Goal: Information Seeking & Learning: Get advice/opinions

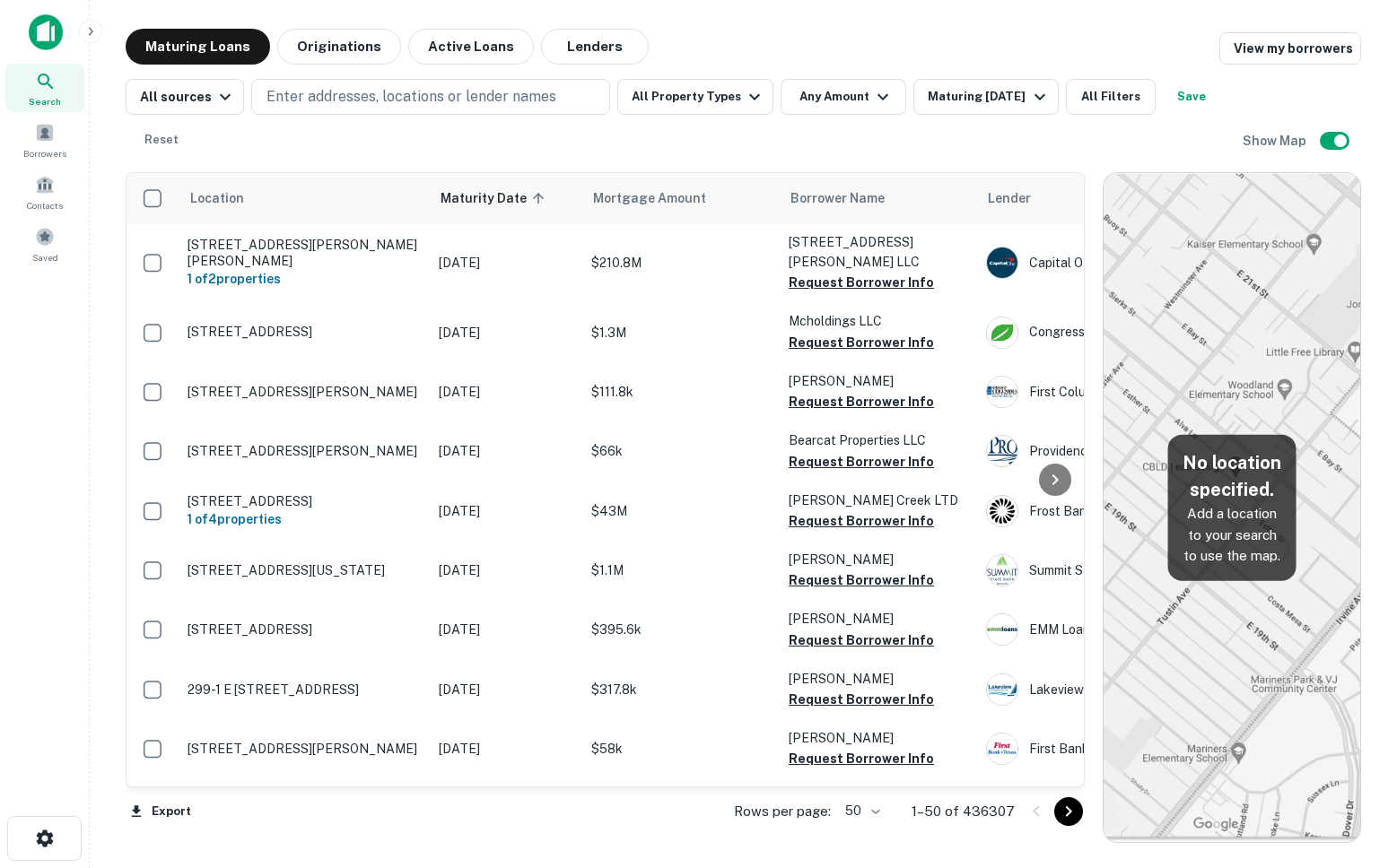
click at [868, 814] on body "Search Borrowers Contacts Saved Maturing Loans Originations Active Loans Lender…" at bounding box center [698, 434] width 1397 height 868
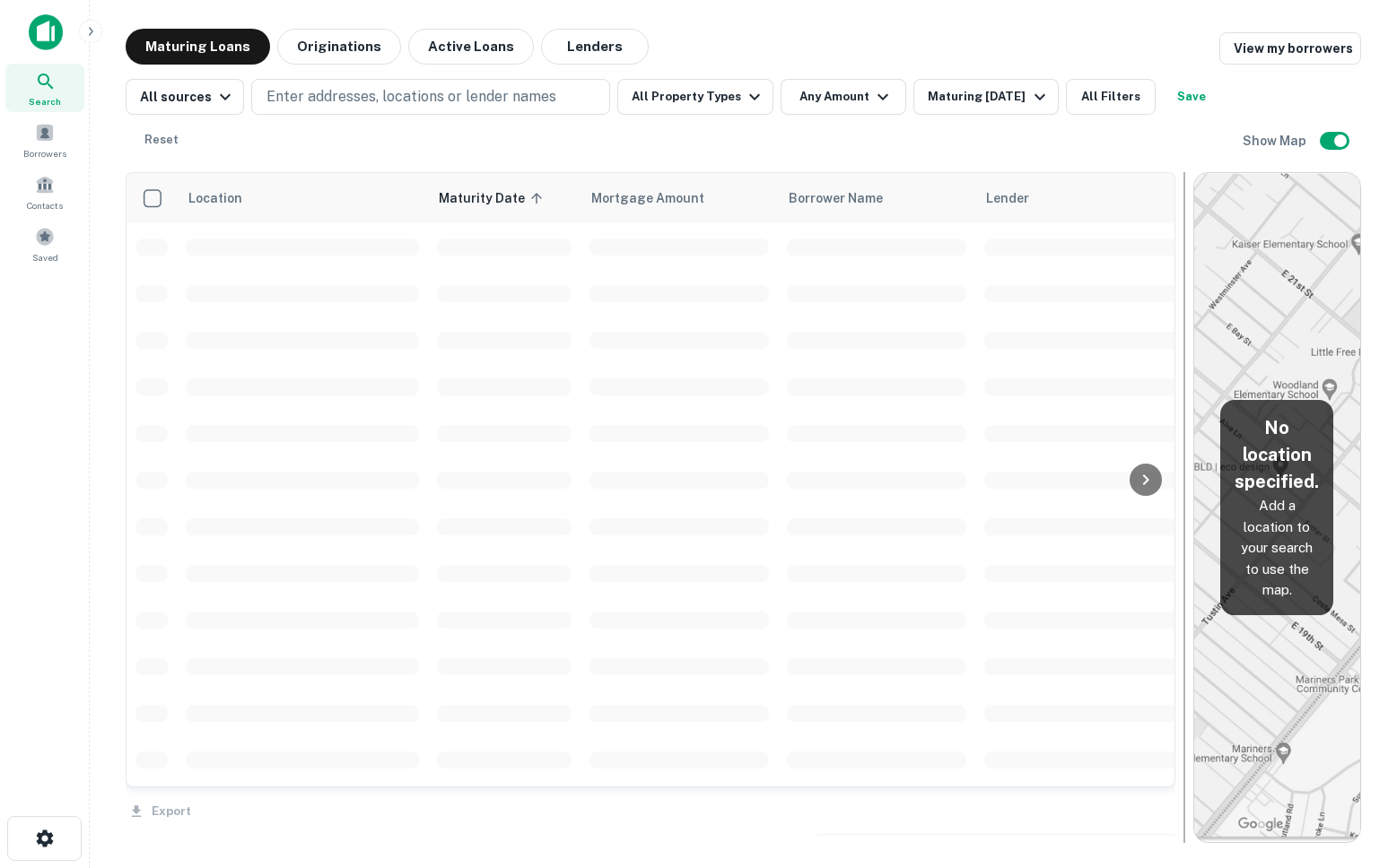
drag, startPoint x: 1092, startPoint y: 275, endPoint x: 1183, endPoint y: 293, distance: 92.8
click at [1132, 293] on div at bounding box center [1185, 507] width 2 height 671
click at [30, 236] on div "Saved" at bounding box center [44, 244] width 79 height 48
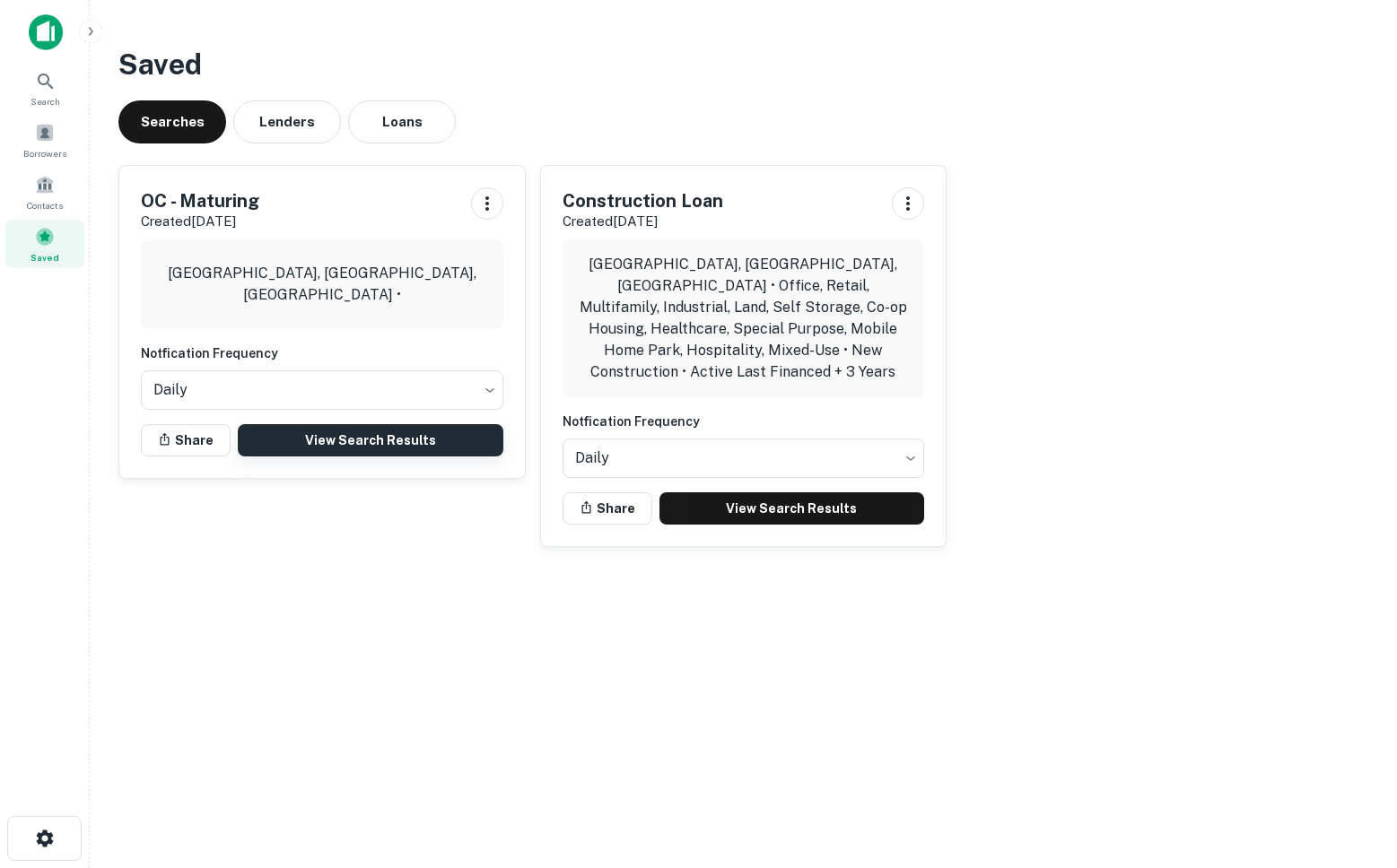
click at [355, 435] on link "View Search Results" at bounding box center [371, 440] width 265 height 32
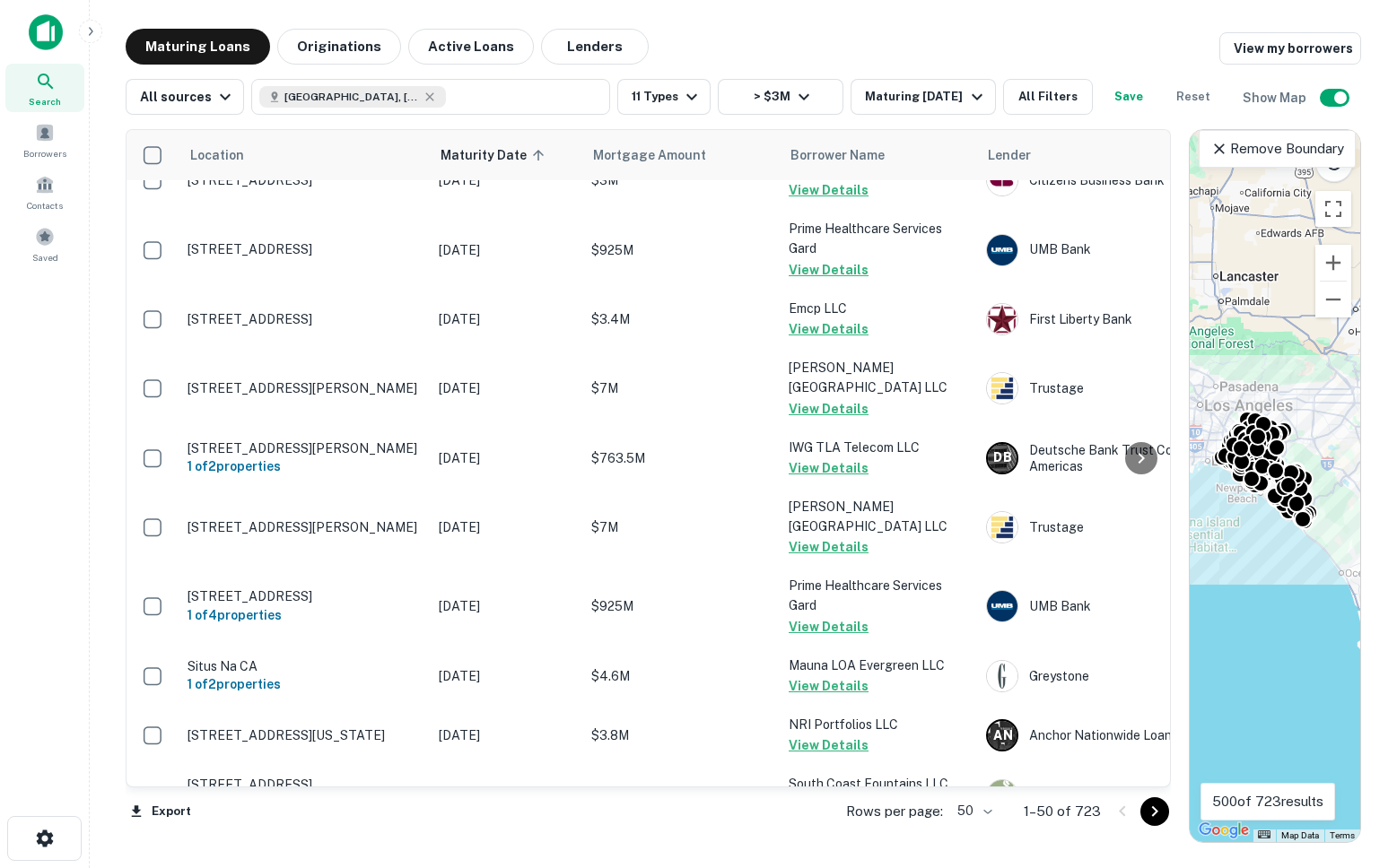
scroll to position [2662, 0]
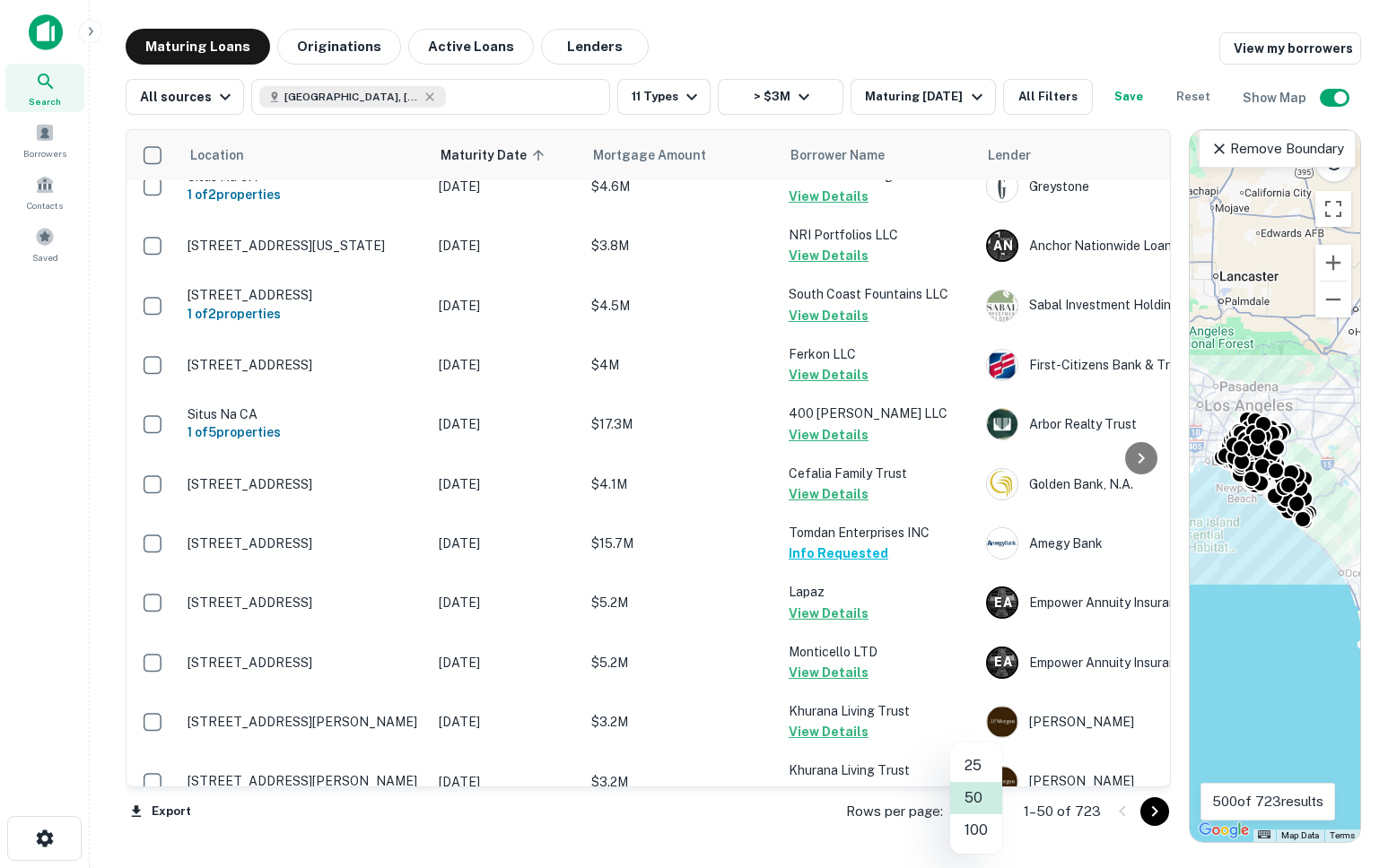
click at [983, 807] on body "Search Borrowers Contacts Saved Maturing Loans Originations Active Loans Lender…" at bounding box center [698, 434] width 1397 height 868
click at [969, 840] on li "100" at bounding box center [976, 831] width 52 height 32
click at [1156, 818] on icon "Go to next page" at bounding box center [1155, 812] width 22 height 22
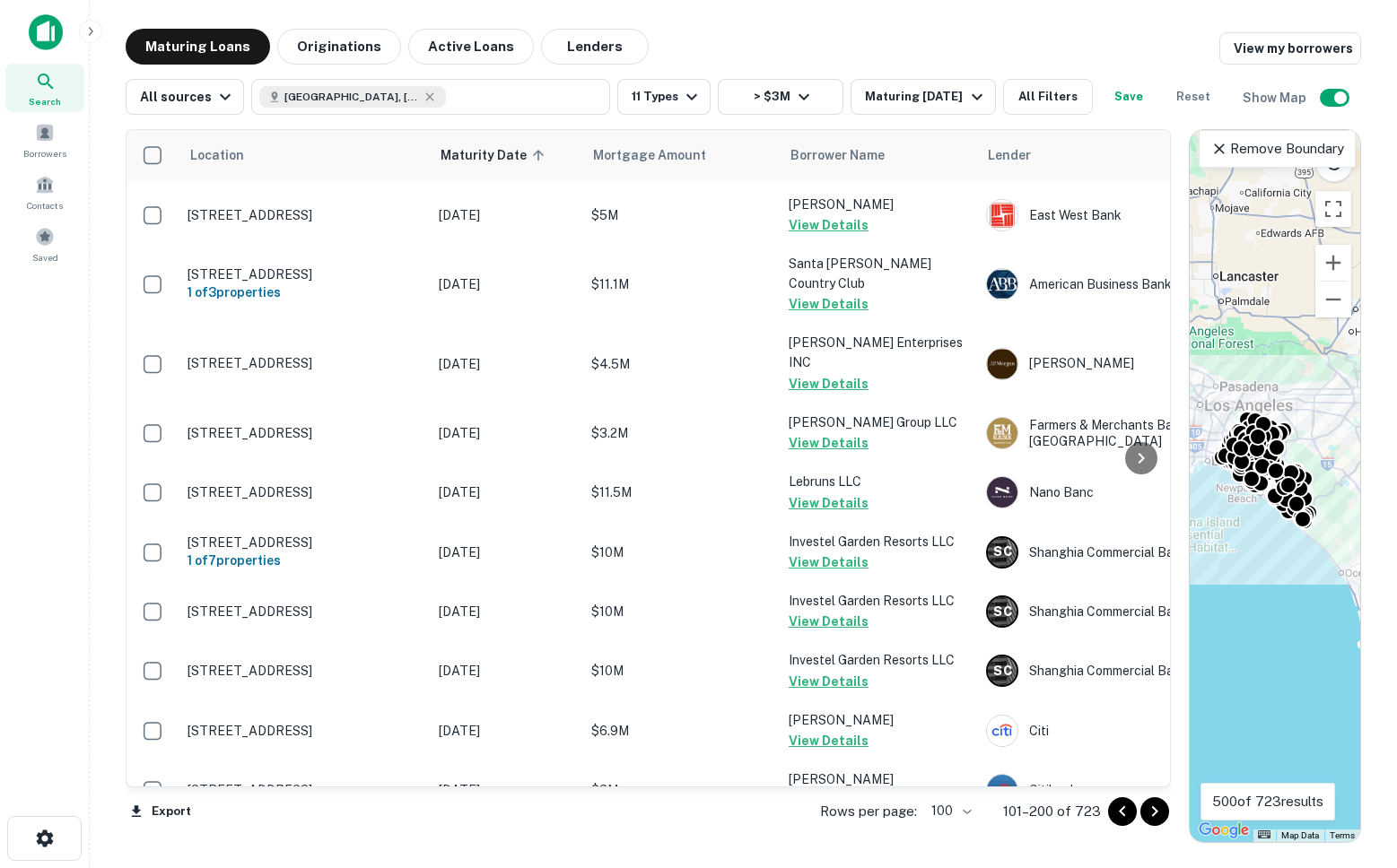
scroll to position [5754, 0]
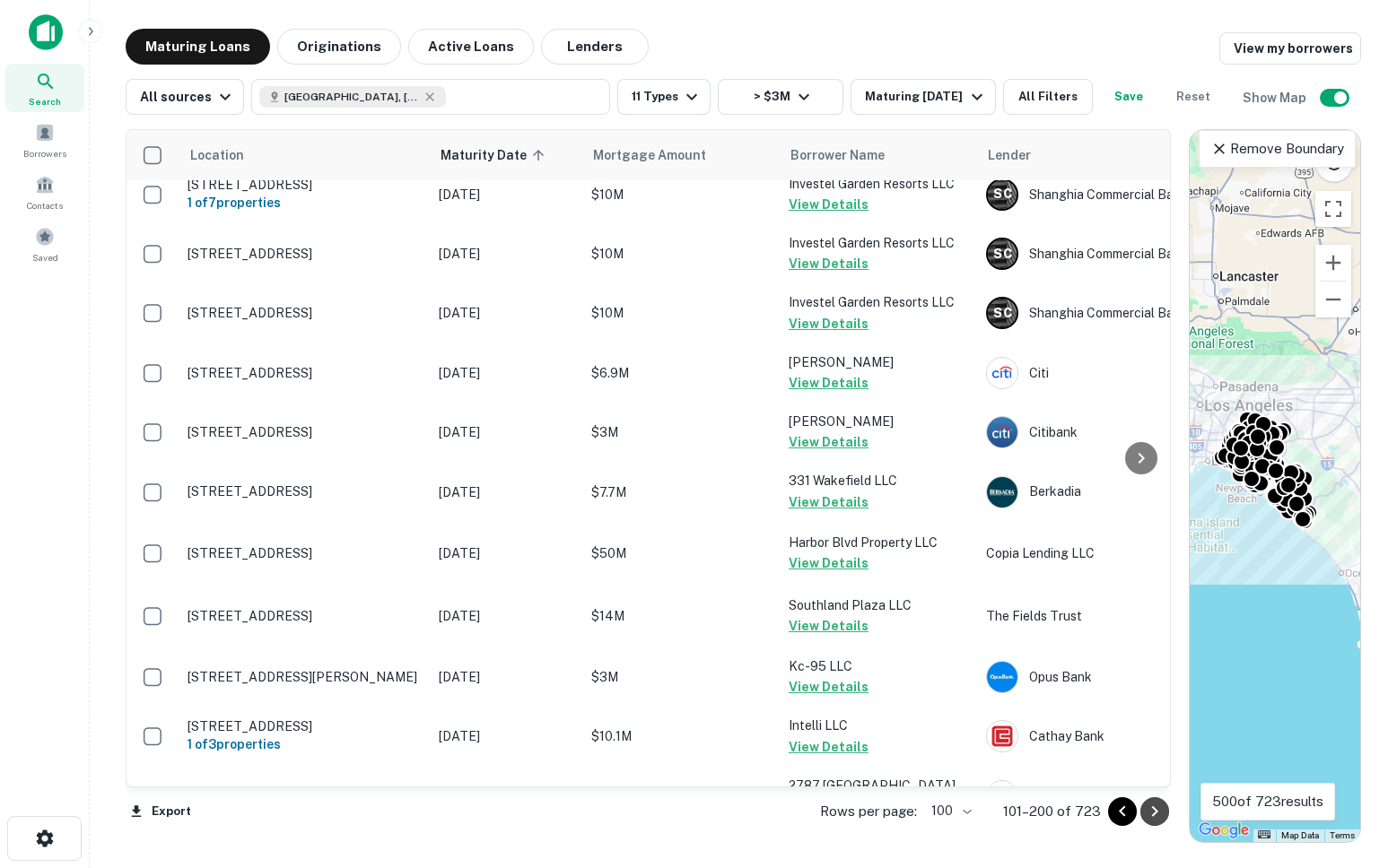
click at [1153, 810] on icon "Go to next page" at bounding box center [1155, 812] width 22 height 22
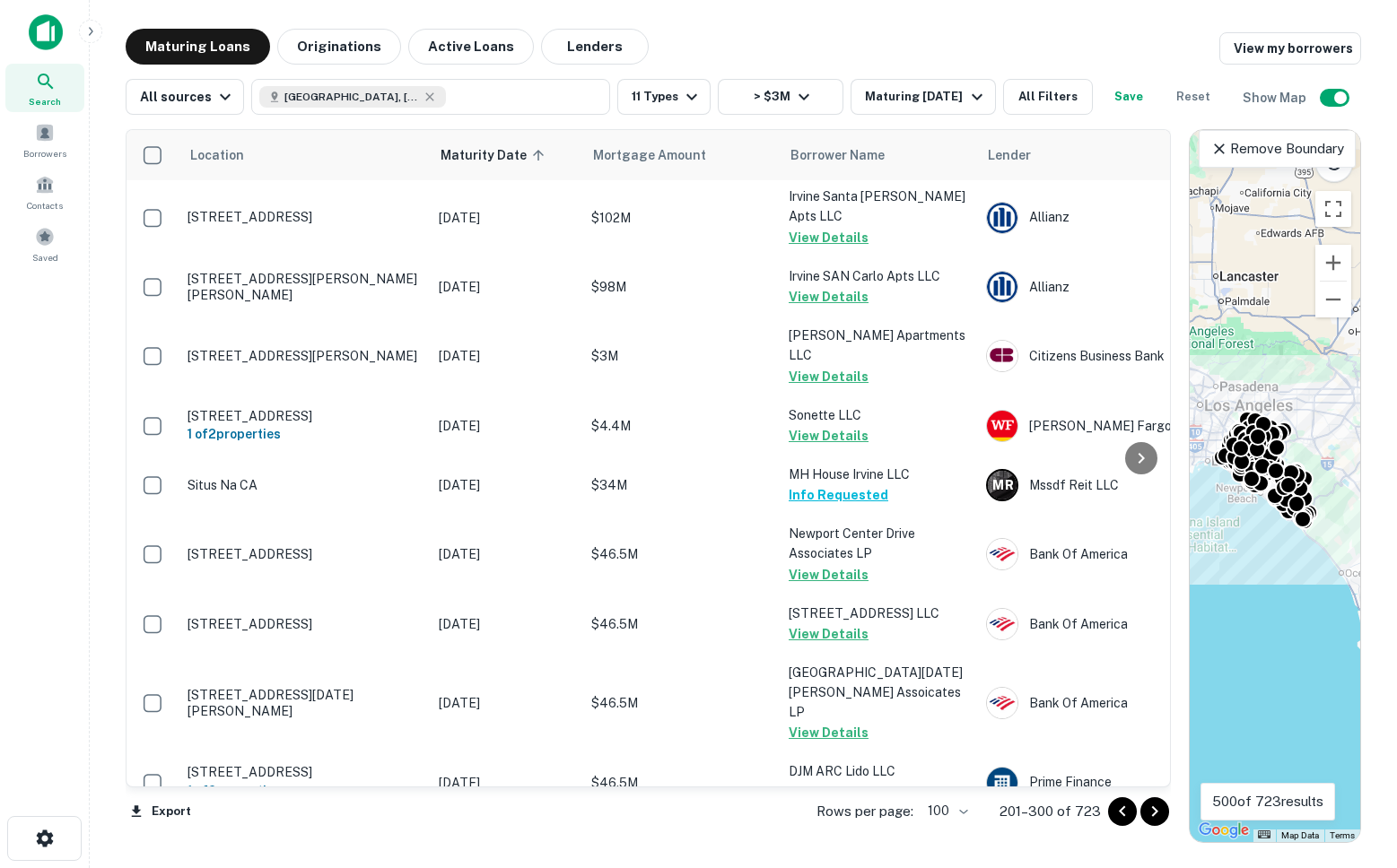
scroll to position [5754, 0]
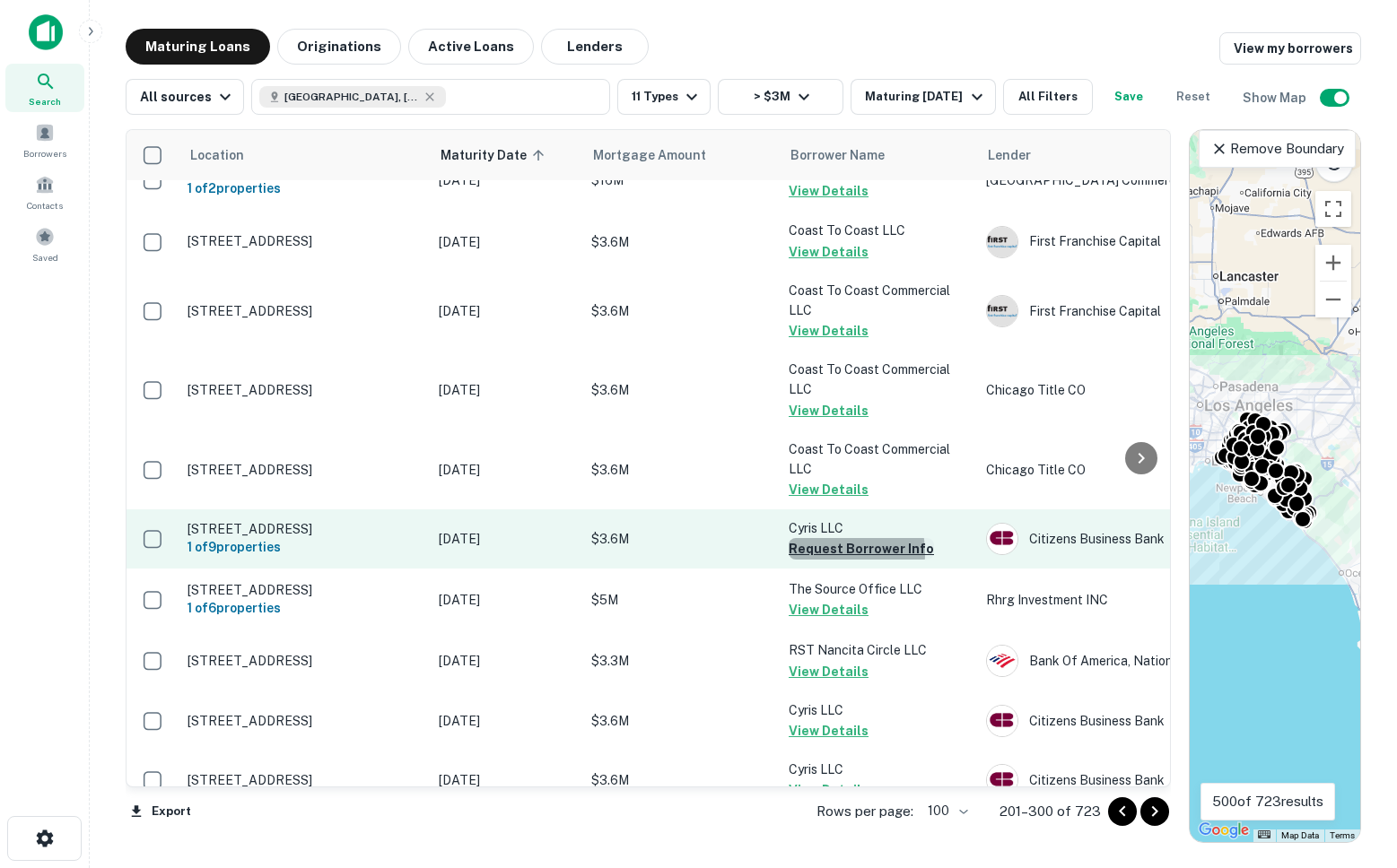
click at [833, 539] on button "Request Borrower Info" at bounding box center [861, 550] width 146 height 22
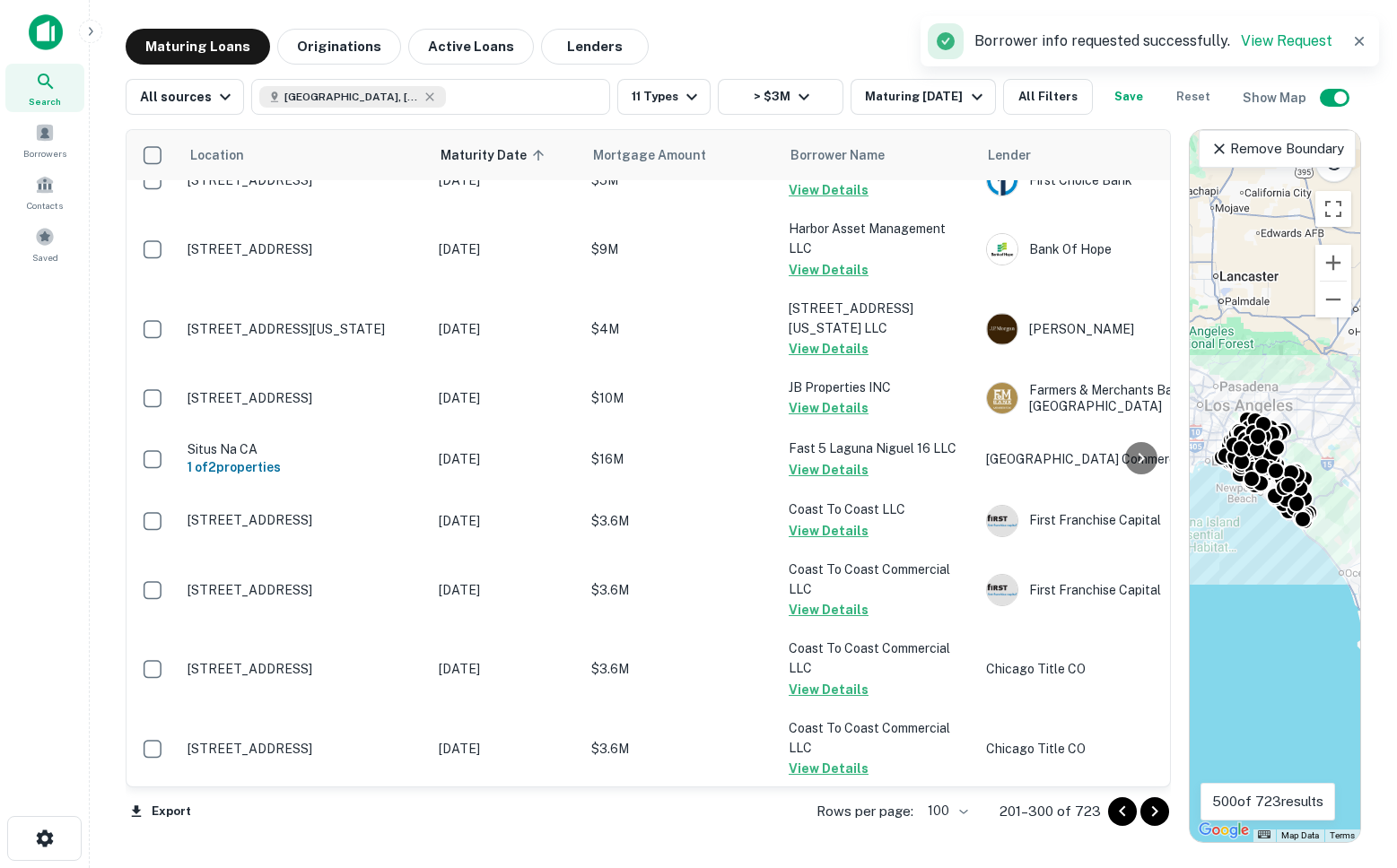
scroll to position [5949, 0]
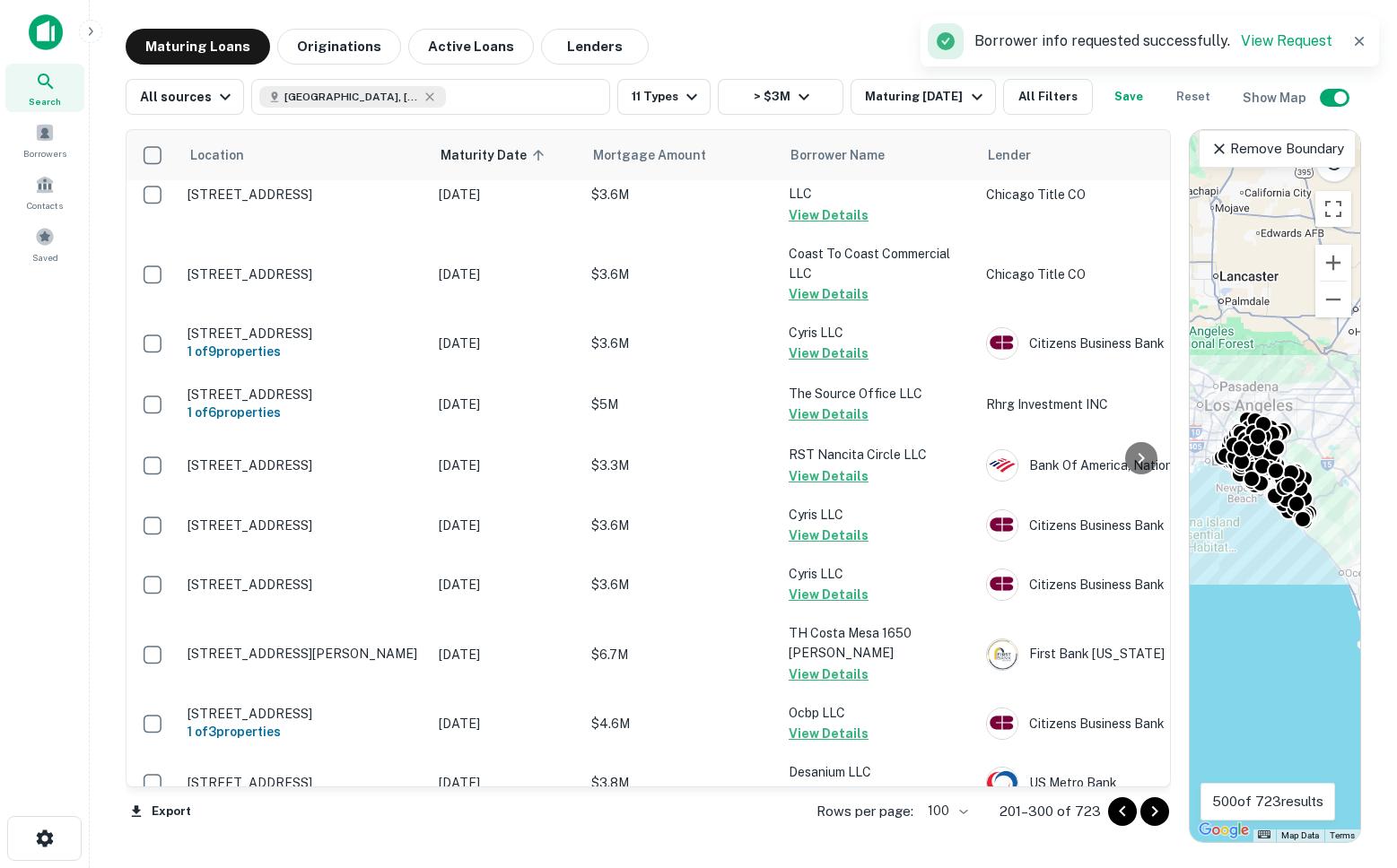
click at [1152, 817] on icon "Go to next page" at bounding box center [1155, 812] width 22 height 22
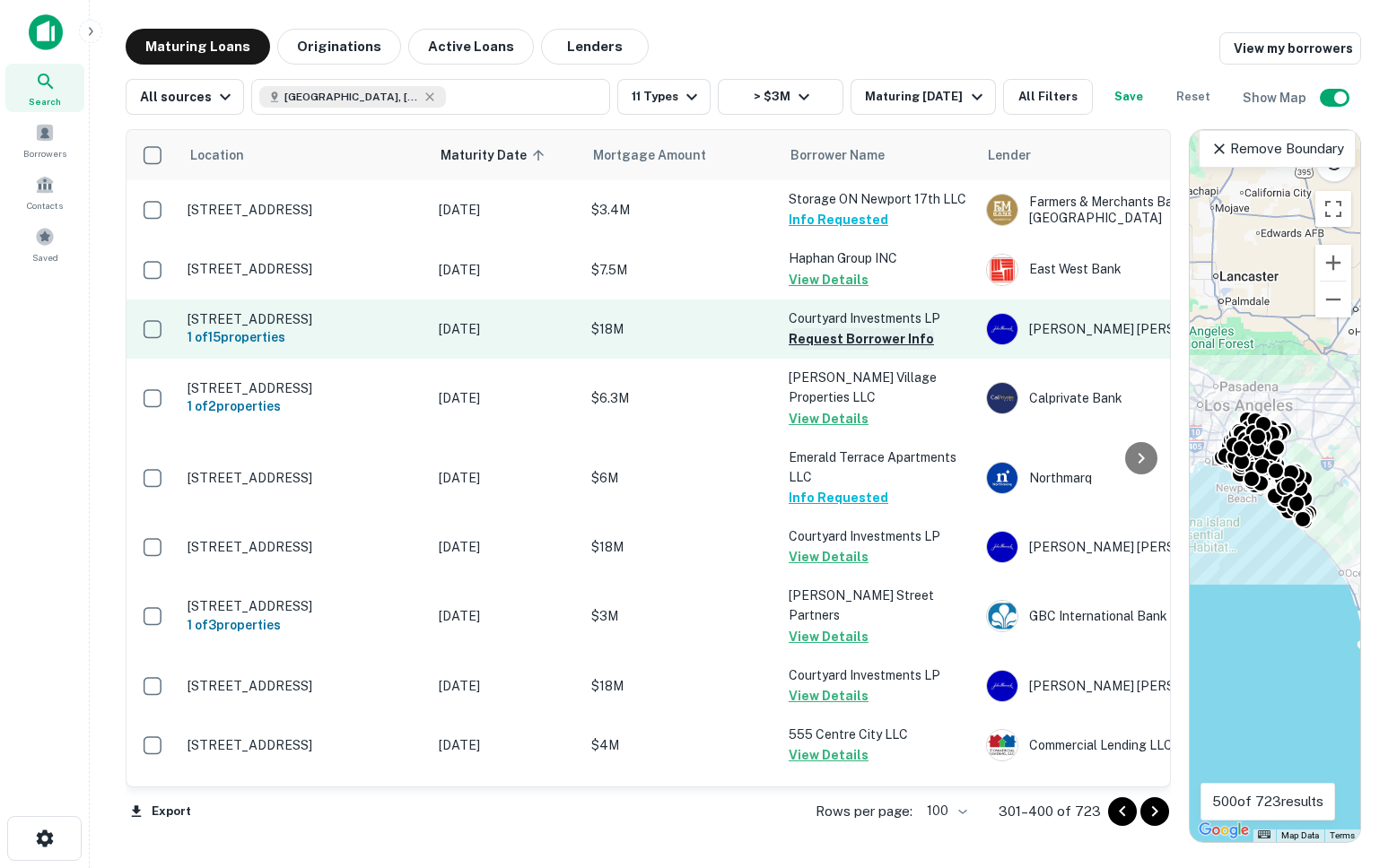
click at [838, 330] on button "Request Borrower Info" at bounding box center [861, 339] width 146 height 22
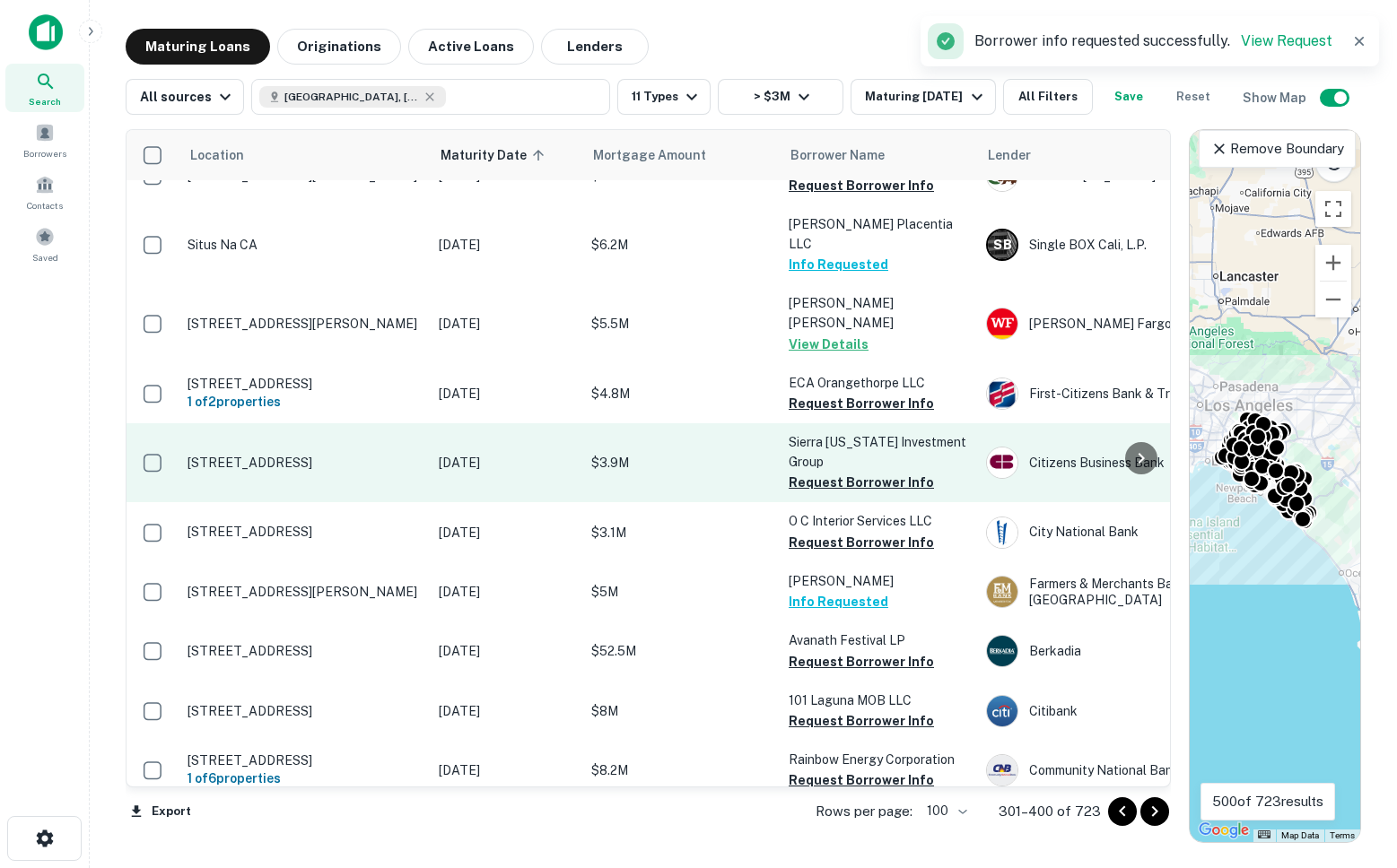
scroll to position [2666, 0]
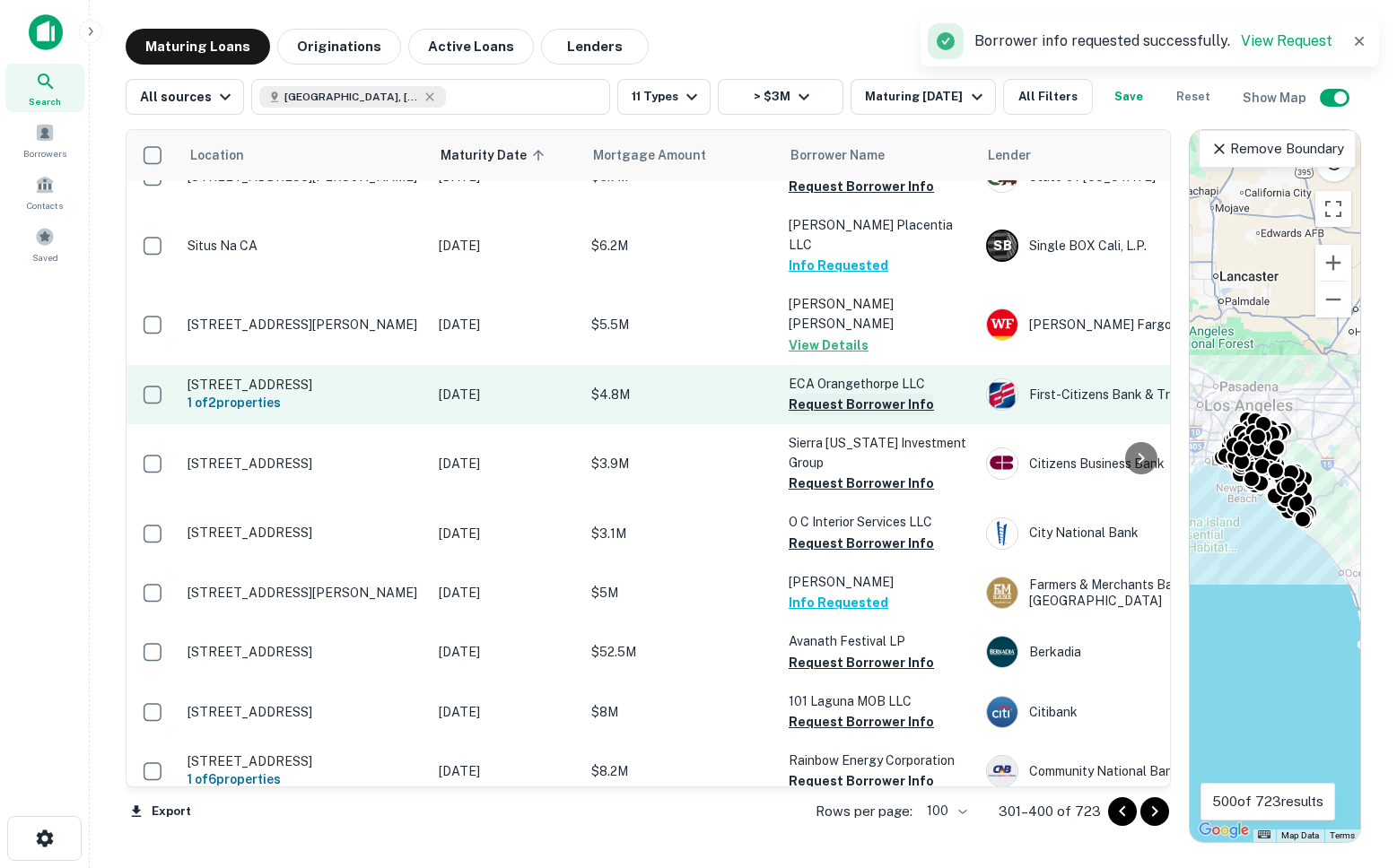
click at [827, 394] on button "Request Borrower Info" at bounding box center [861, 405] width 146 height 22
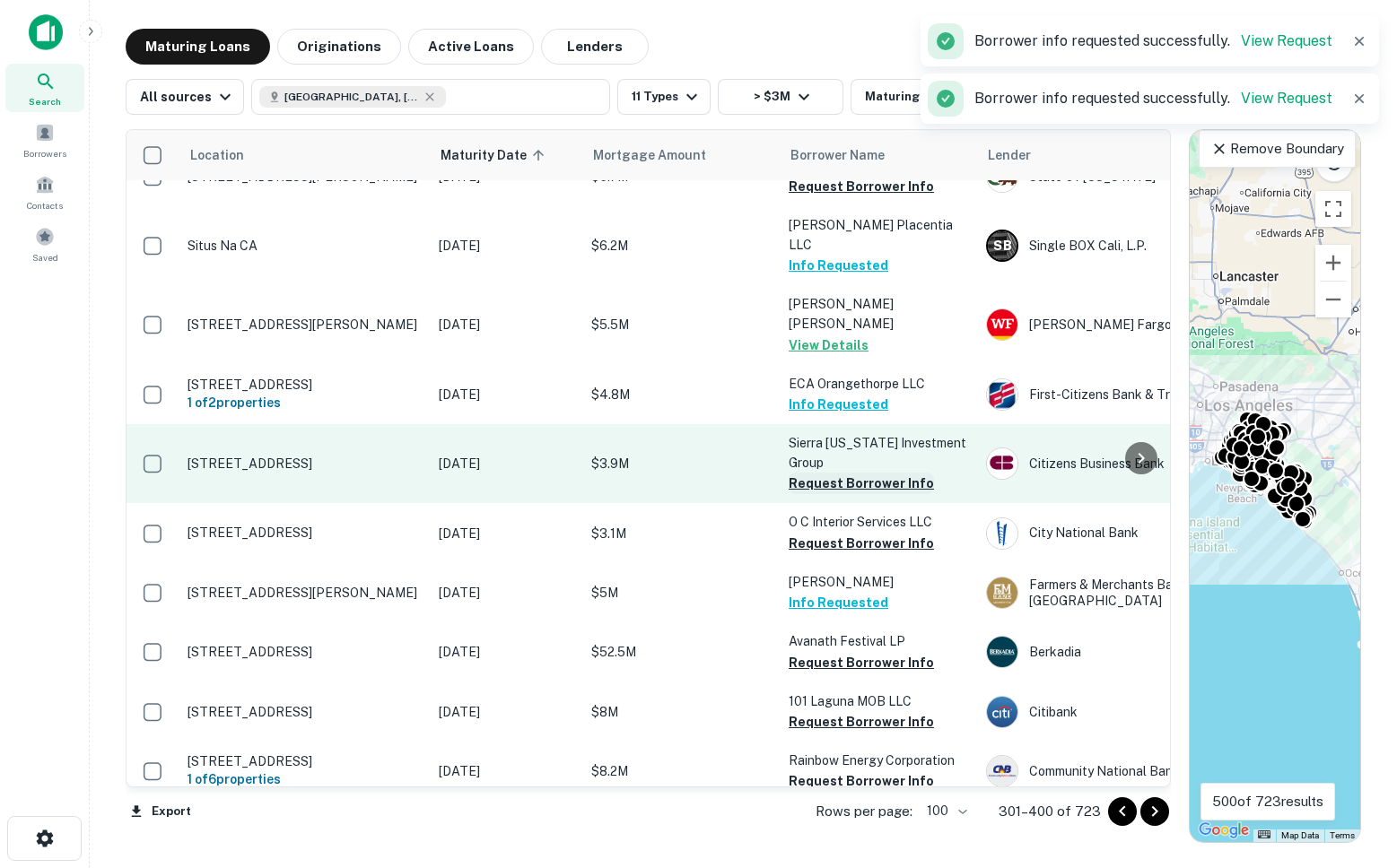
click at [834, 473] on button "Request Borrower Info" at bounding box center [861, 484] width 146 height 22
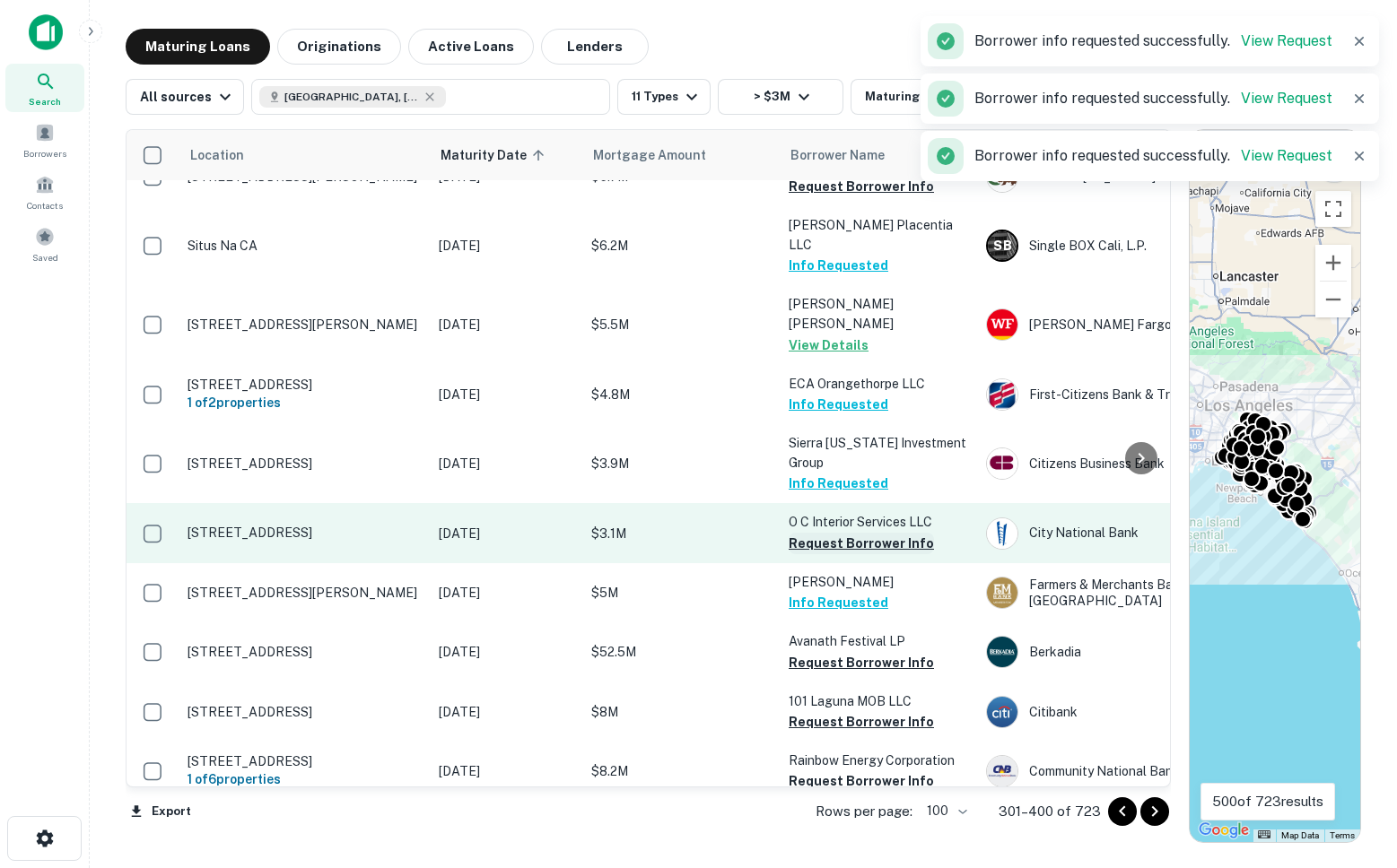
click at [837, 533] on button "Request Borrower Info" at bounding box center [861, 544] width 146 height 22
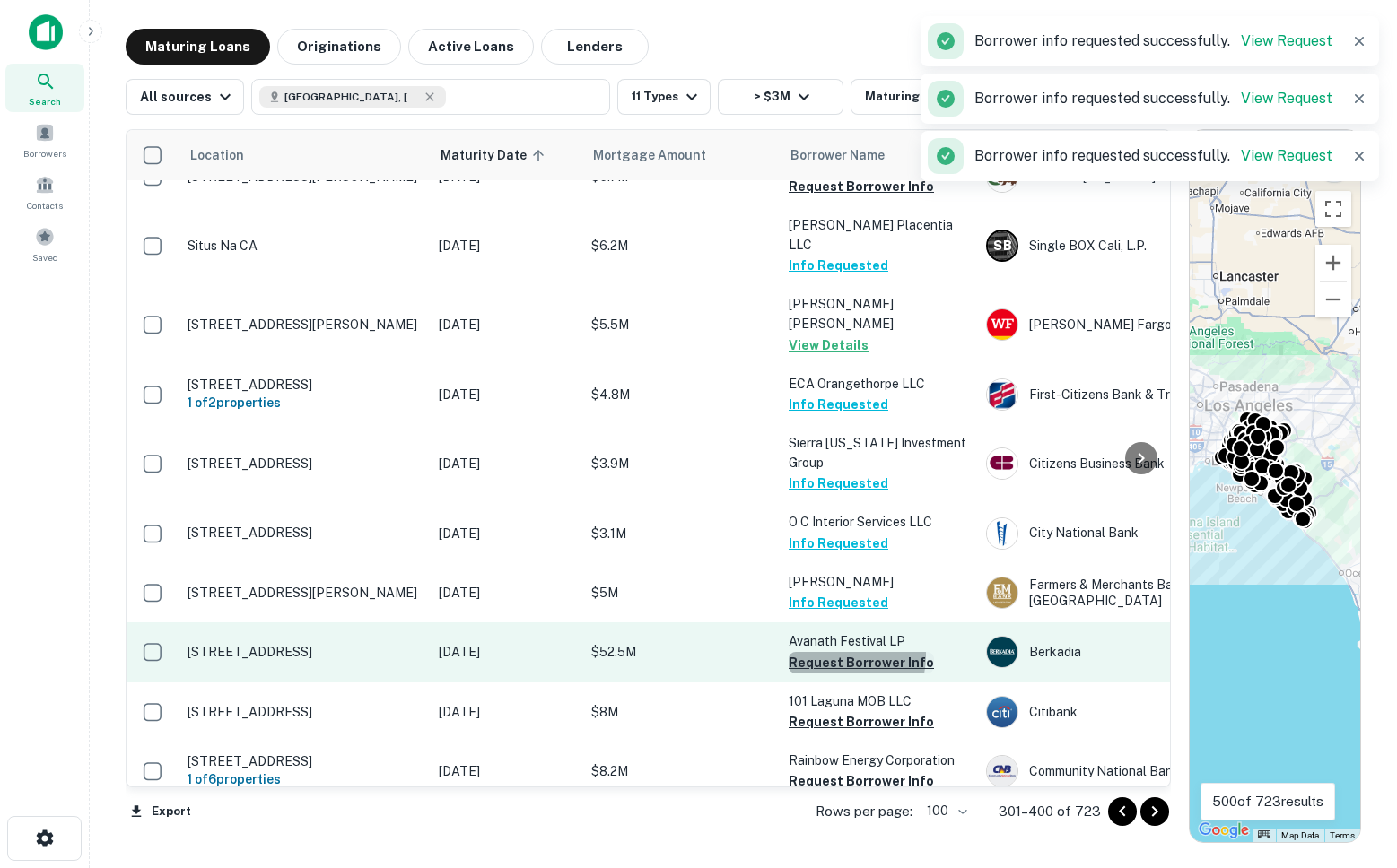
click at [844, 653] on button "Request Borrower Info" at bounding box center [861, 664] width 146 height 22
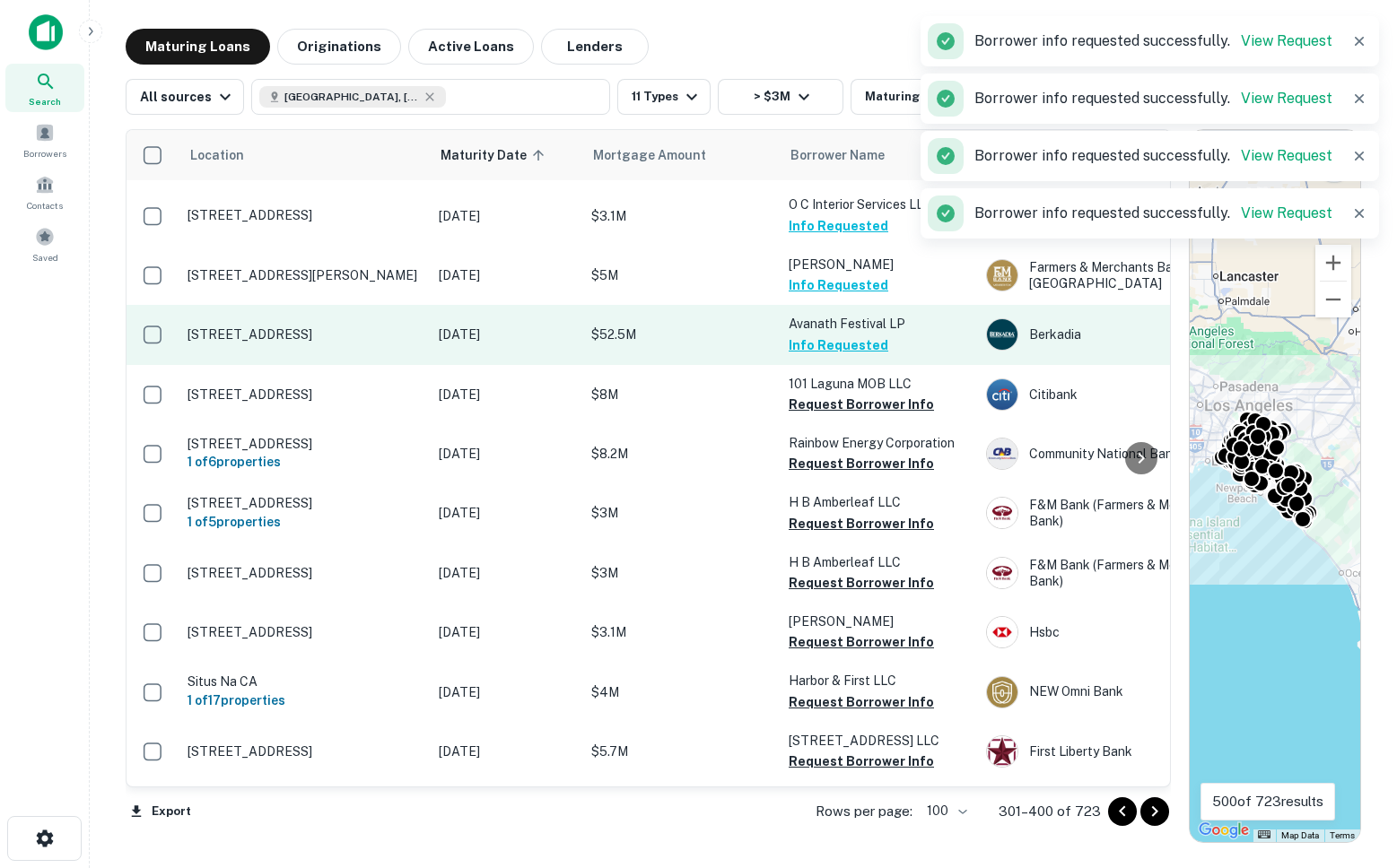
scroll to position [2986, 0]
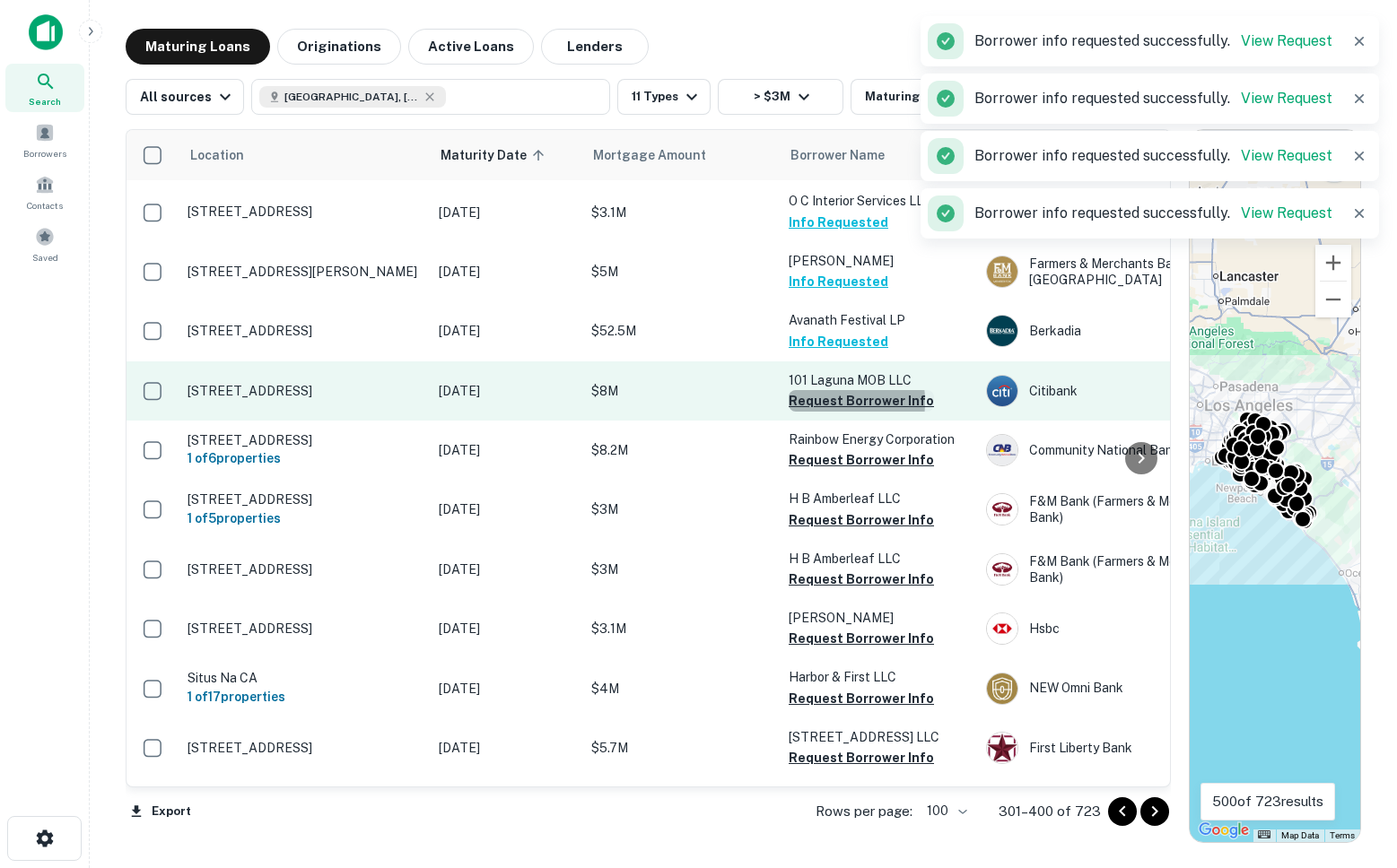
click at [804, 390] on button "Request Borrower Info" at bounding box center [861, 401] width 146 height 22
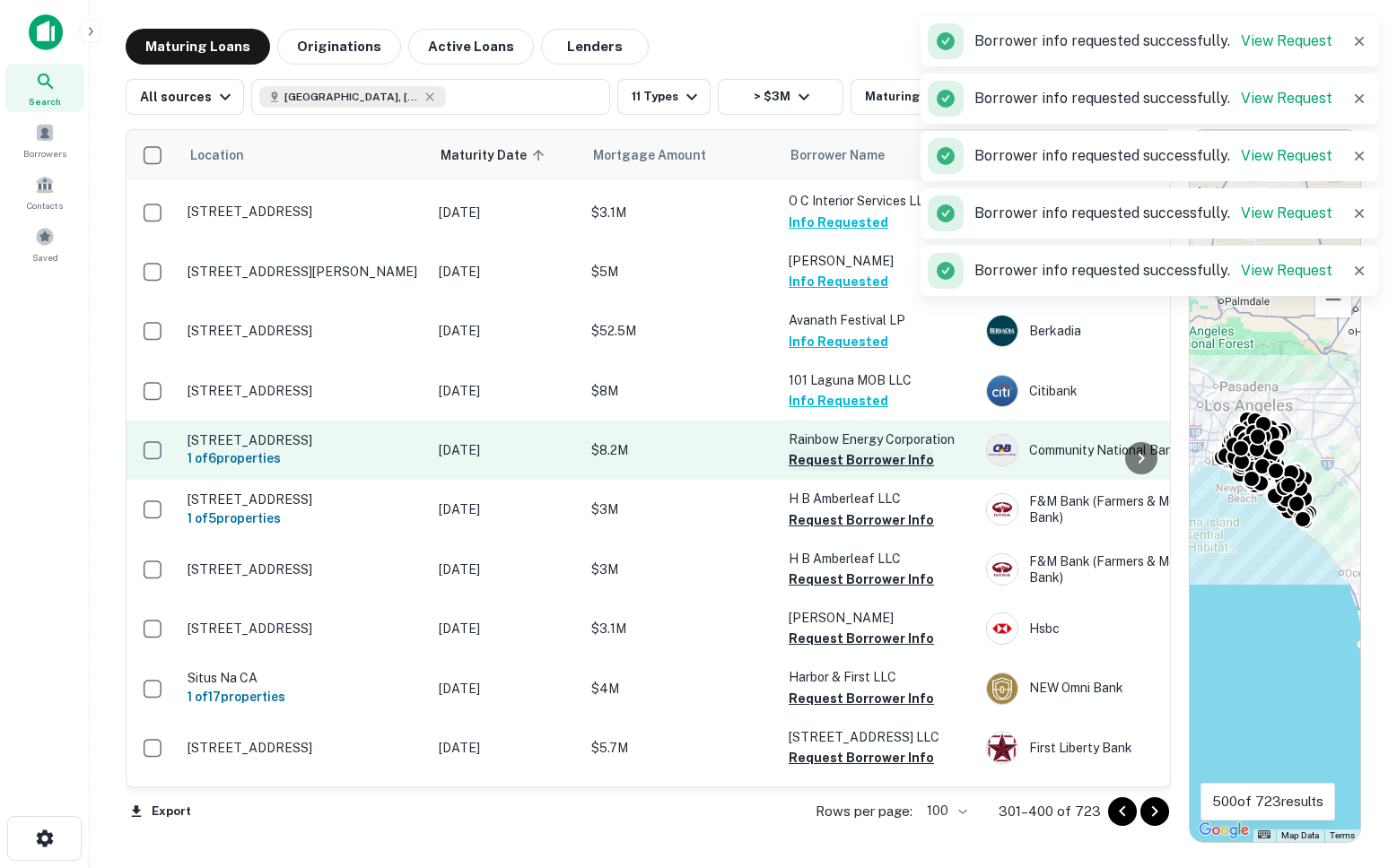
click at [817, 449] on button "Request Borrower Info" at bounding box center [861, 460] width 146 height 22
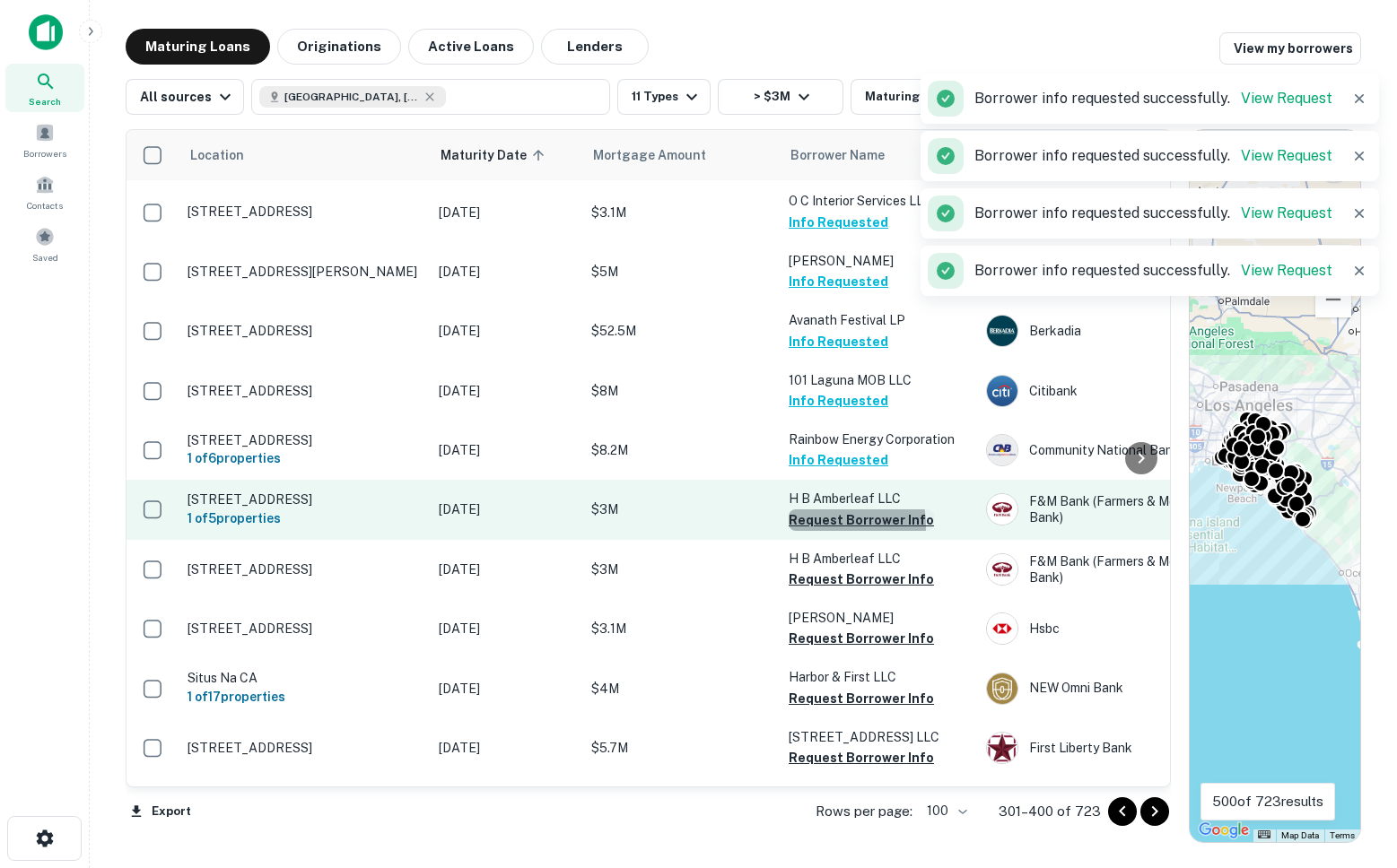
click at [825, 509] on button "Request Borrower Info" at bounding box center [861, 520] width 146 height 22
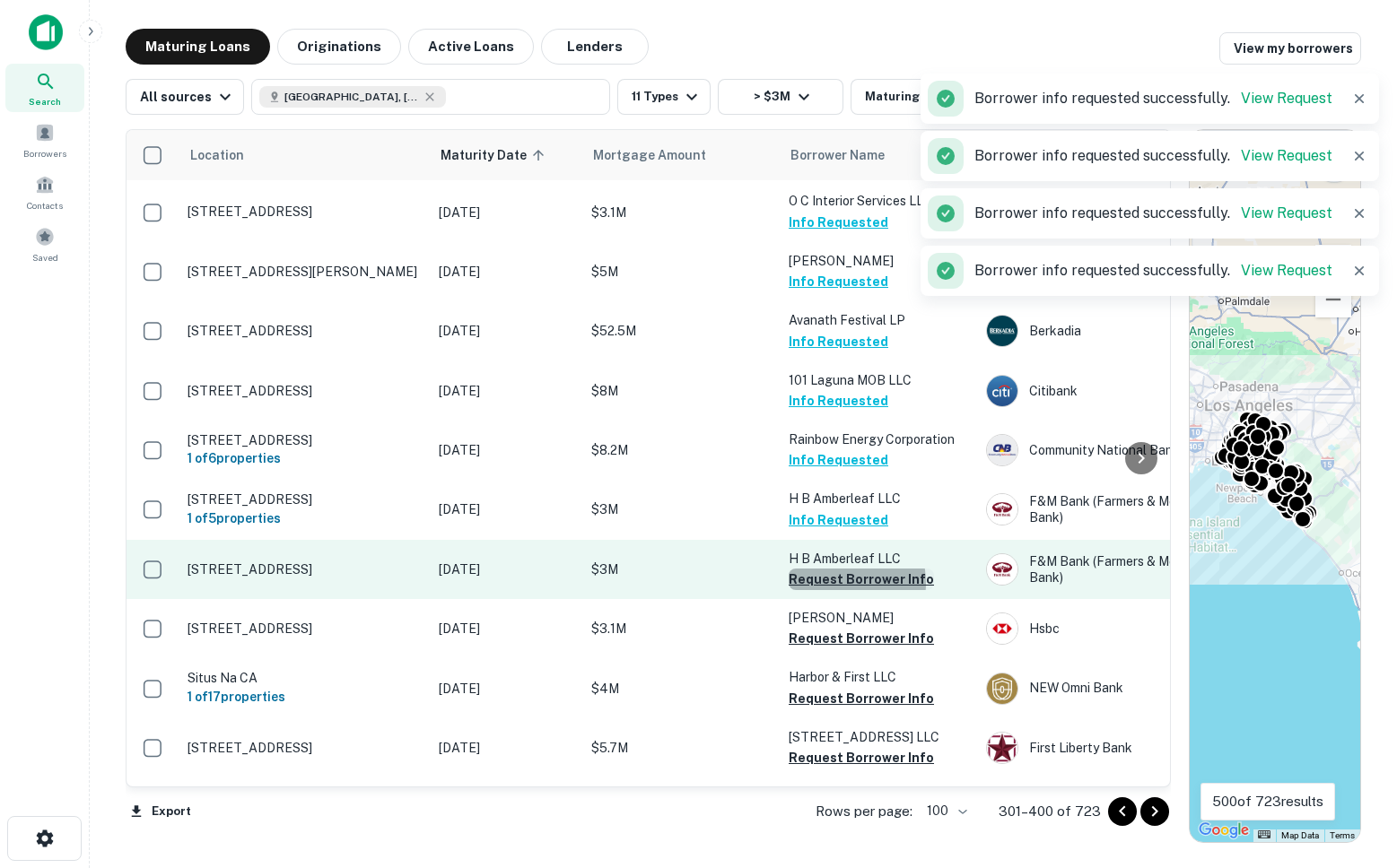
click at [840, 569] on button "Request Borrower Info" at bounding box center [861, 580] width 146 height 22
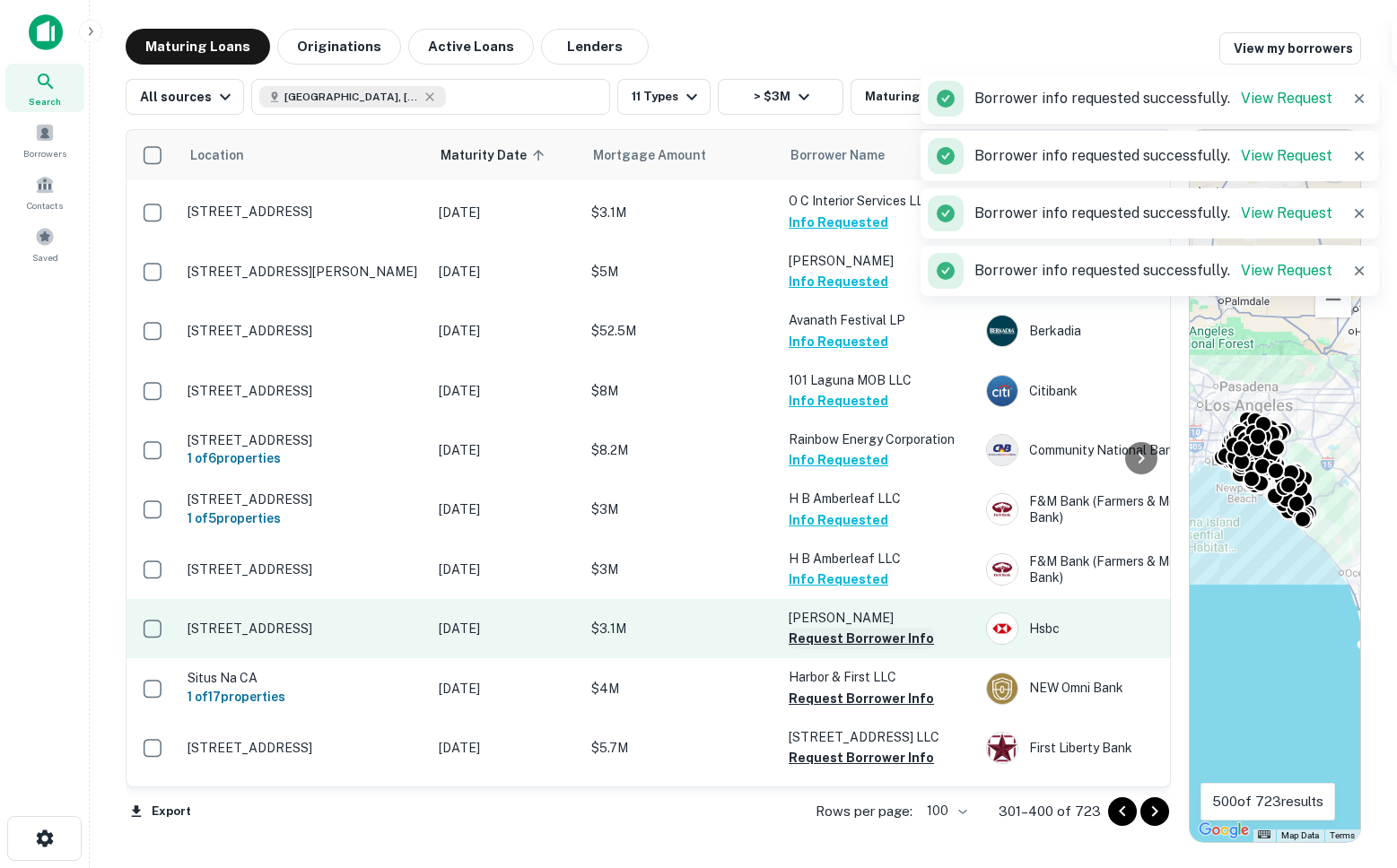
click at [825, 628] on button "Request Borrower Info" at bounding box center [861, 639] width 146 height 22
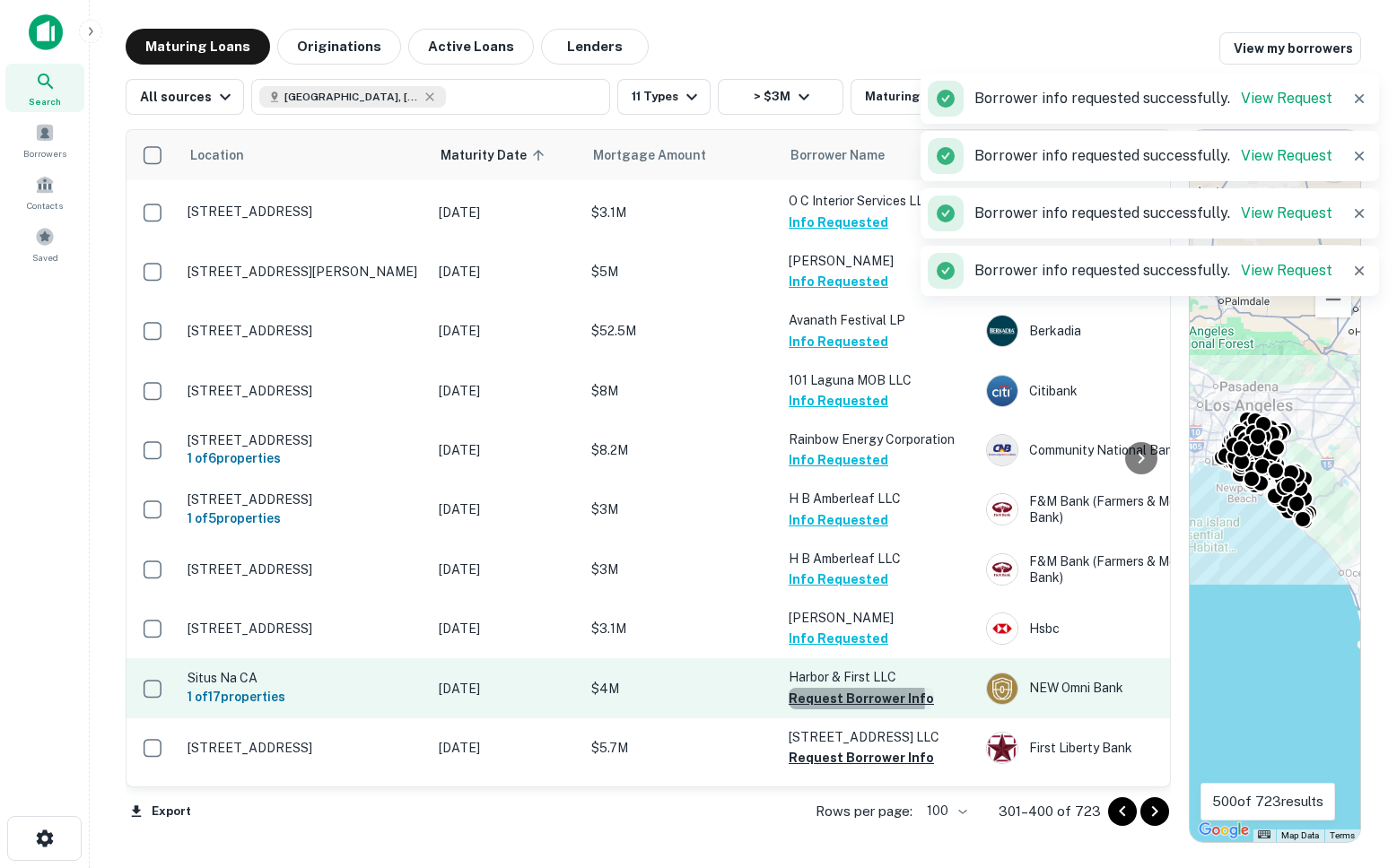
click at [818, 688] on button "Request Borrower Info" at bounding box center [861, 699] width 146 height 22
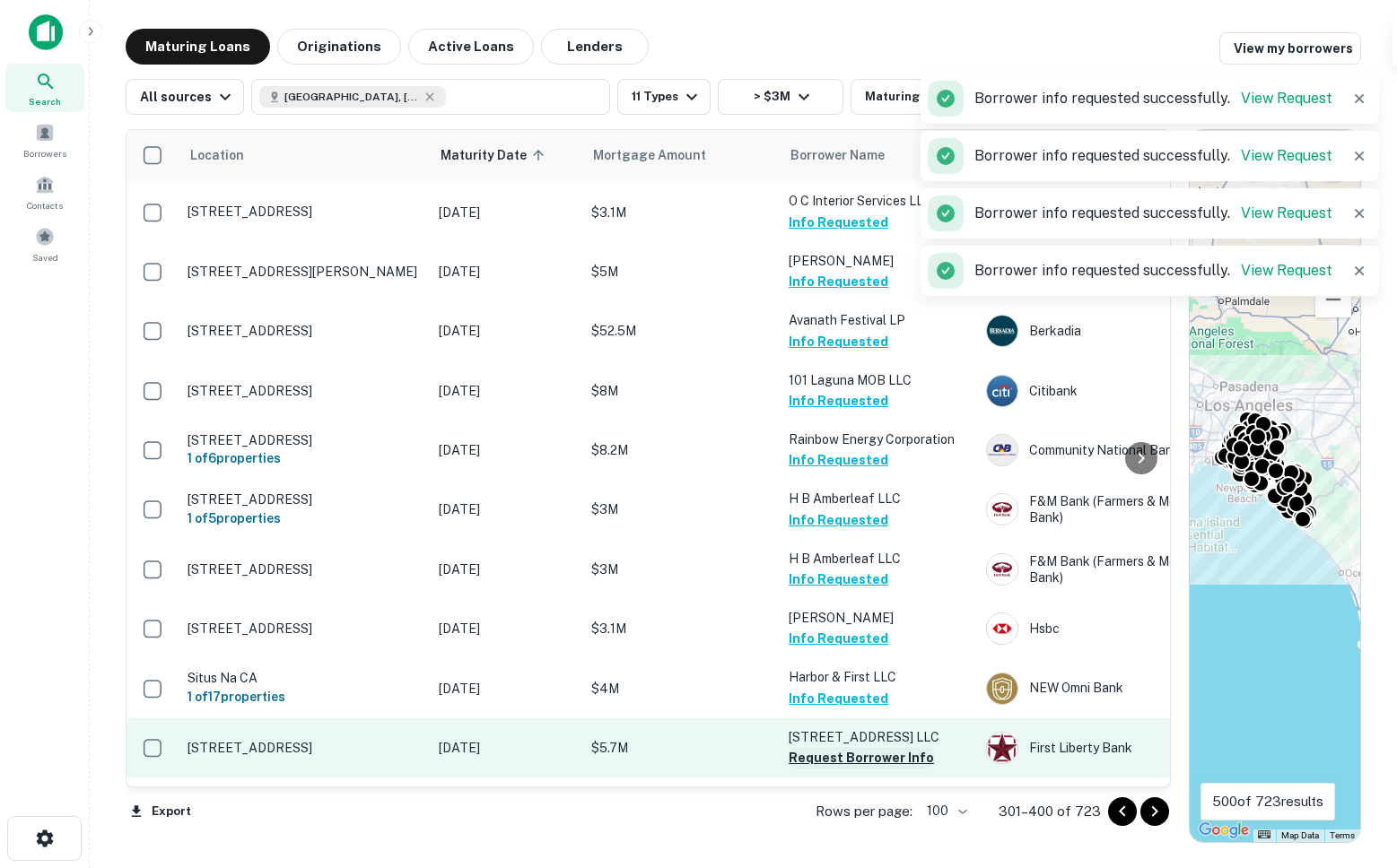
click at [818, 747] on button "Request Borrower Info" at bounding box center [861, 758] width 146 height 22
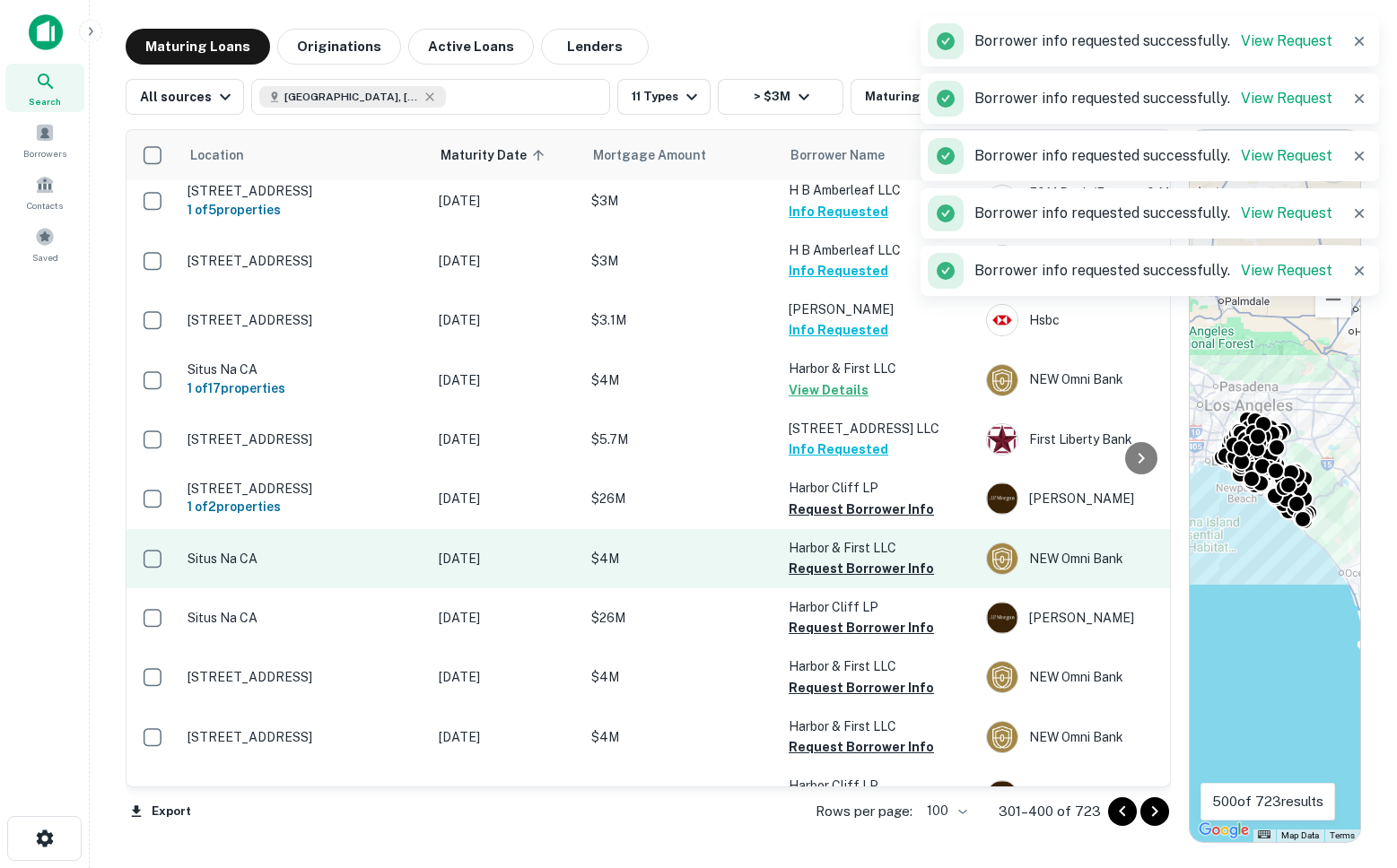
scroll to position [3312, 0]
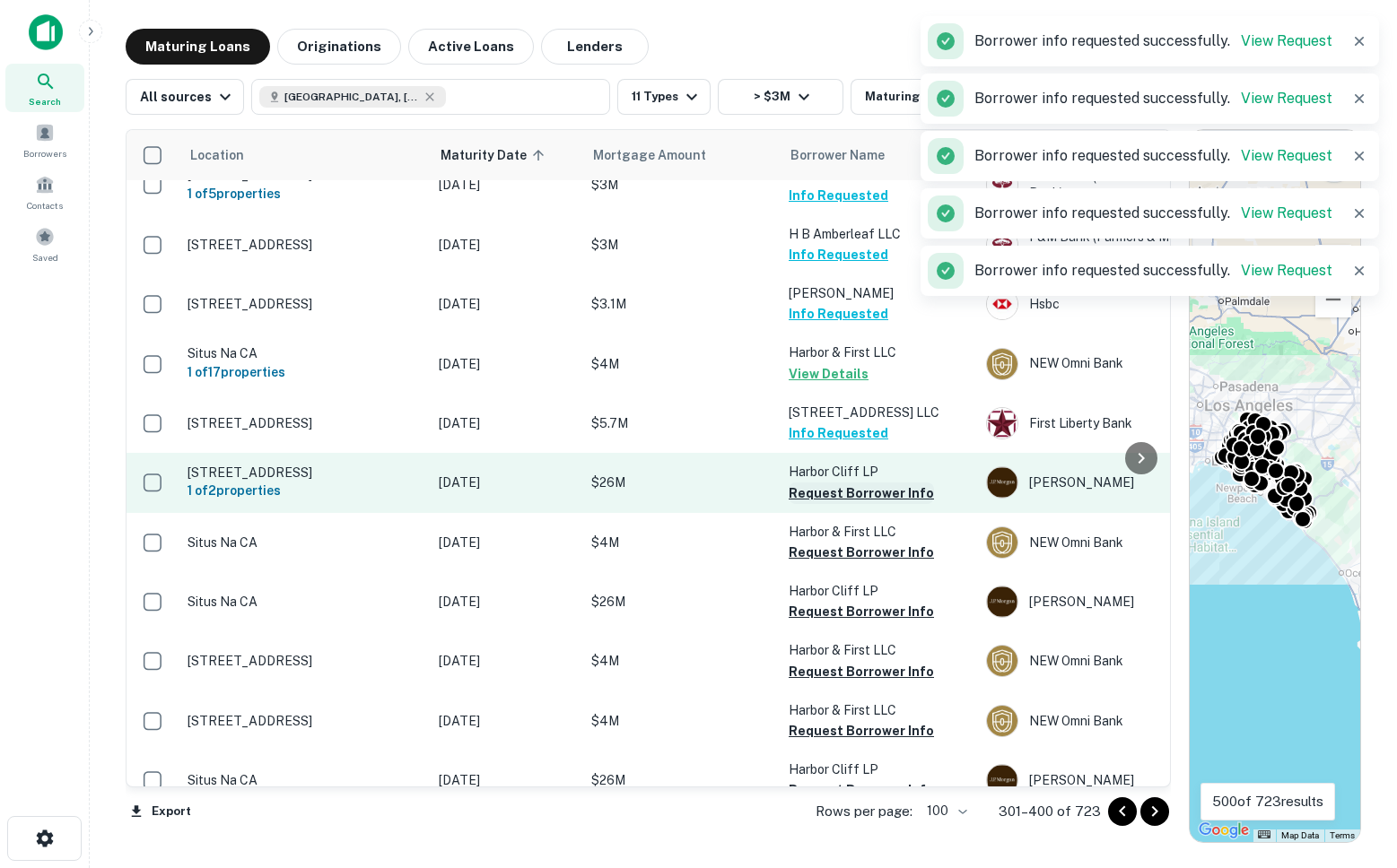
click at [833, 483] on button "Request Borrower Info" at bounding box center [861, 493] width 146 height 22
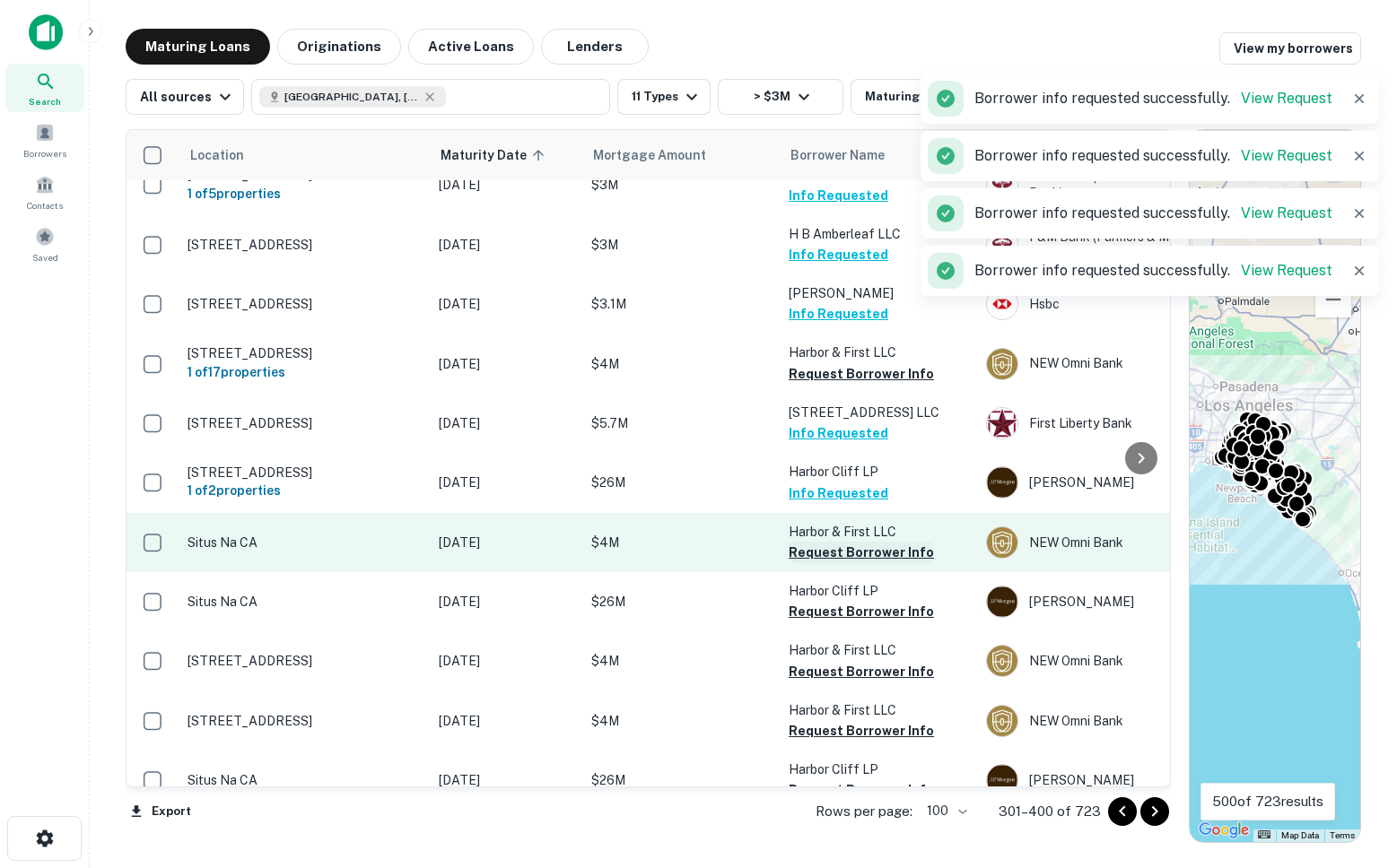
click at [831, 542] on button "Request Borrower Info" at bounding box center [861, 552] width 146 height 22
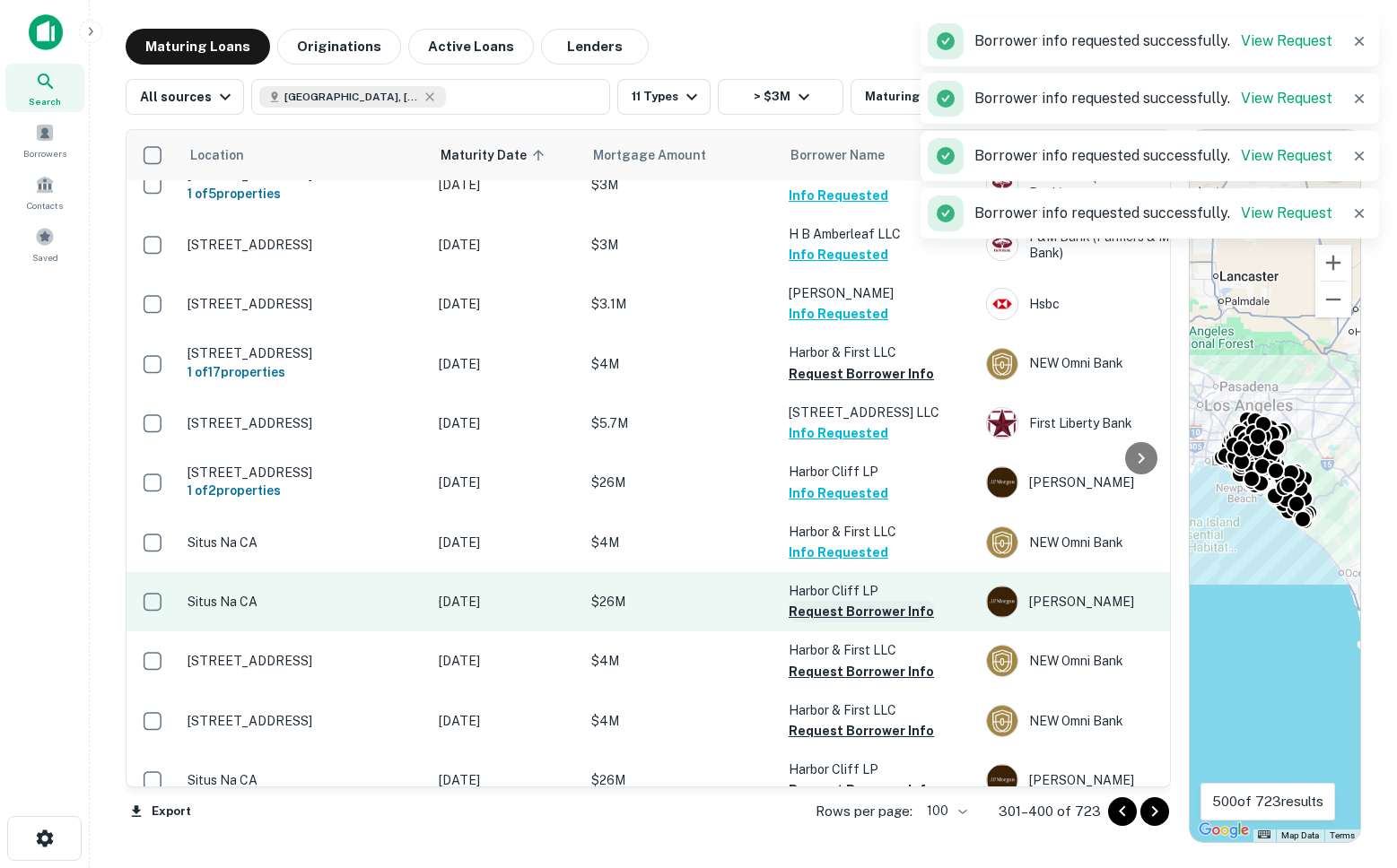
click at [828, 601] on button "Request Borrower Info" at bounding box center [861, 611] width 146 height 22
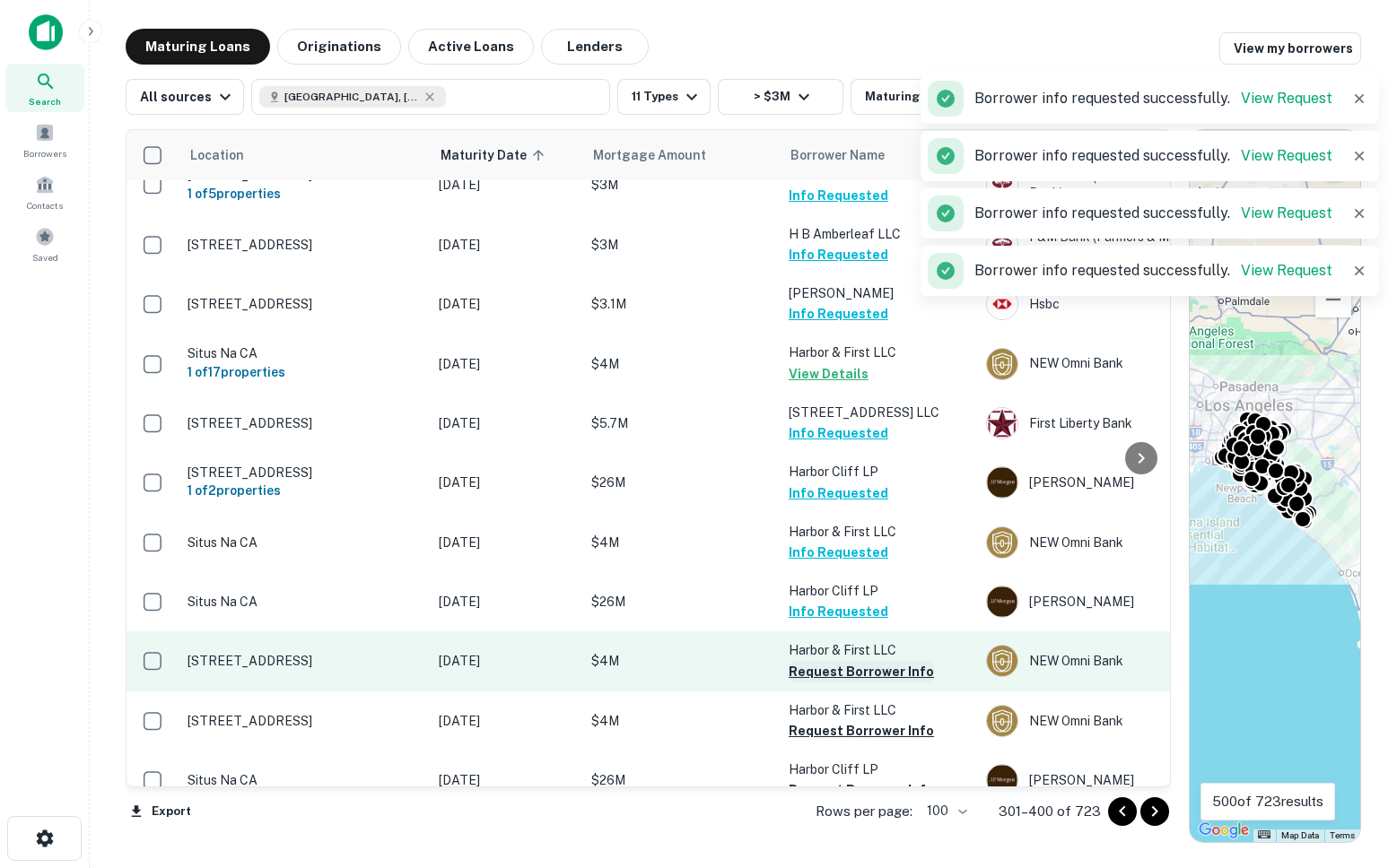
click at [829, 662] on button "Request Borrower Info" at bounding box center [861, 672] width 146 height 22
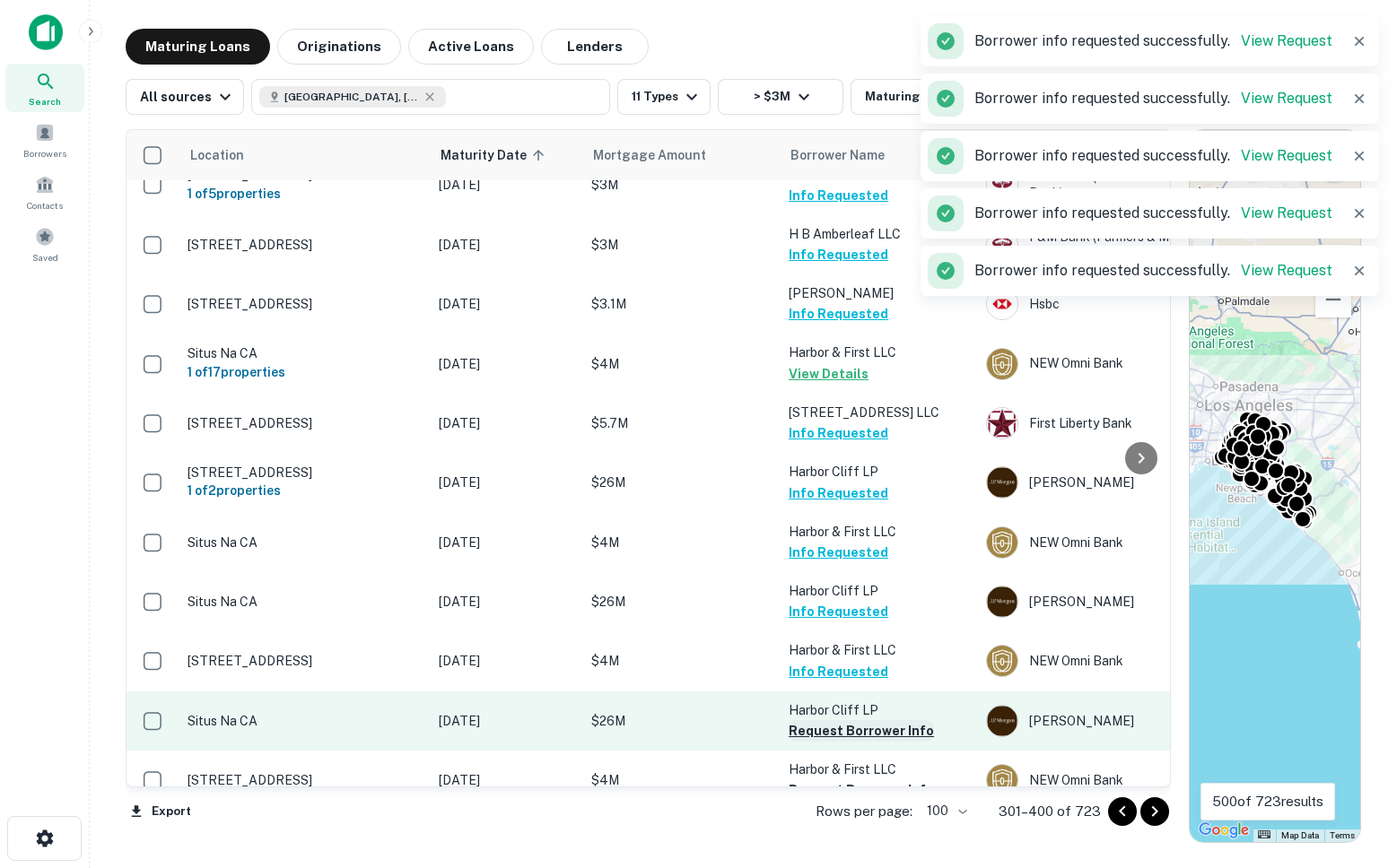
click at [831, 721] on button "Request Borrower Info" at bounding box center [861, 731] width 146 height 22
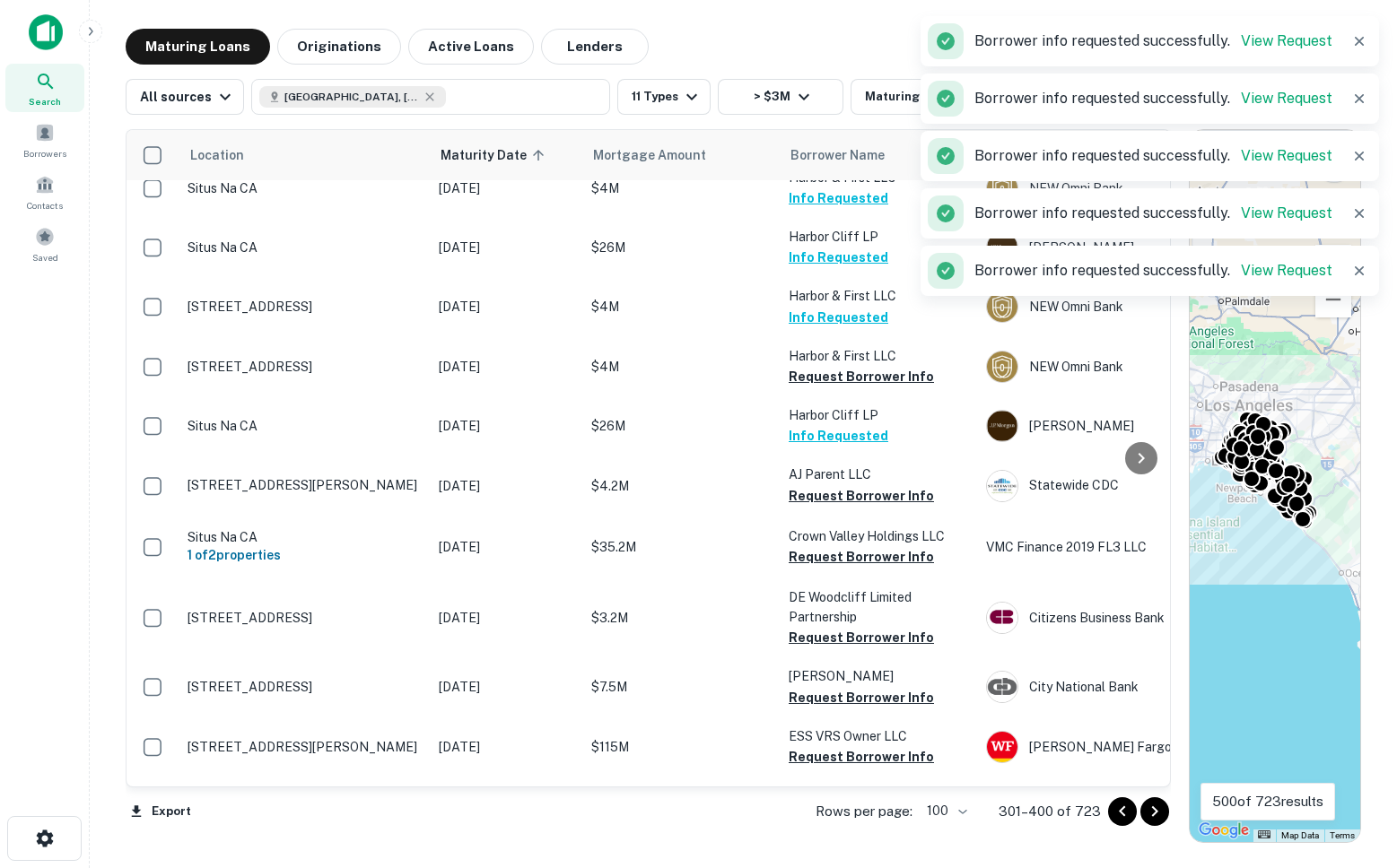
scroll to position [3693, 0]
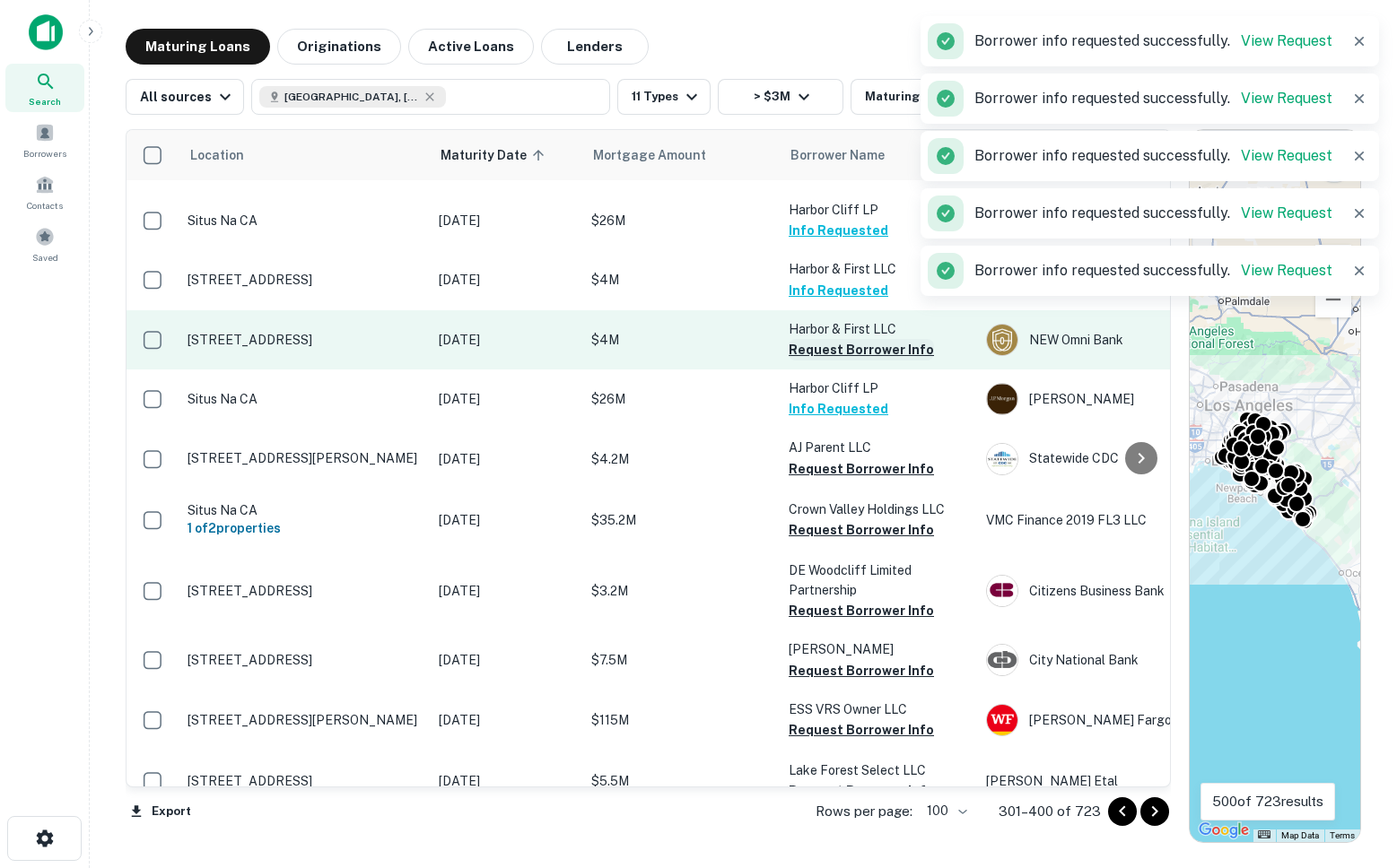
click at [805, 339] on button "Request Borrower Info" at bounding box center [861, 350] width 146 height 22
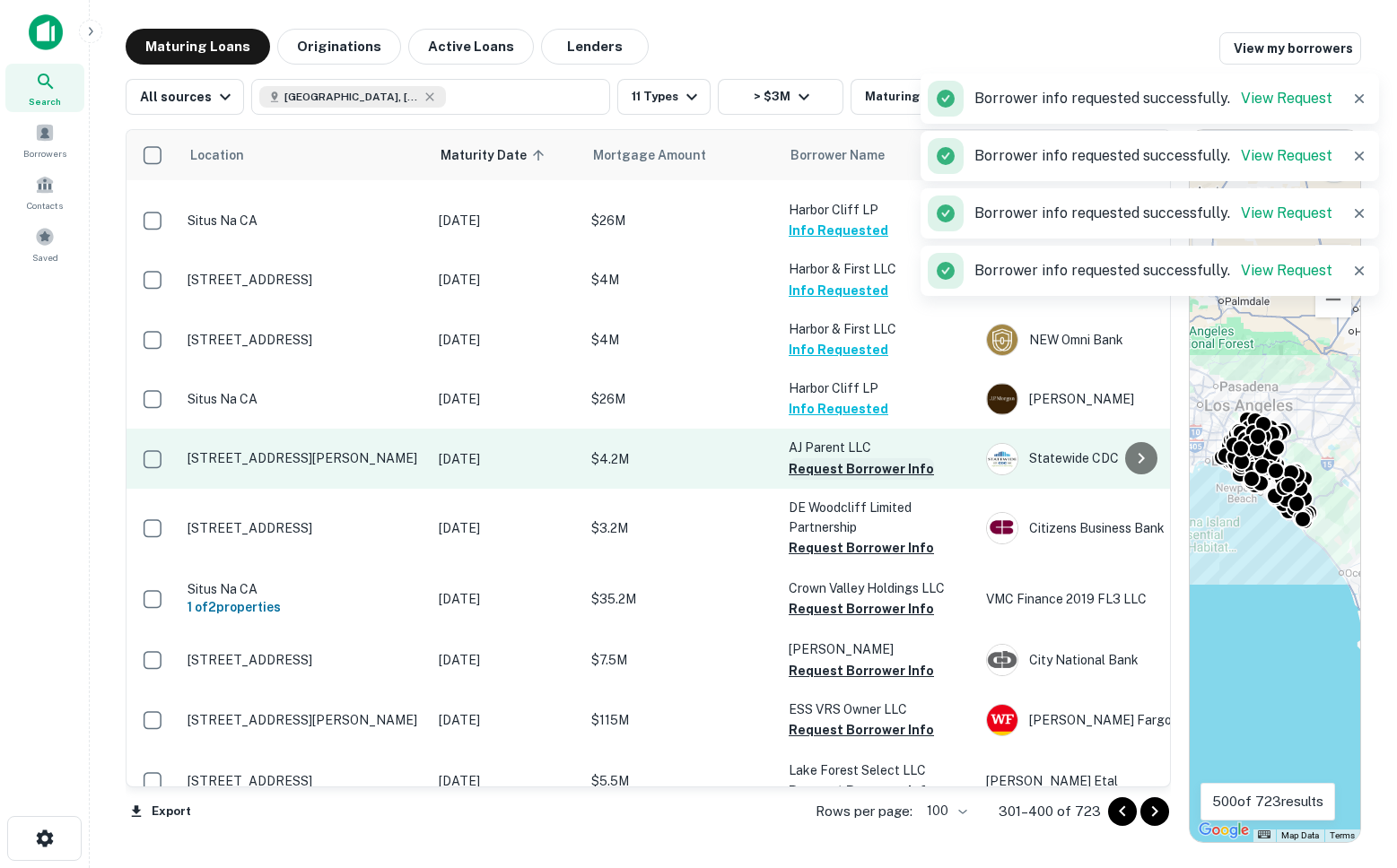
click at [814, 458] on button "Request Borrower Info" at bounding box center [861, 469] width 146 height 22
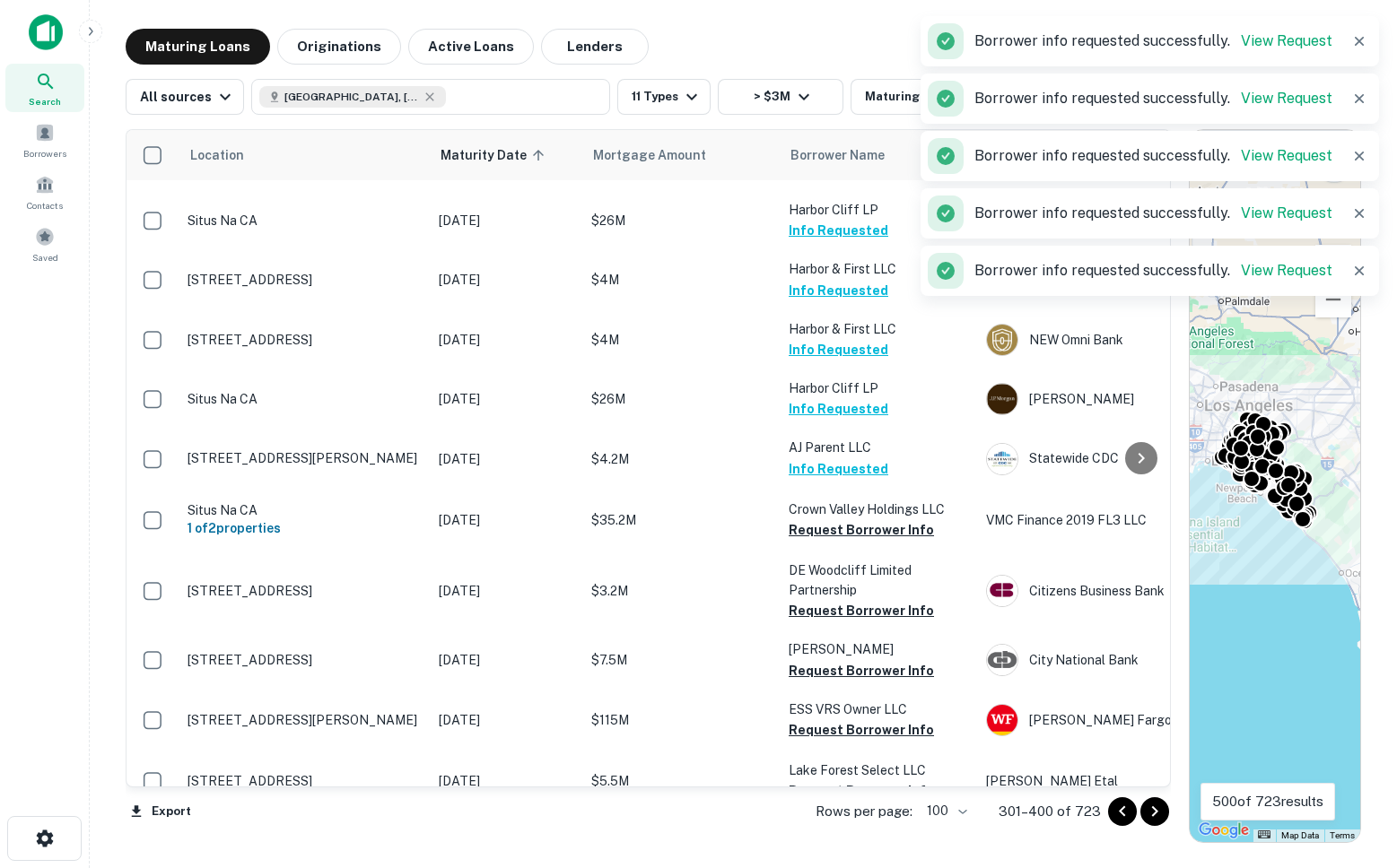
click at [822, 489] on td "Crown Valley Holdings LLC Request Borrower Info" at bounding box center [878, 520] width 198 height 63
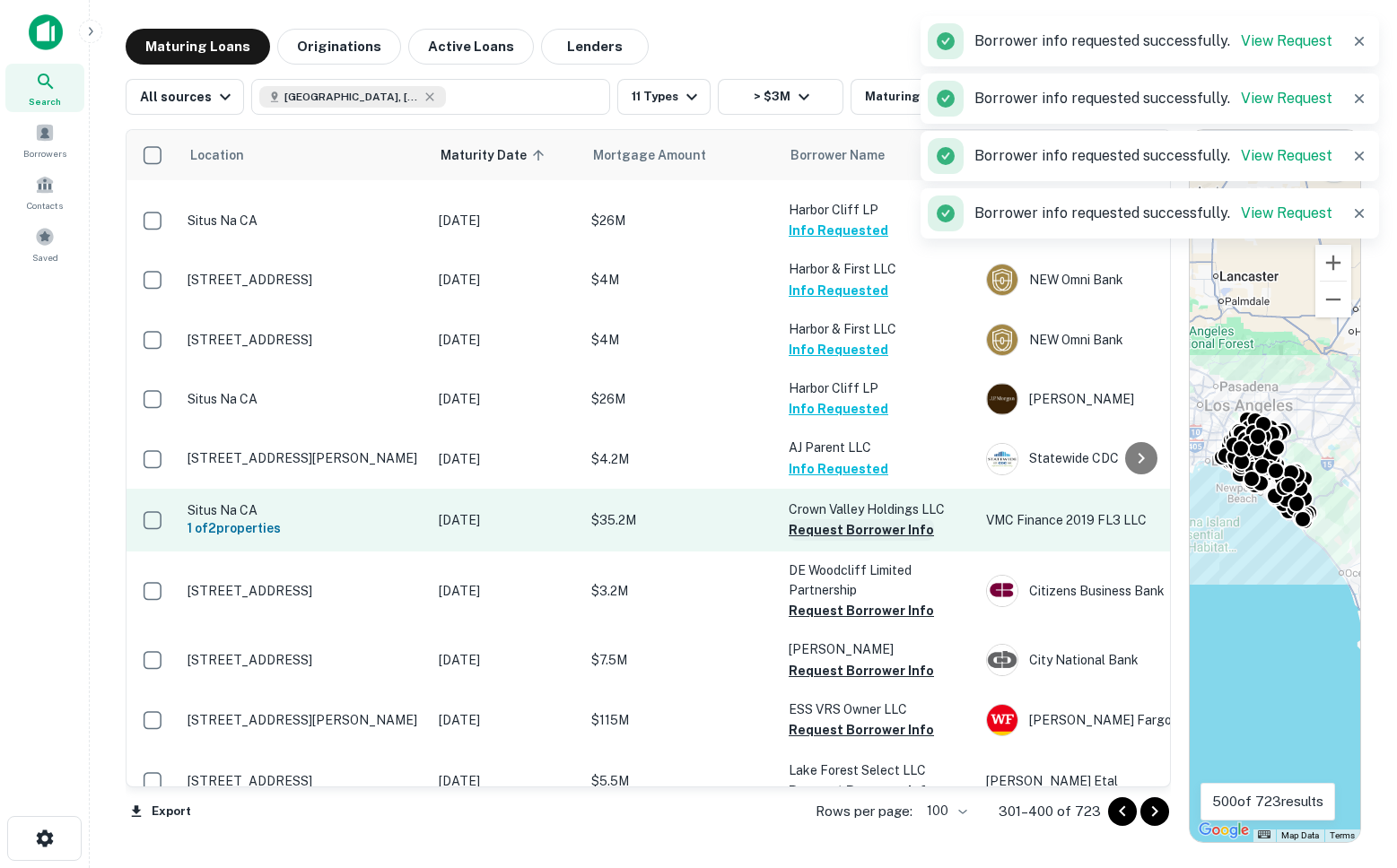
click at [821, 519] on button "Request Borrower Info" at bounding box center [861, 530] width 146 height 22
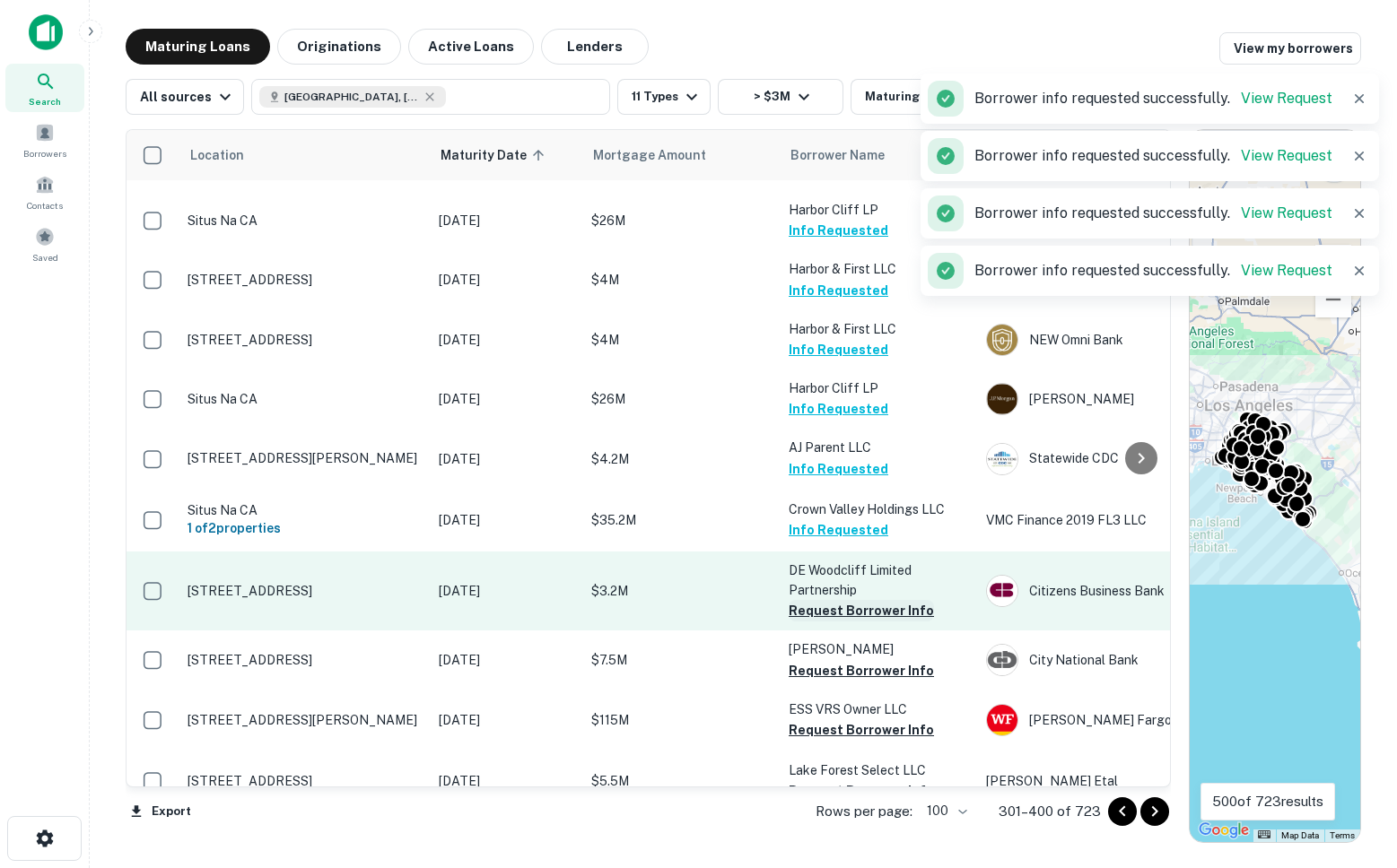
click at [831, 601] on button "Request Borrower Info" at bounding box center [861, 611] width 146 height 22
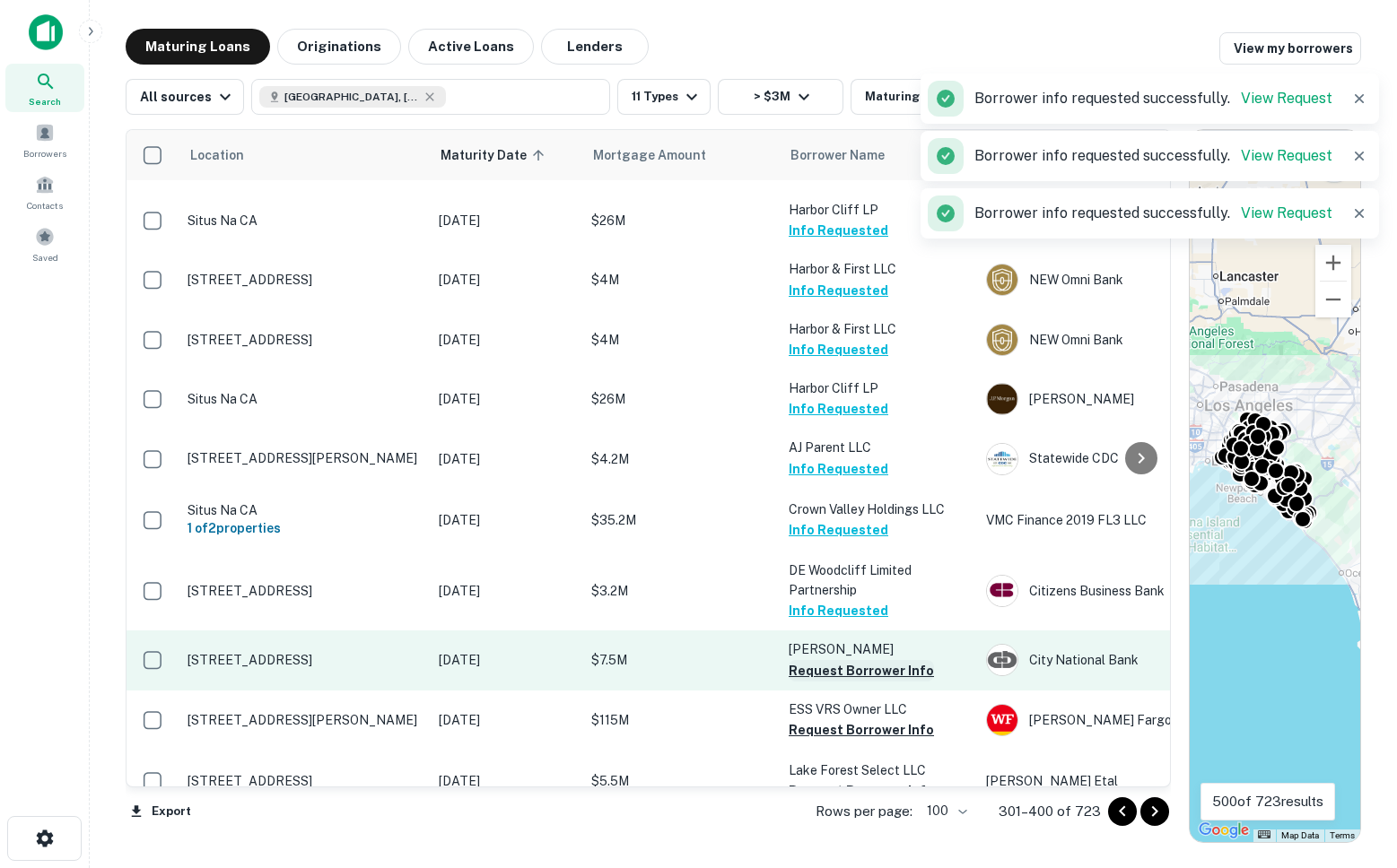
click at [841, 661] on button "Request Borrower Info" at bounding box center [861, 671] width 146 height 22
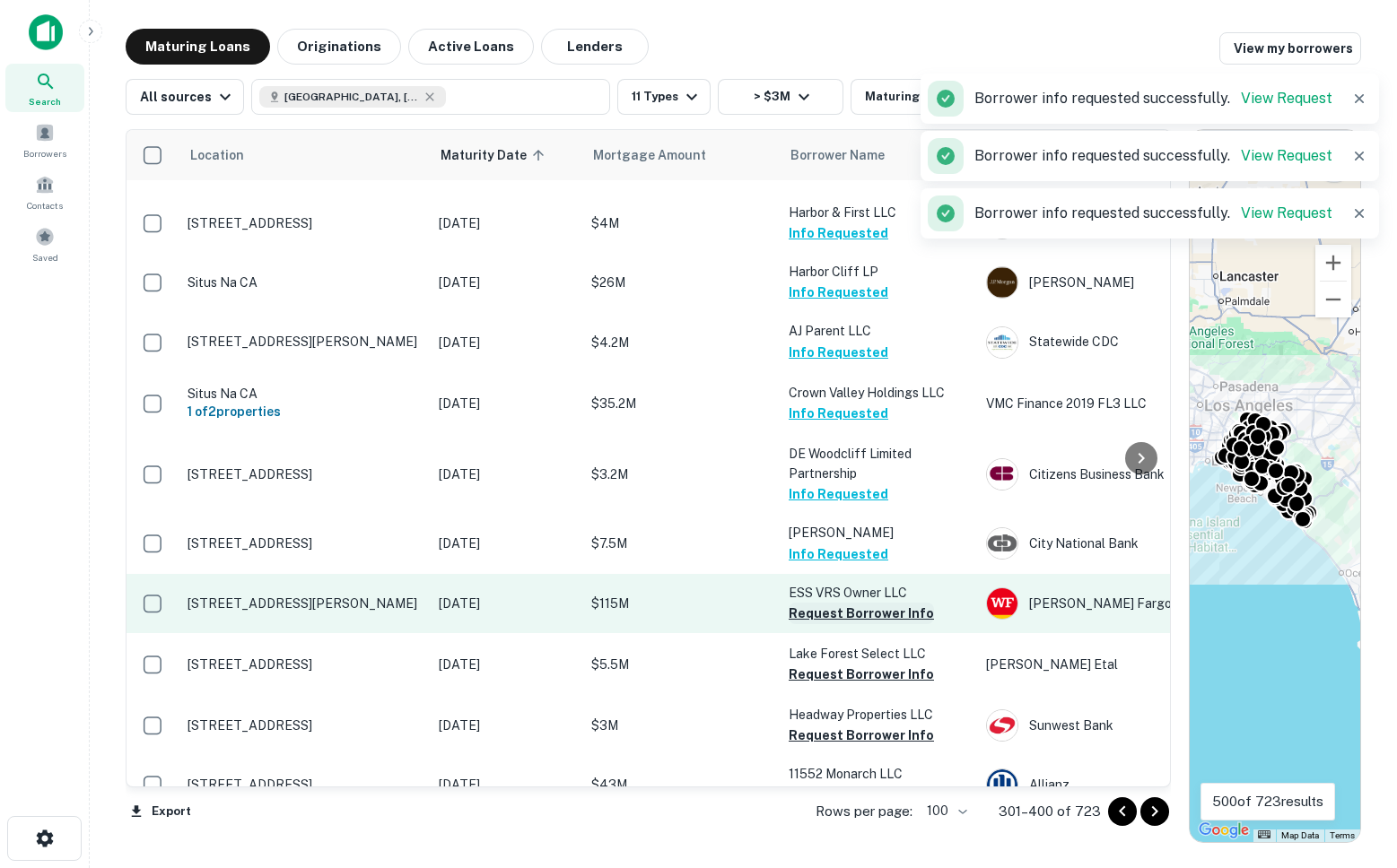
scroll to position [3879, 0]
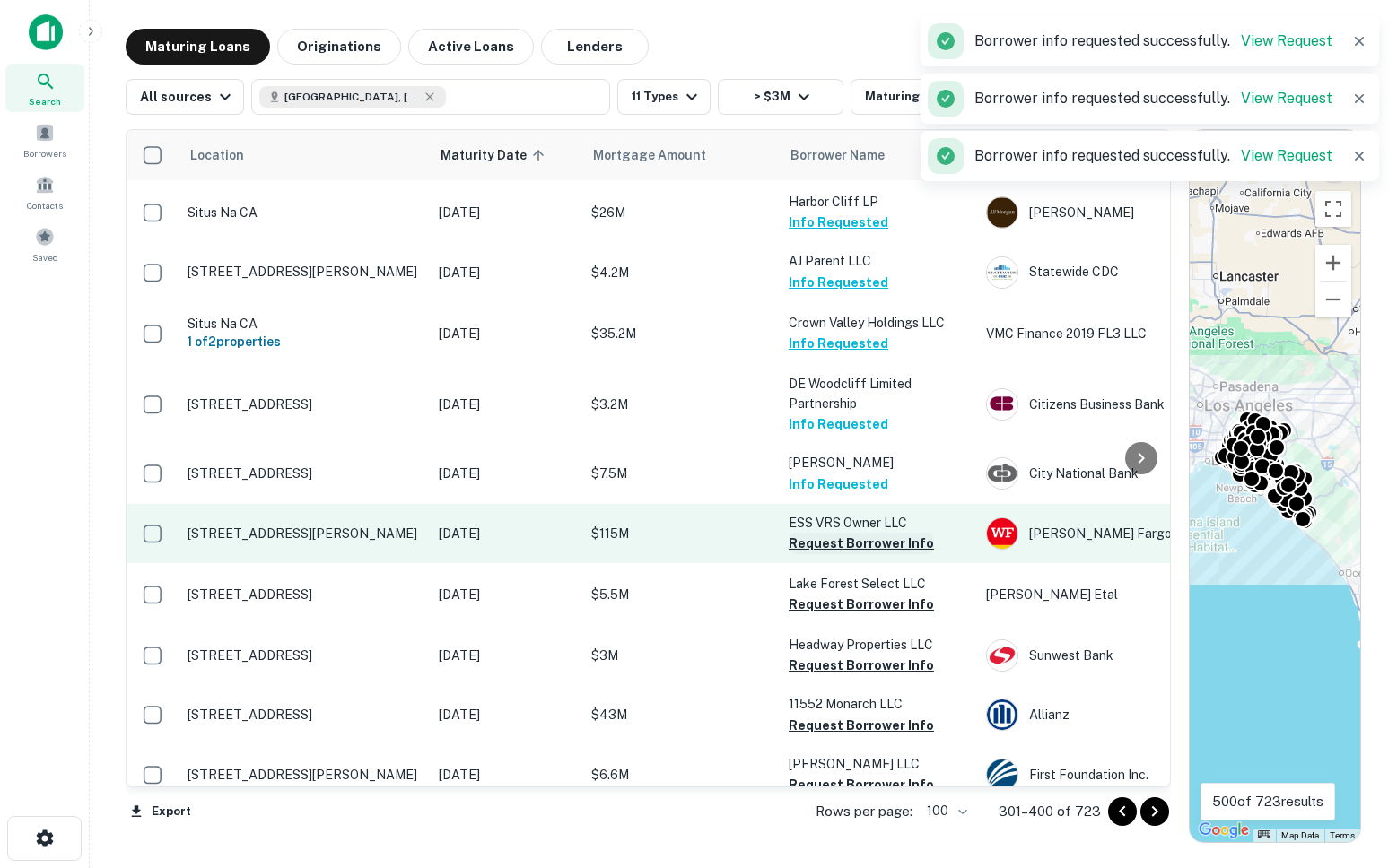
click at [818, 533] on button "Request Borrower Info" at bounding box center [861, 544] width 146 height 22
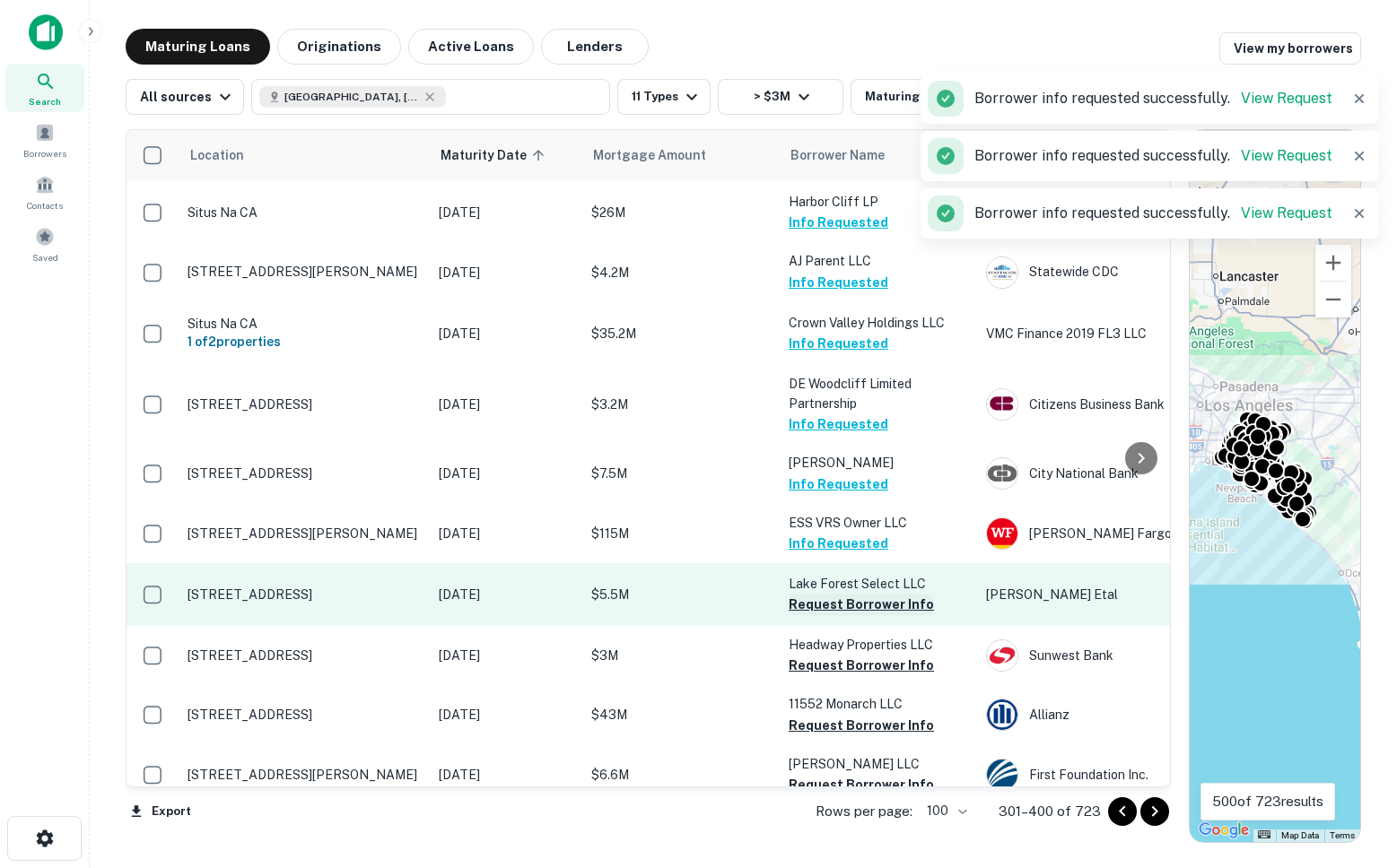
click at [817, 594] on button "Request Borrower Info" at bounding box center [861, 605] width 146 height 22
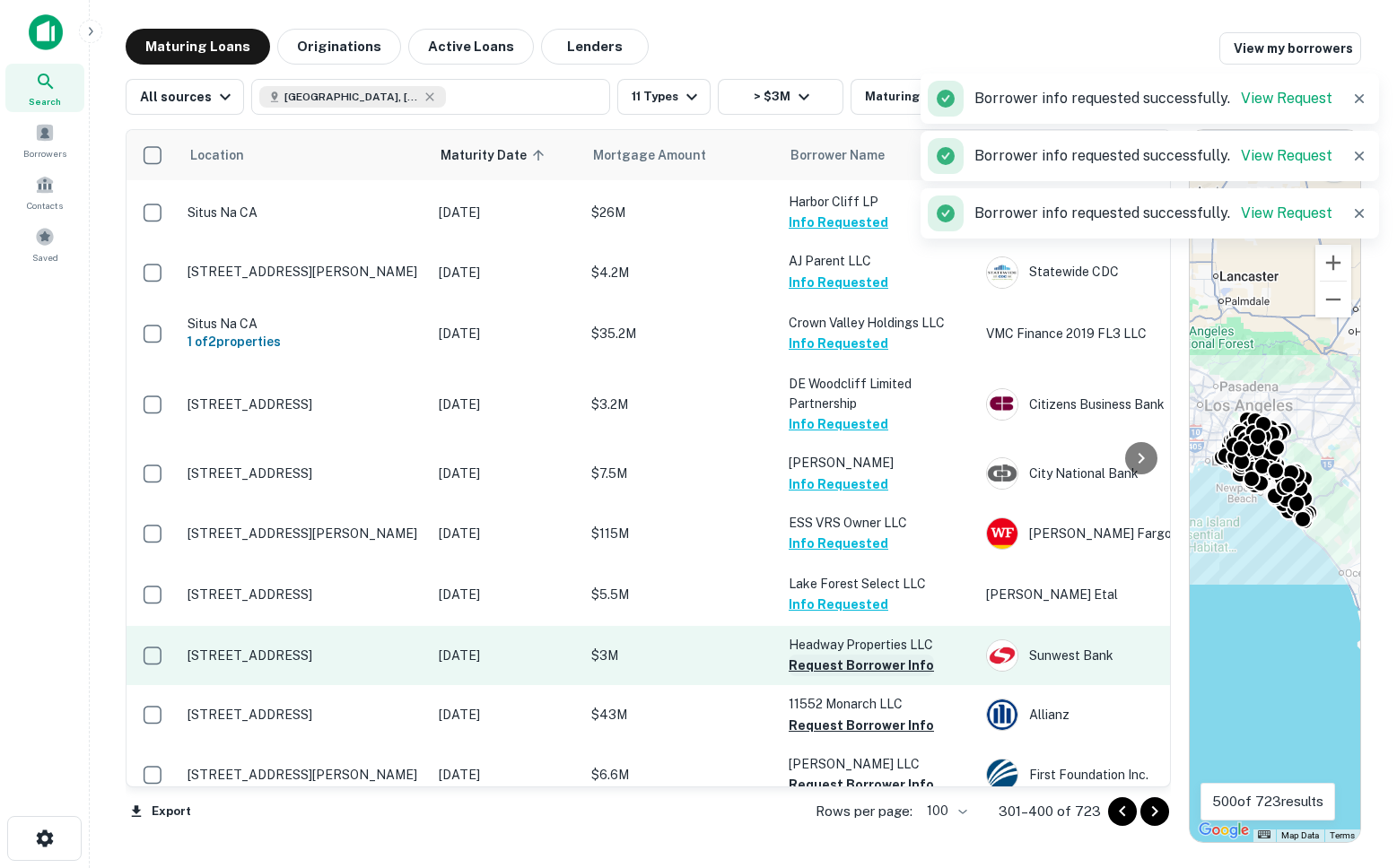
click at [821, 655] on button "Request Borrower Info" at bounding box center [861, 665] width 146 height 22
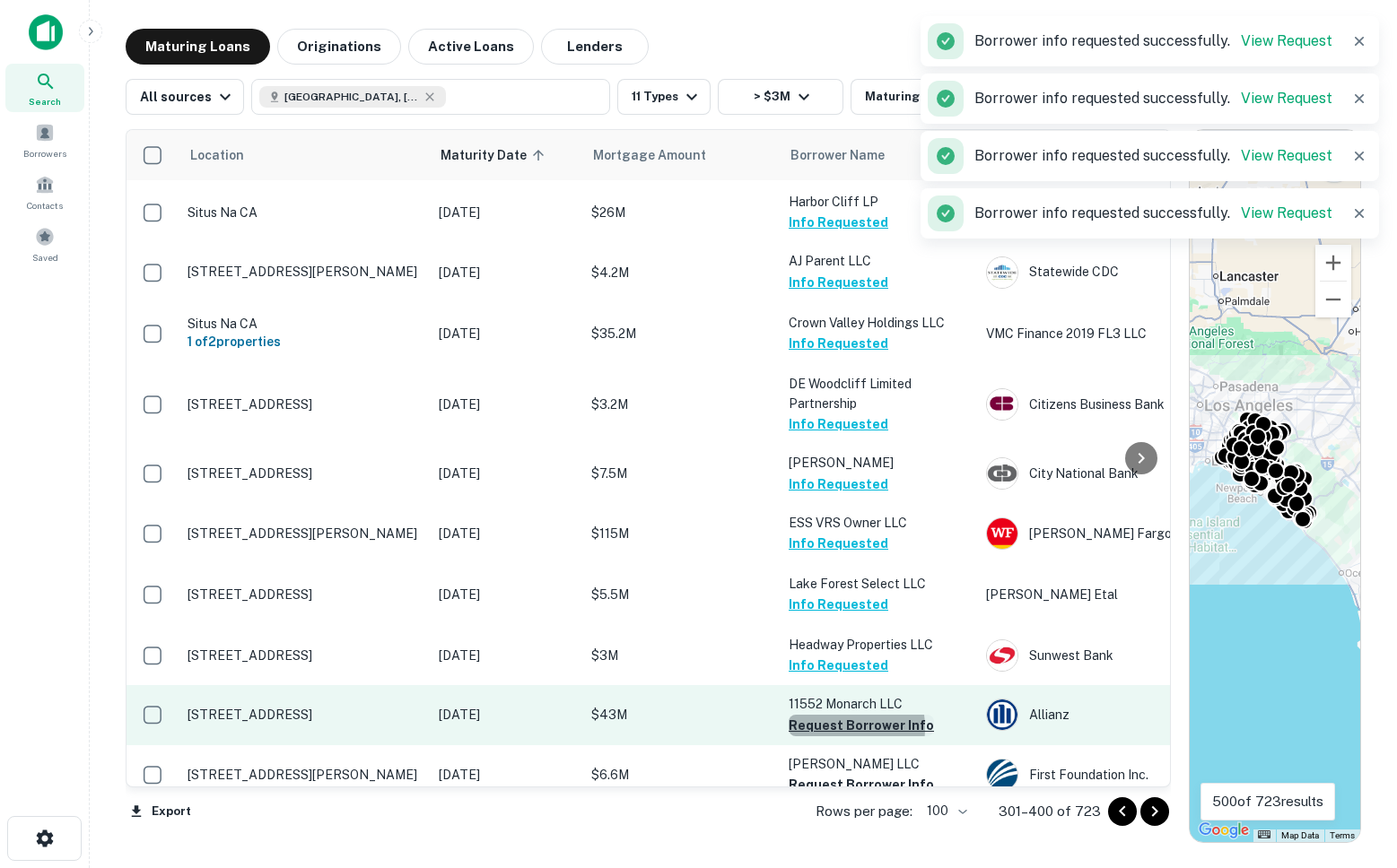
click at [821, 715] on button "Request Borrower Info" at bounding box center [861, 725] width 146 height 22
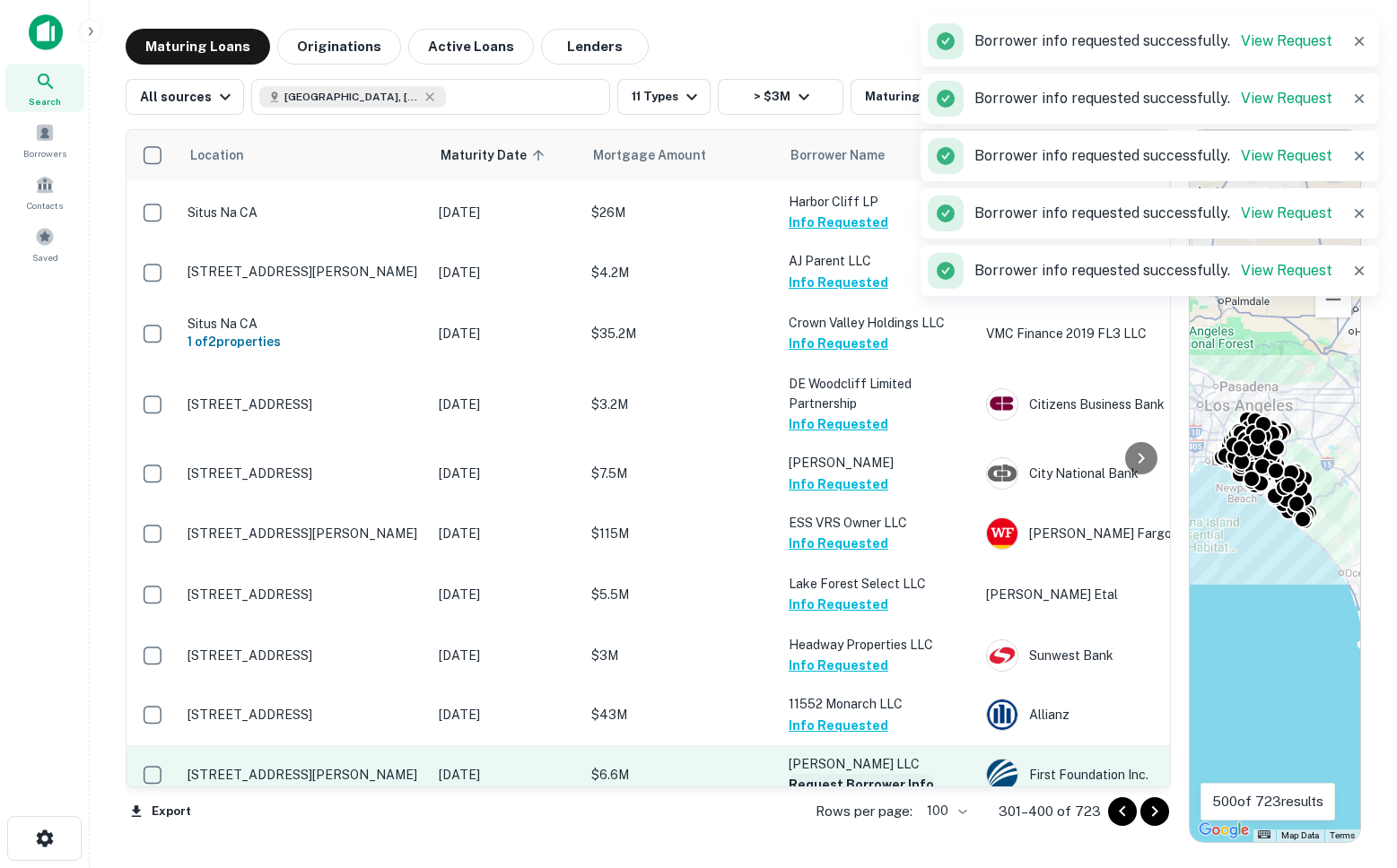
click at [824, 775] on button "Request Borrower Info" at bounding box center [861, 785] width 146 height 22
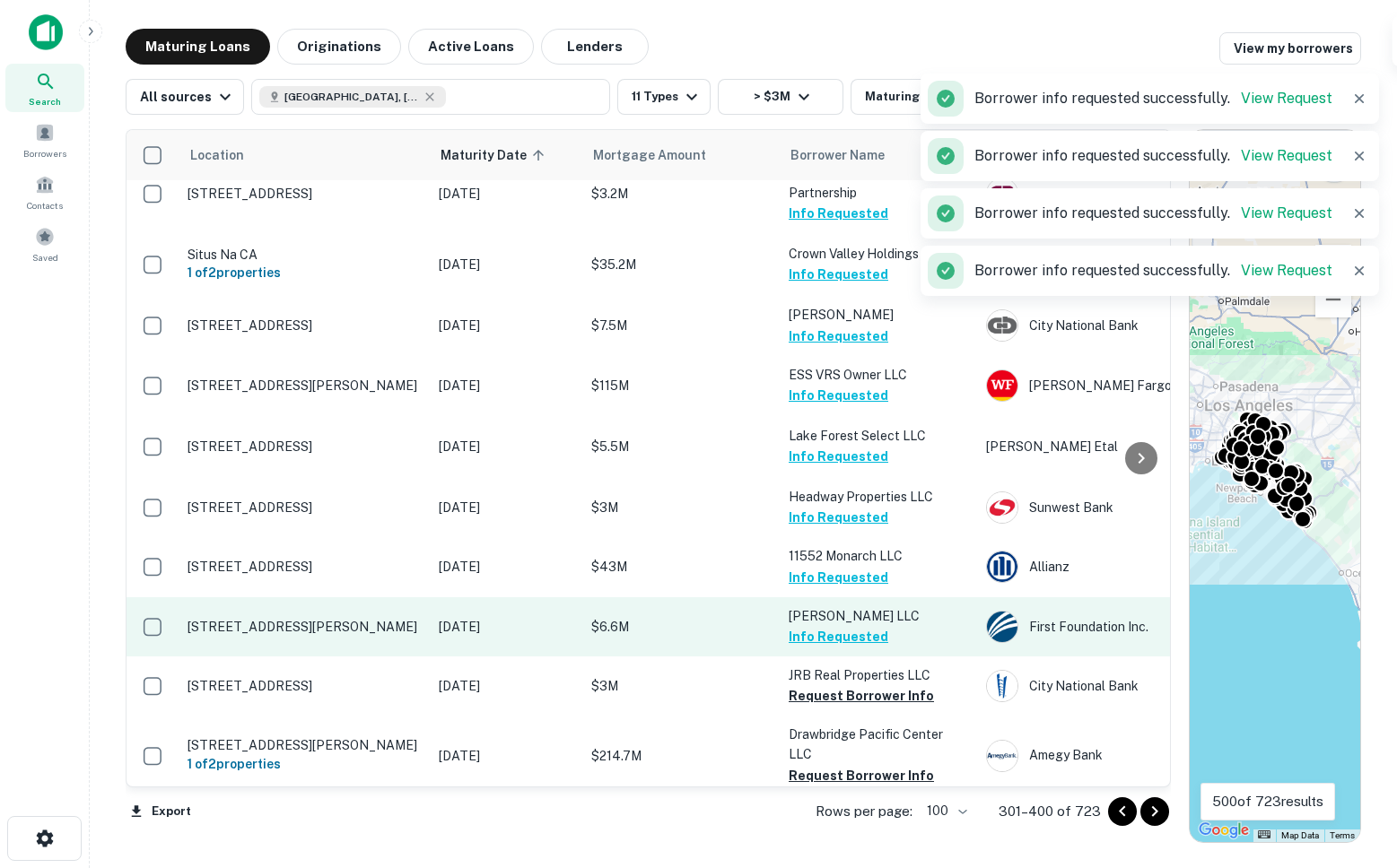
scroll to position [4087, 0]
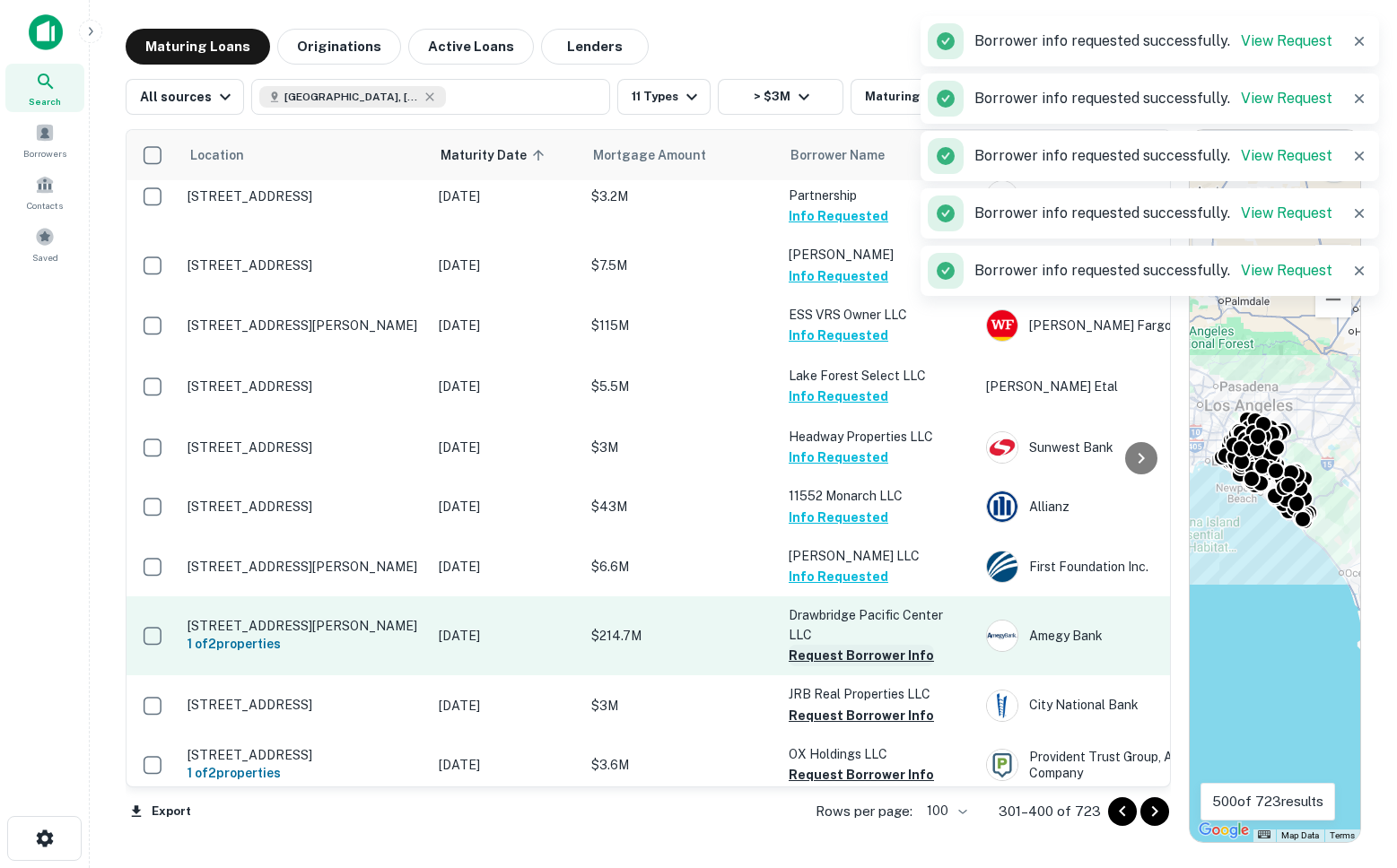
click at [821, 645] on button "Request Borrower Info" at bounding box center [861, 656] width 146 height 22
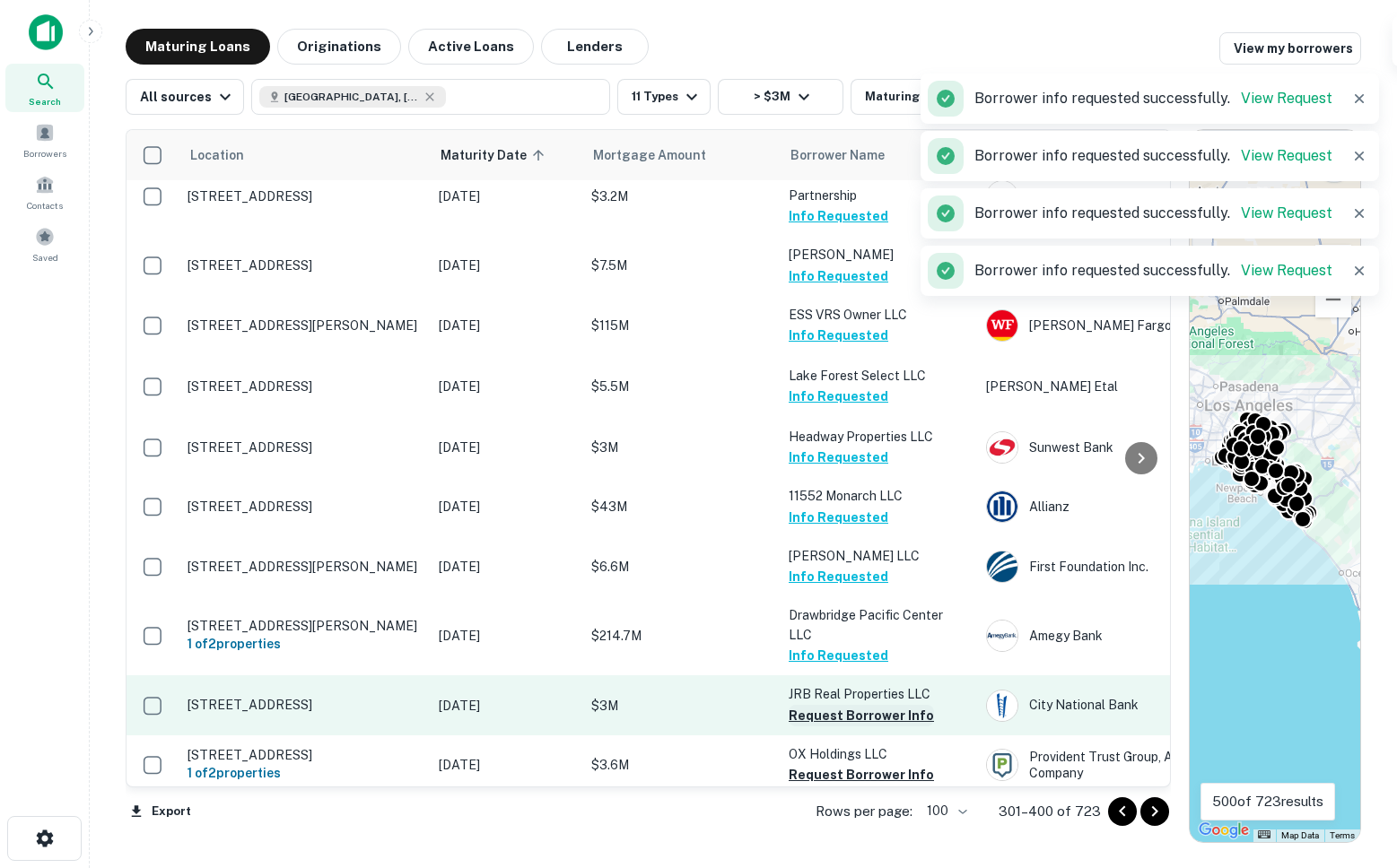
click at [823, 705] on button "Request Borrower Info" at bounding box center [861, 716] width 146 height 22
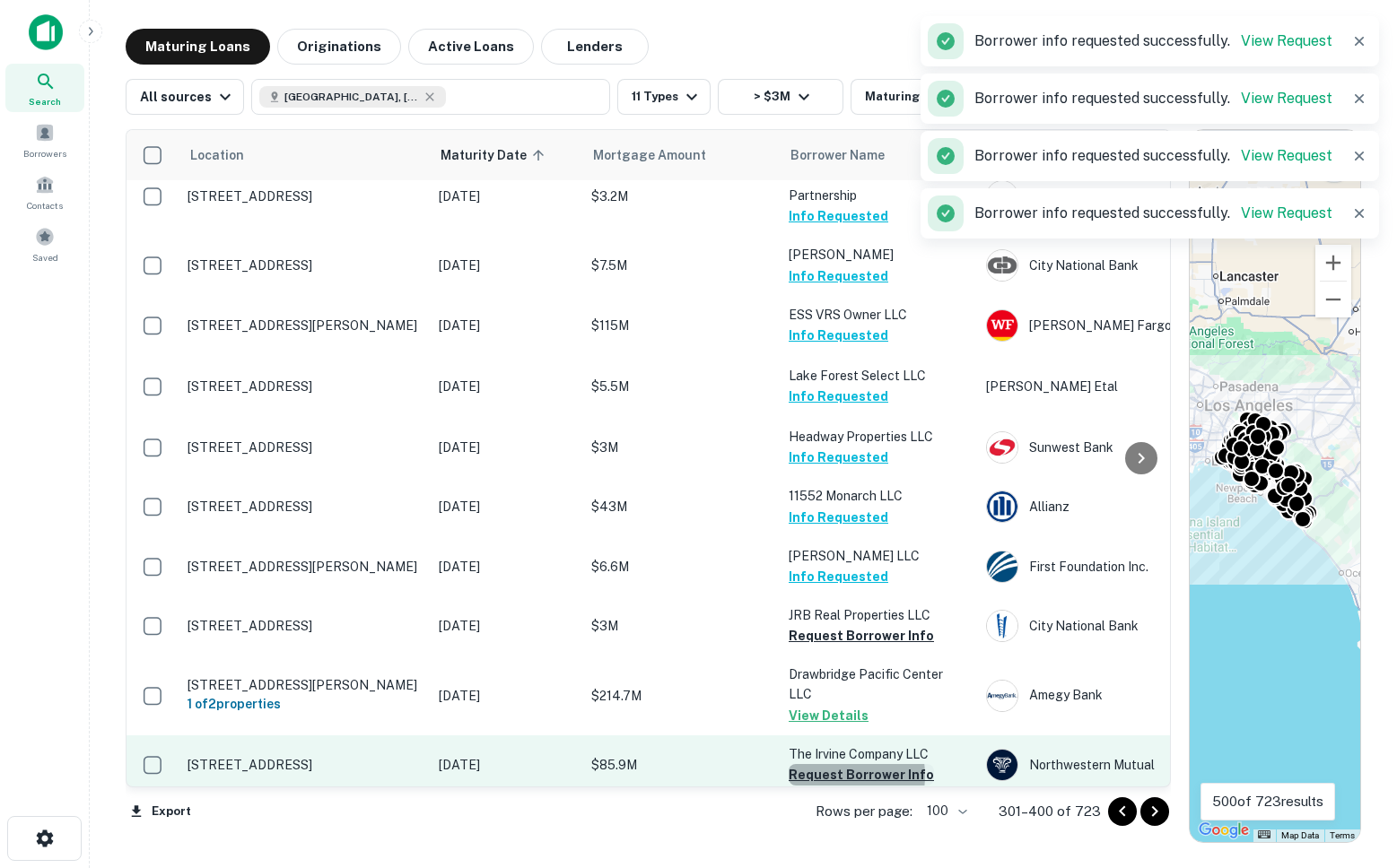
click at [829, 765] on button "Request Borrower Info" at bounding box center [861, 776] width 146 height 22
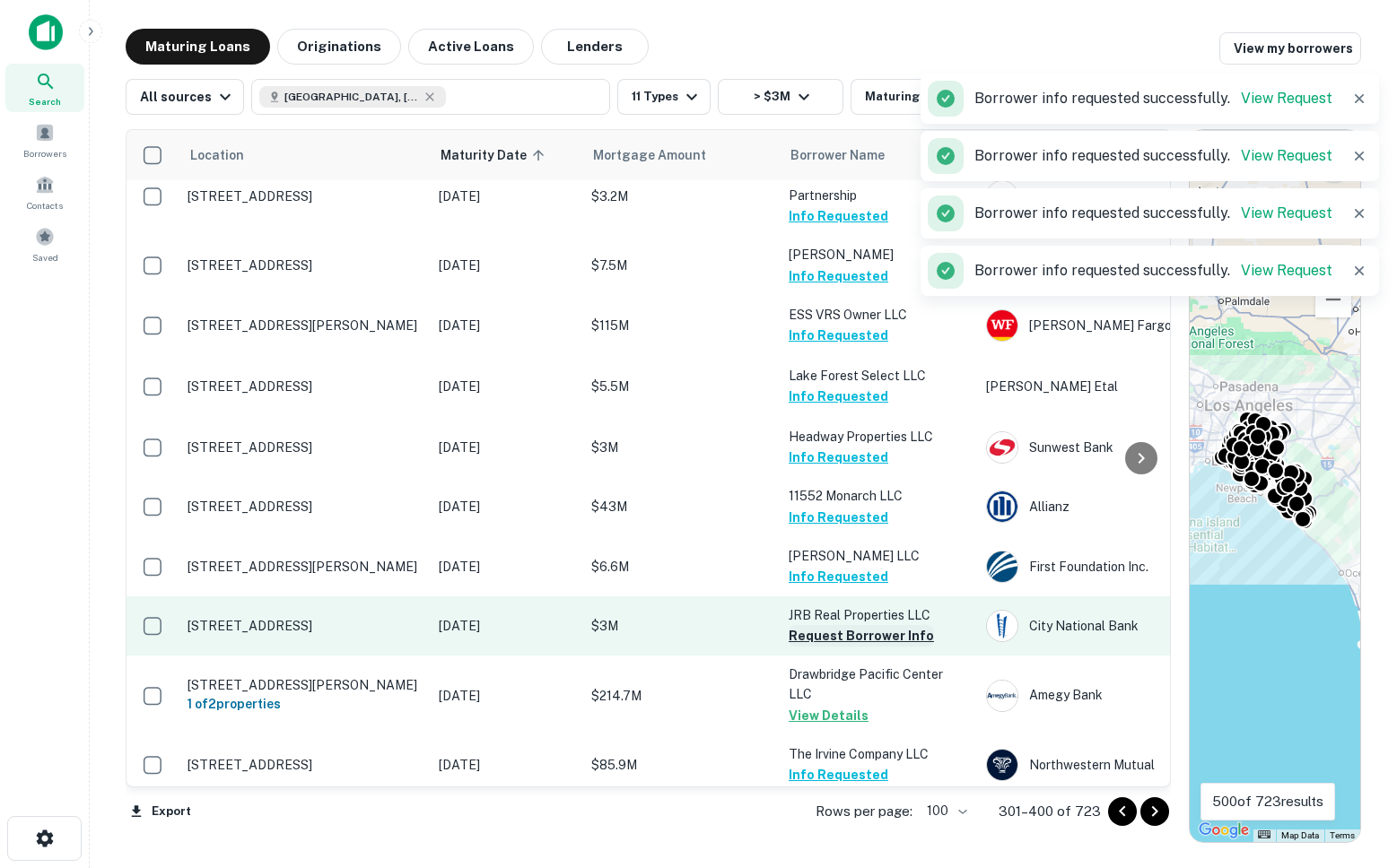
click at [815, 625] on button "Request Borrower Info" at bounding box center [861, 636] width 146 height 22
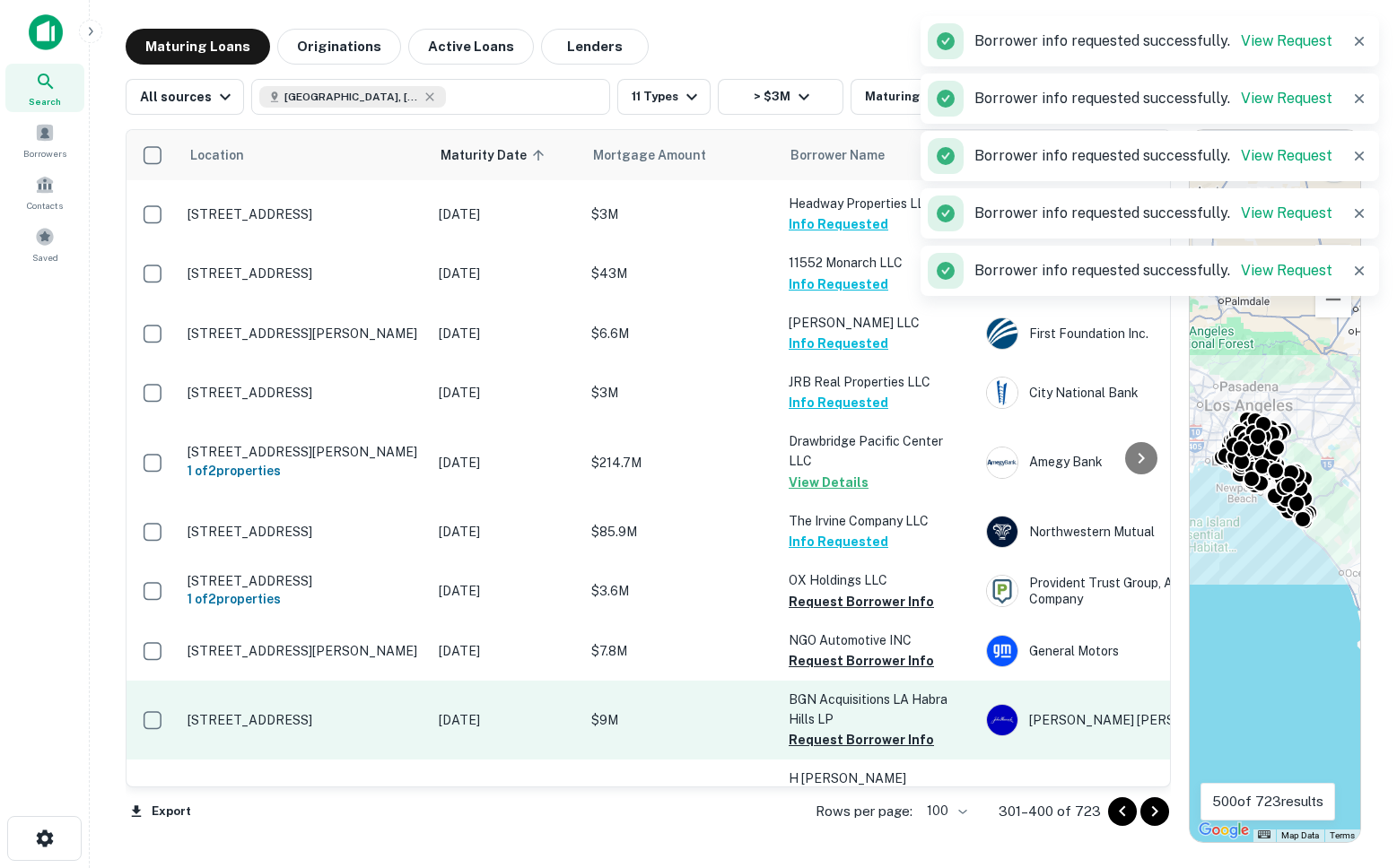
scroll to position [4335, 0]
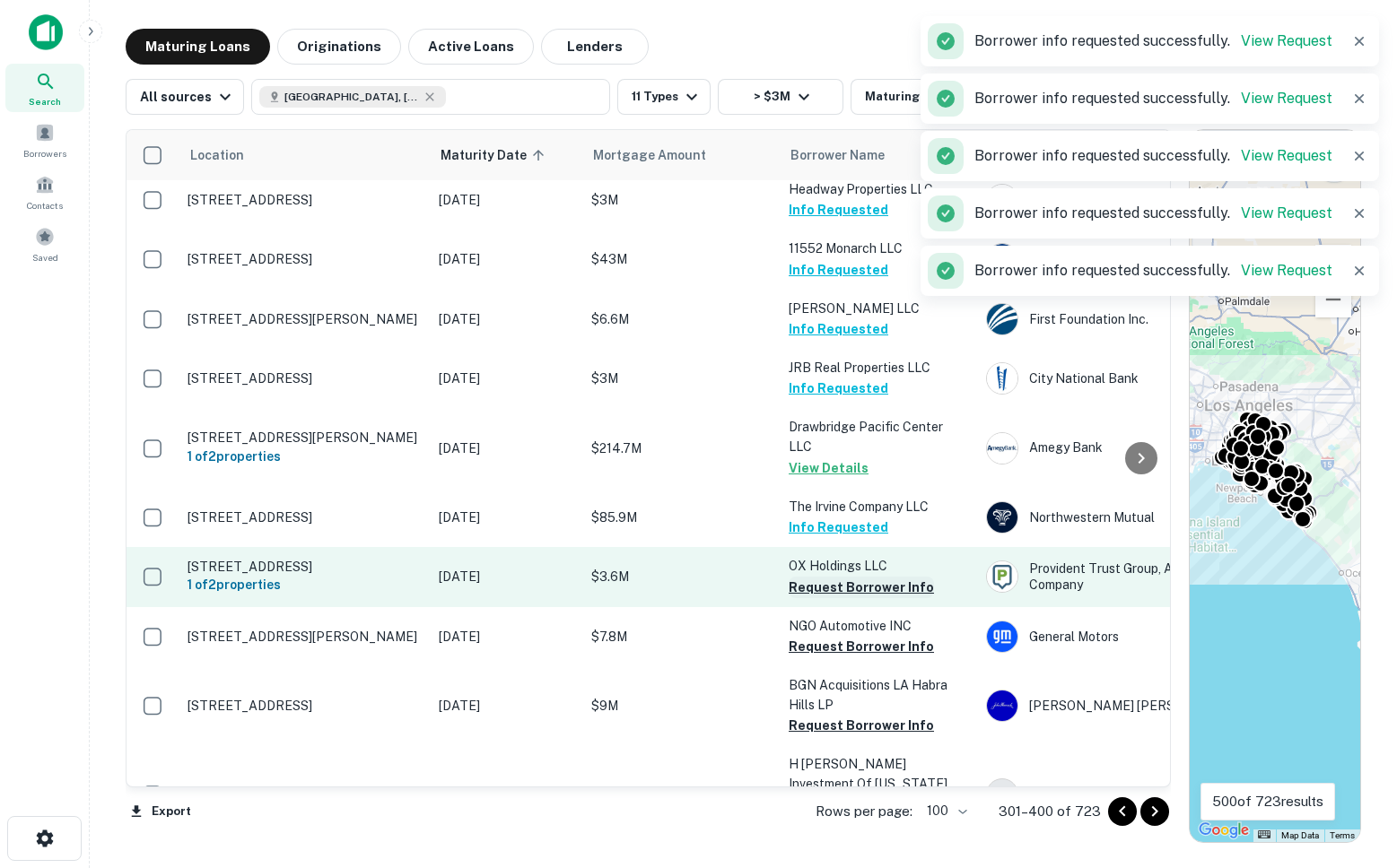
click at [834, 577] on button "Request Borrower Info" at bounding box center [861, 588] width 146 height 22
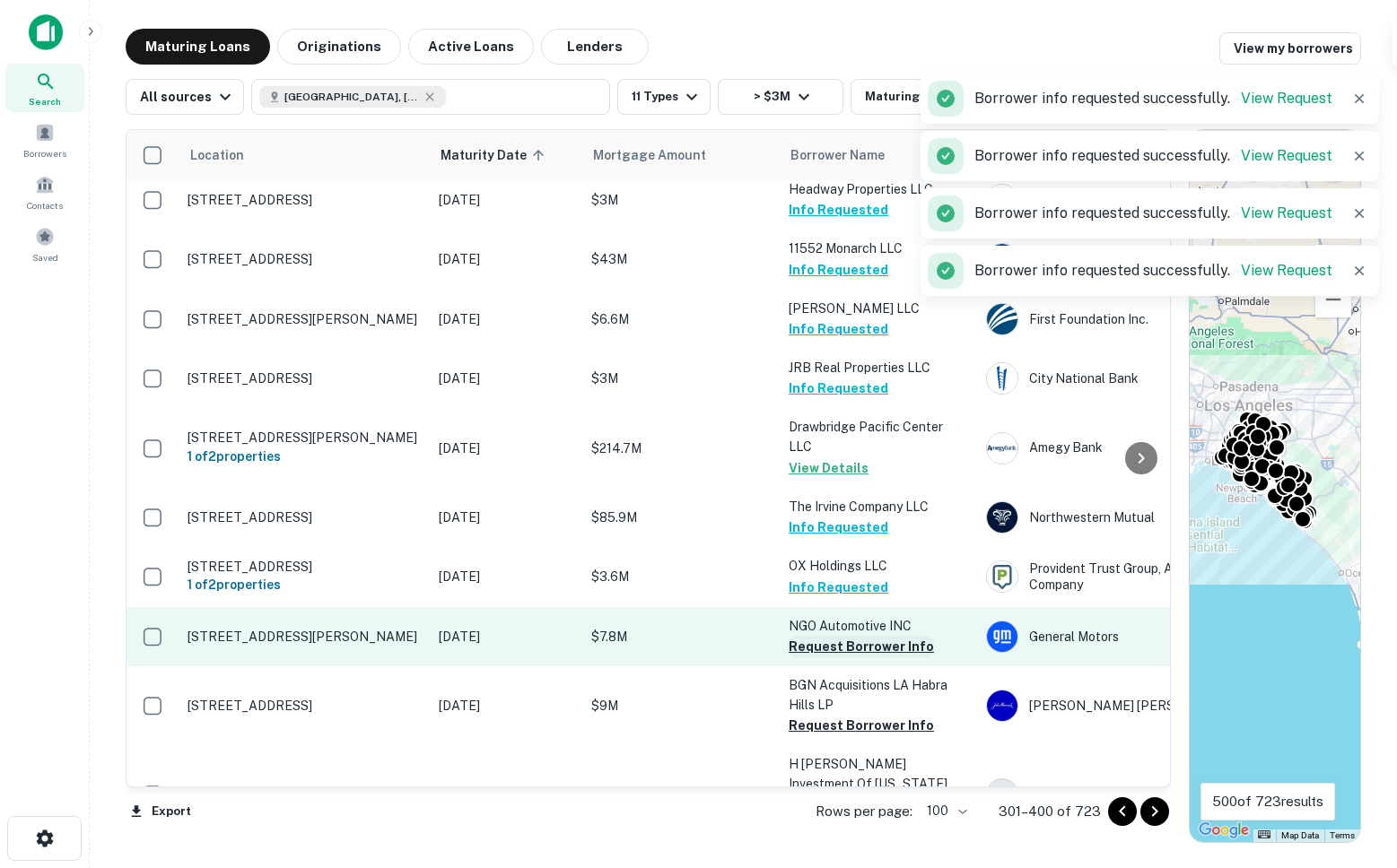
click at [828, 636] on button "Request Borrower Info" at bounding box center [861, 647] width 146 height 22
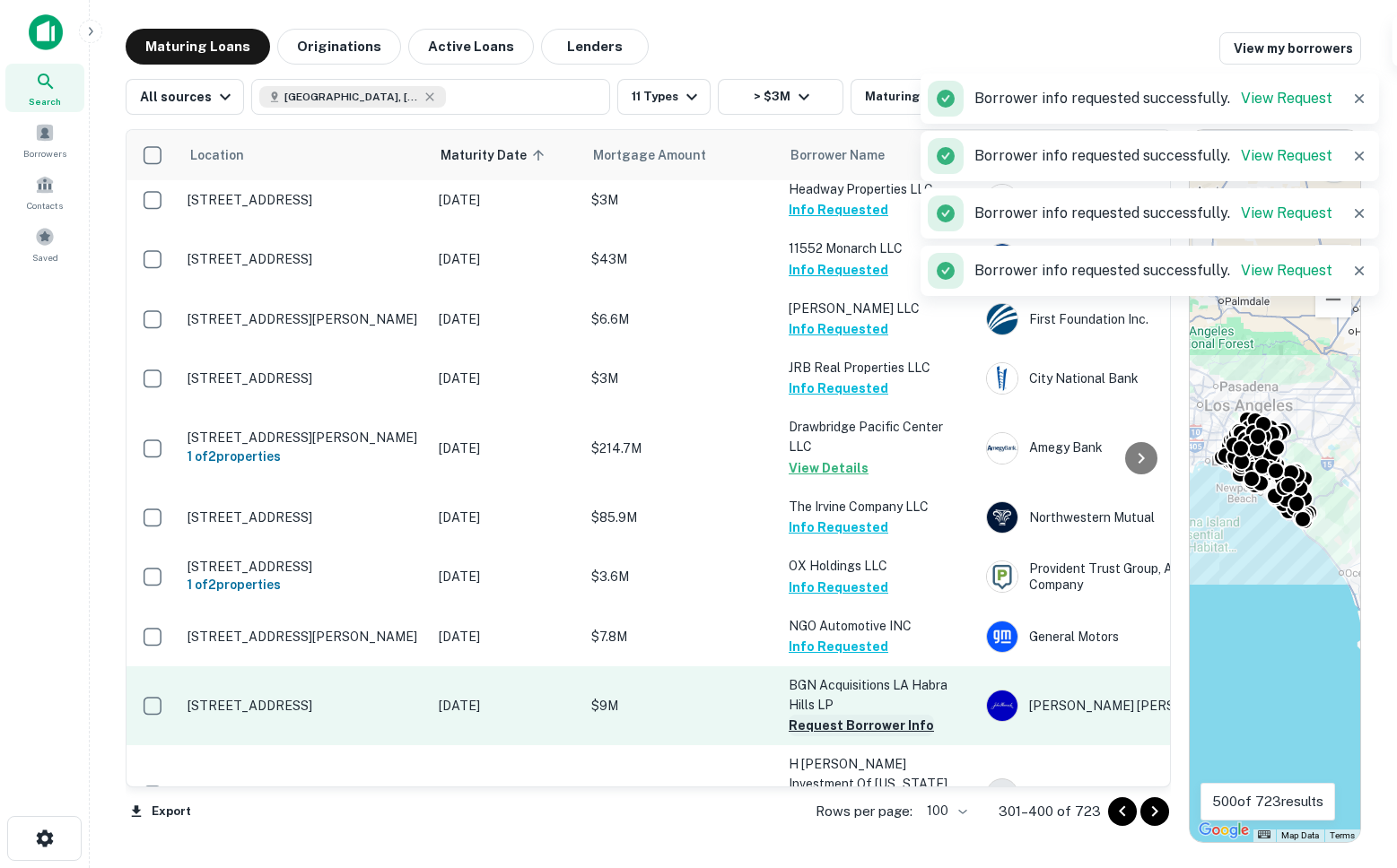
click at [824, 715] on button "Request Borrower Info" at bounding box center [861, 725] width 146 height 22
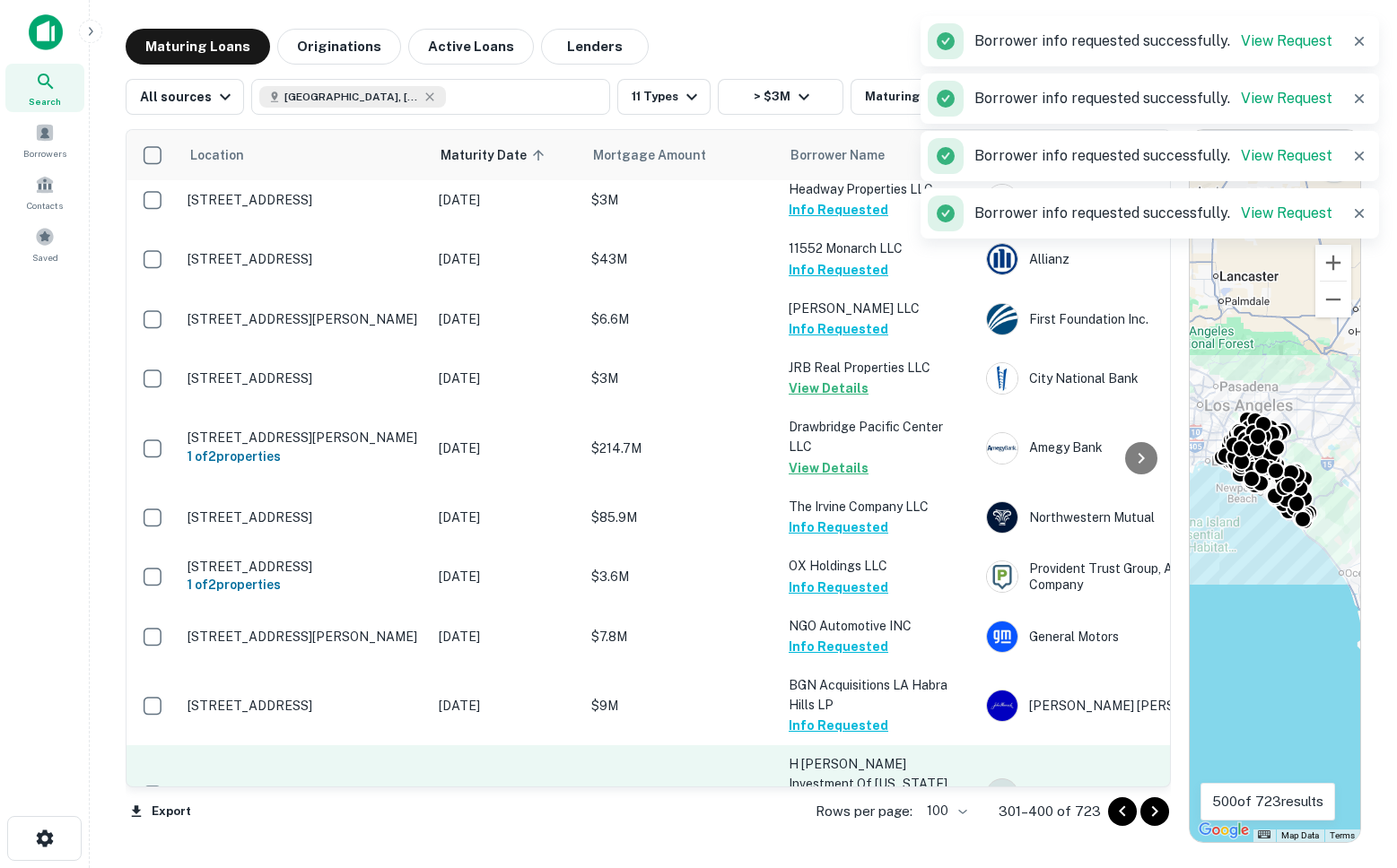
click at [822, 815] on button "Request Borrower Info" at bounding box center [861, 826] width 146 height 22
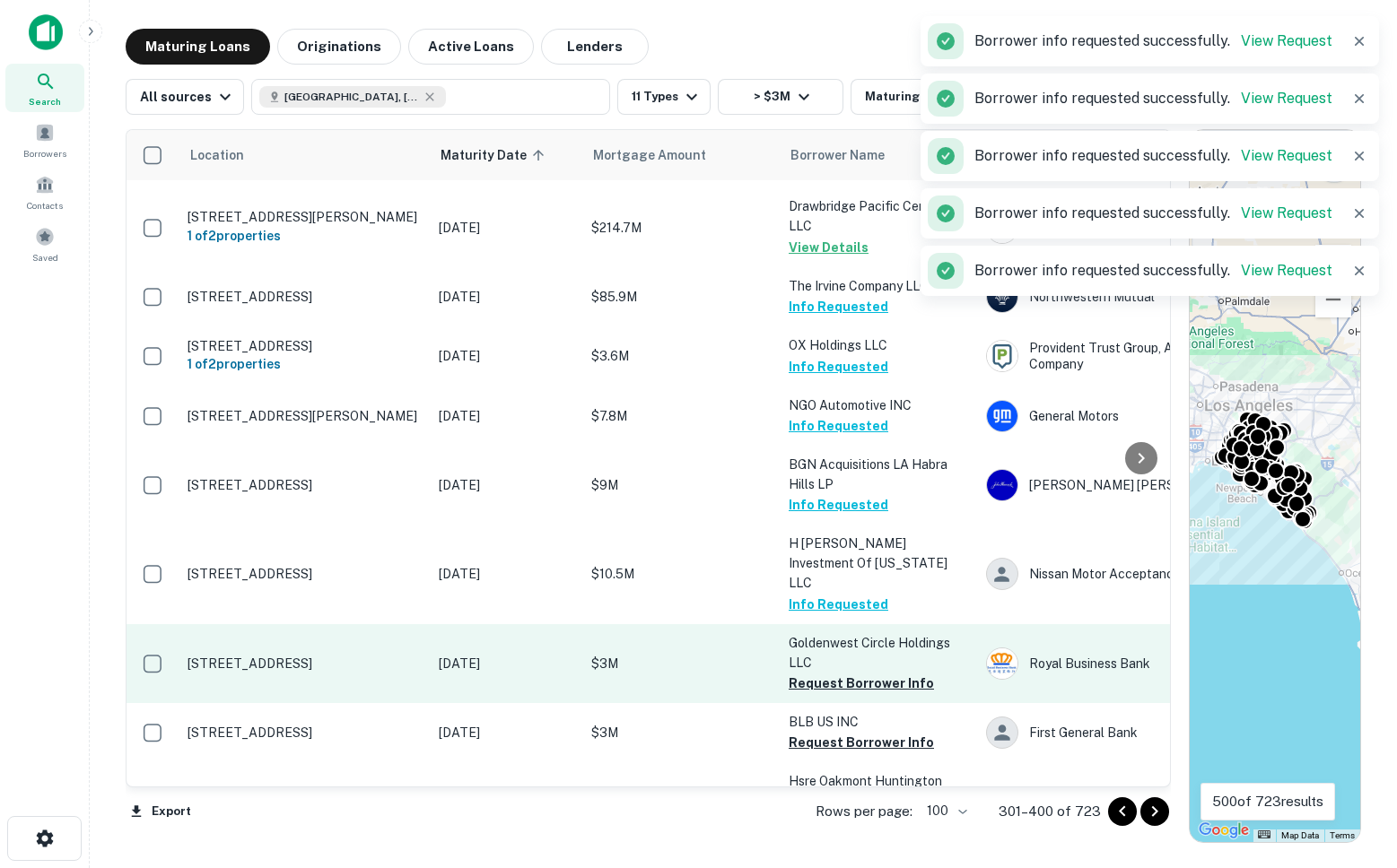
scroll to position [4562, 0]
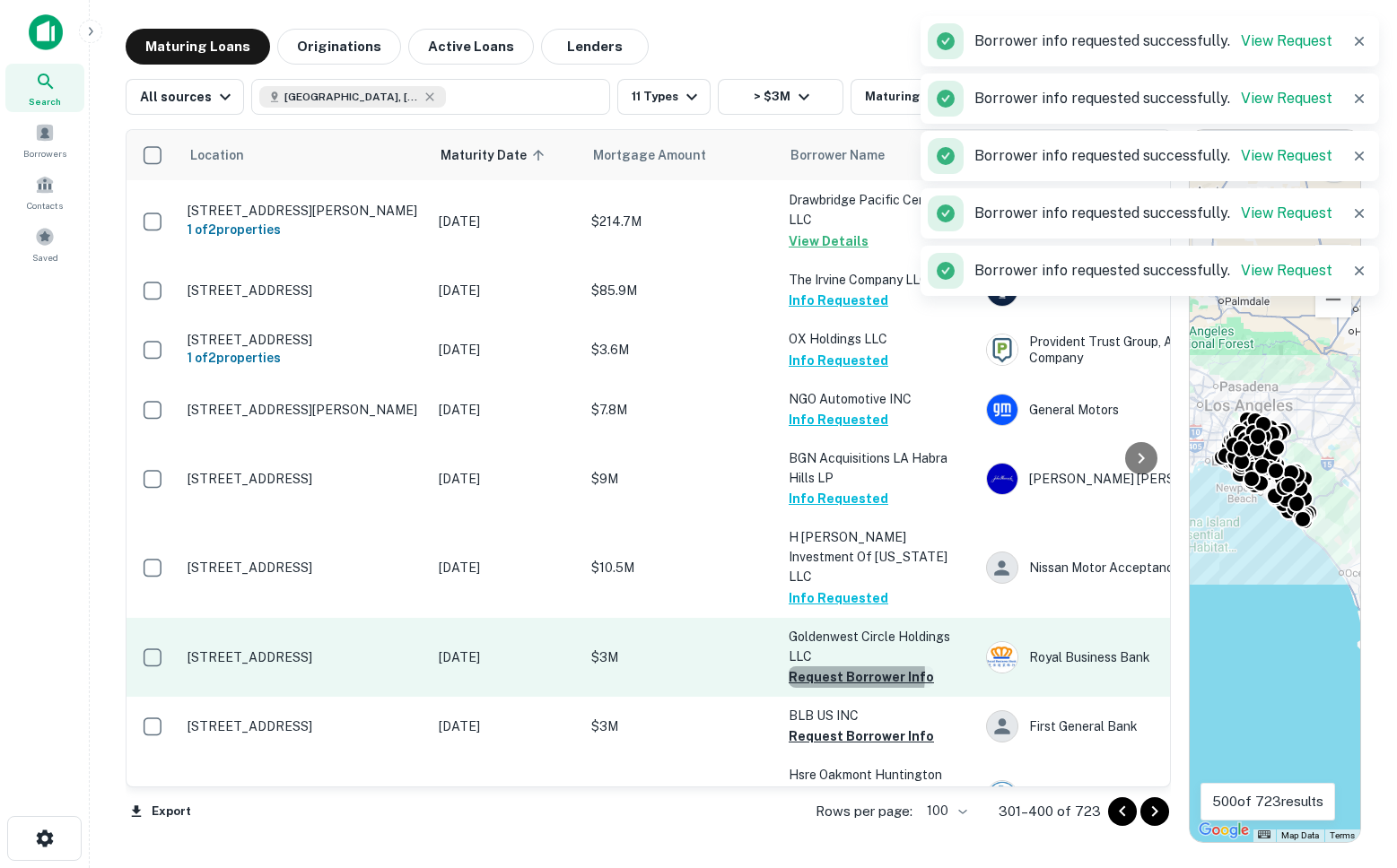
click at [812, 666] on button "Request Borrower Info" at bounding box center [861, 677] width 146 height 22
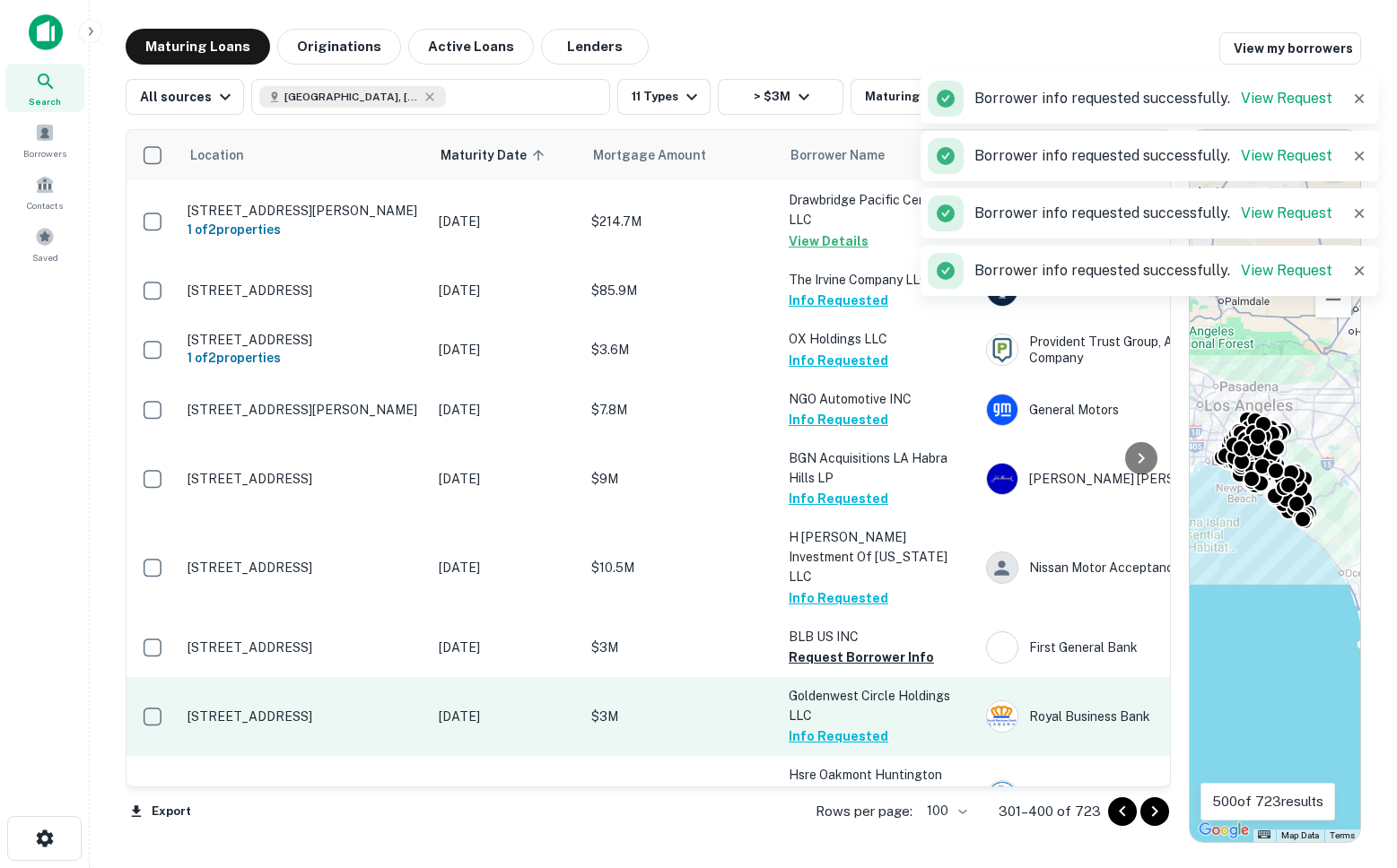
click at [809, 725] on button "Info Requested" at bounding box center [838, 736] width 99 height 22
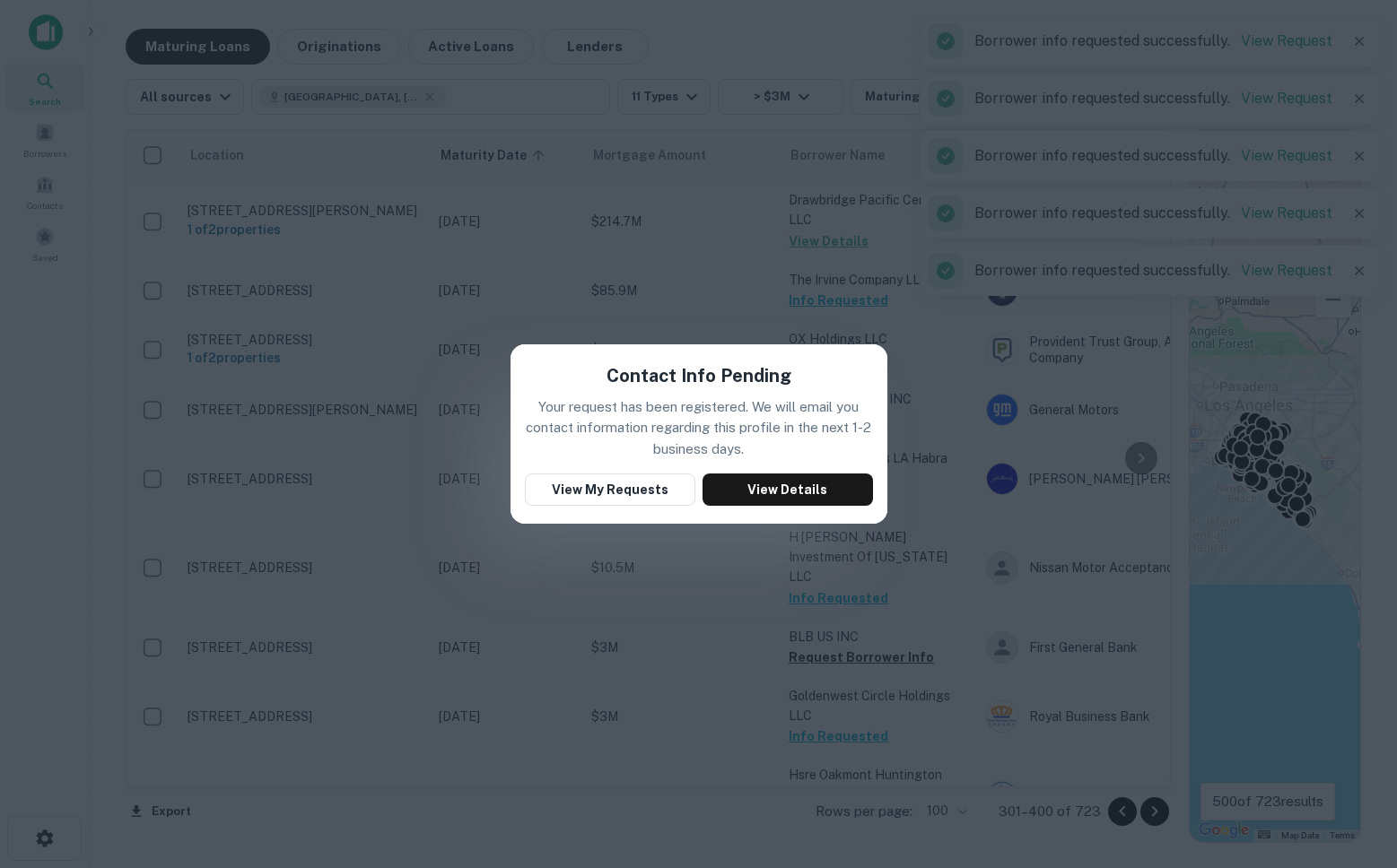
click at [960, 434] on div "Contact Info Pending Your request has been registered. We will email you contac…" at bounding box center [698, 434] width 1397 height 868
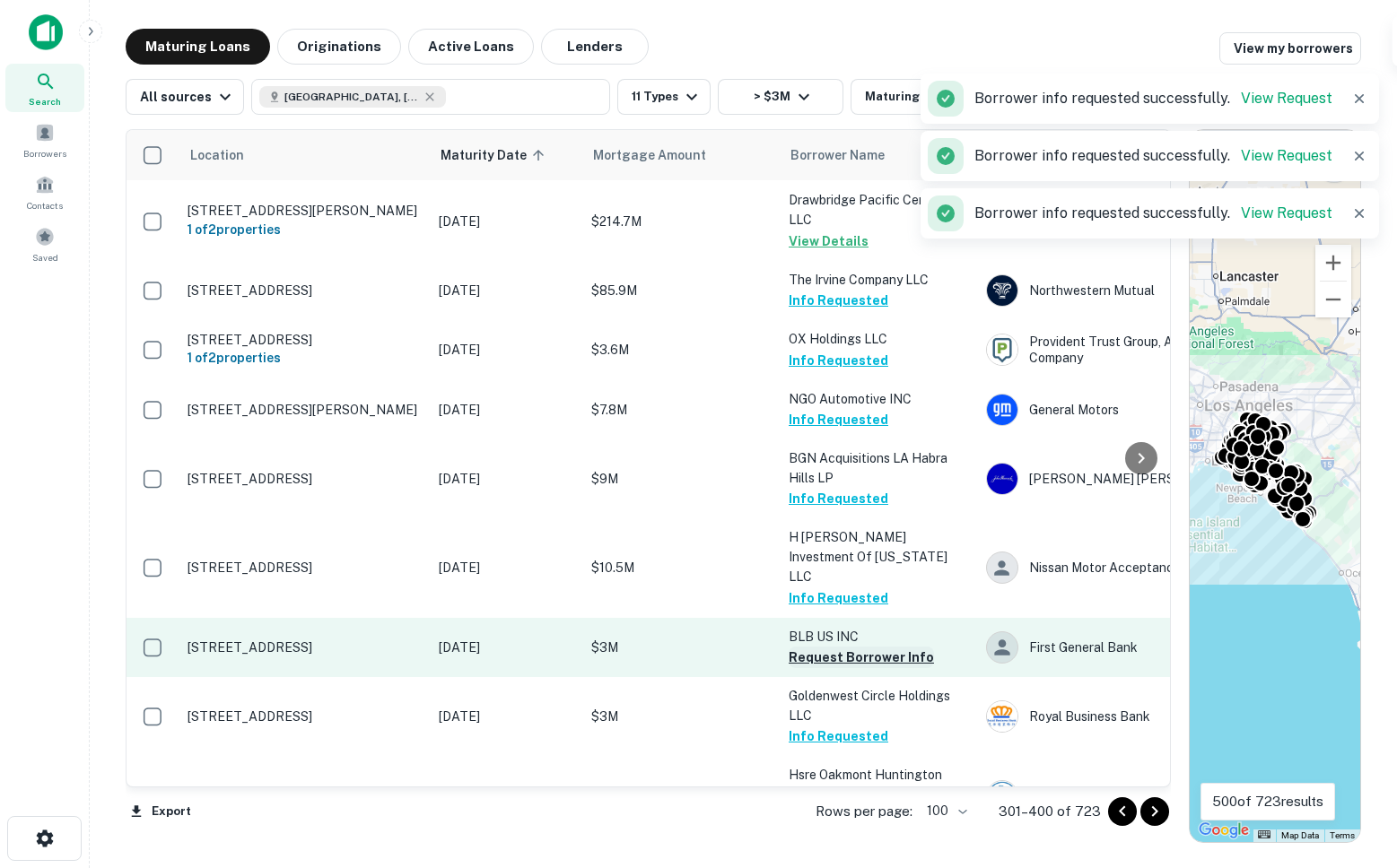
click at [843, 647] on button "Request Borrower Info" at bounding box center [861, 658] width 146 height 22
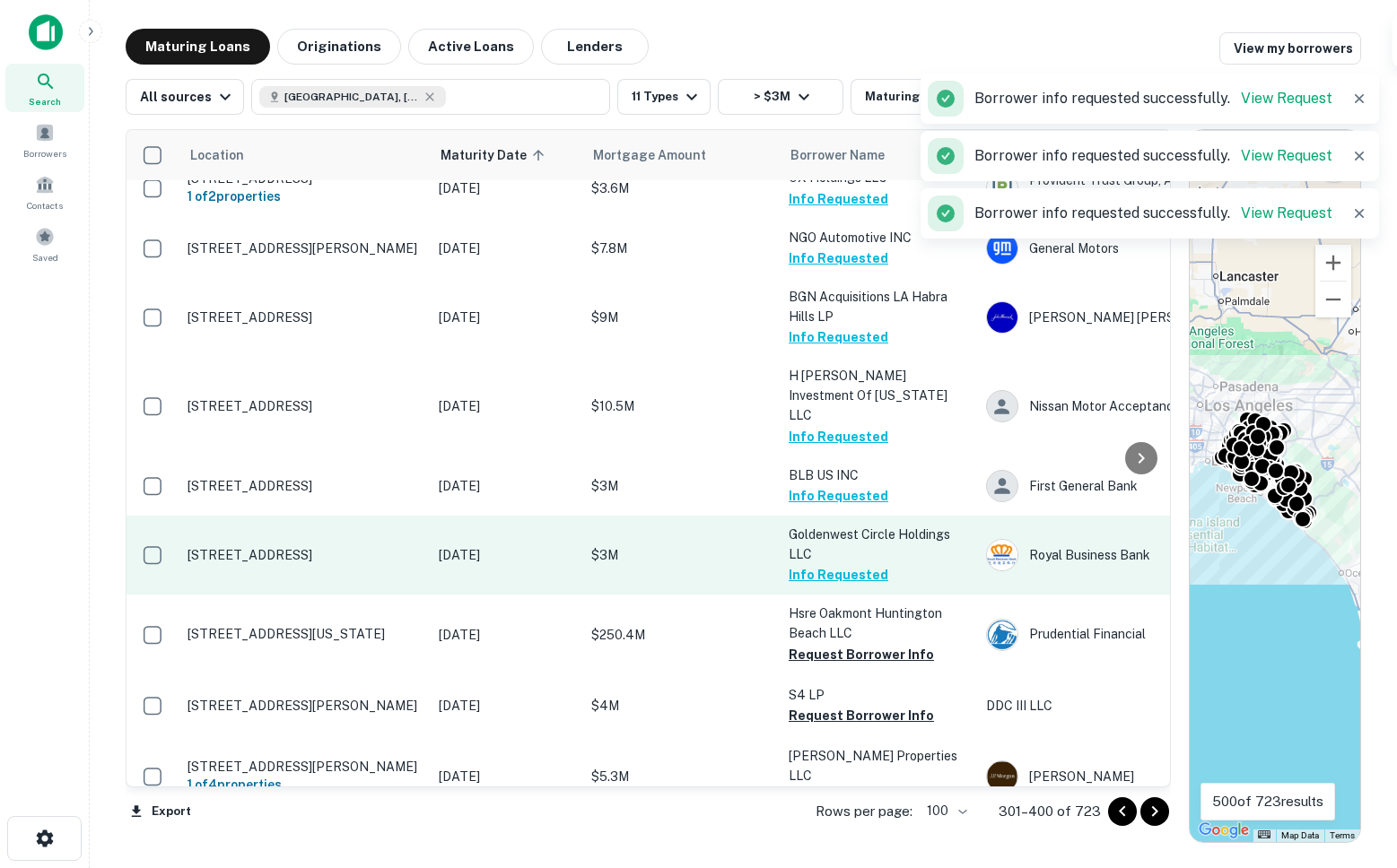
scroll to position [4831, 0]
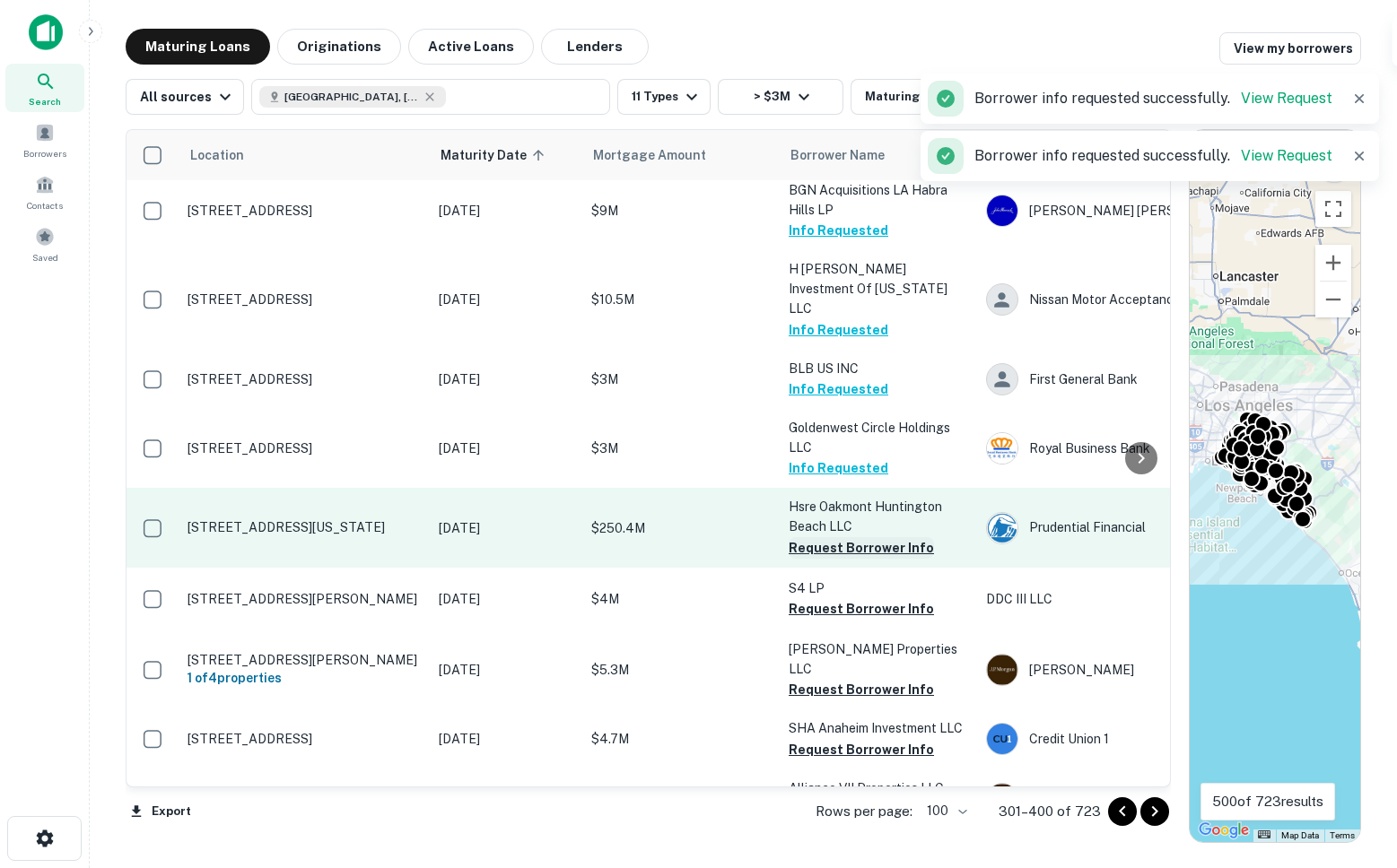
click at [827, 538] on button "Request Borrower Info" at bounding box center [861, 549] width 146 height 22
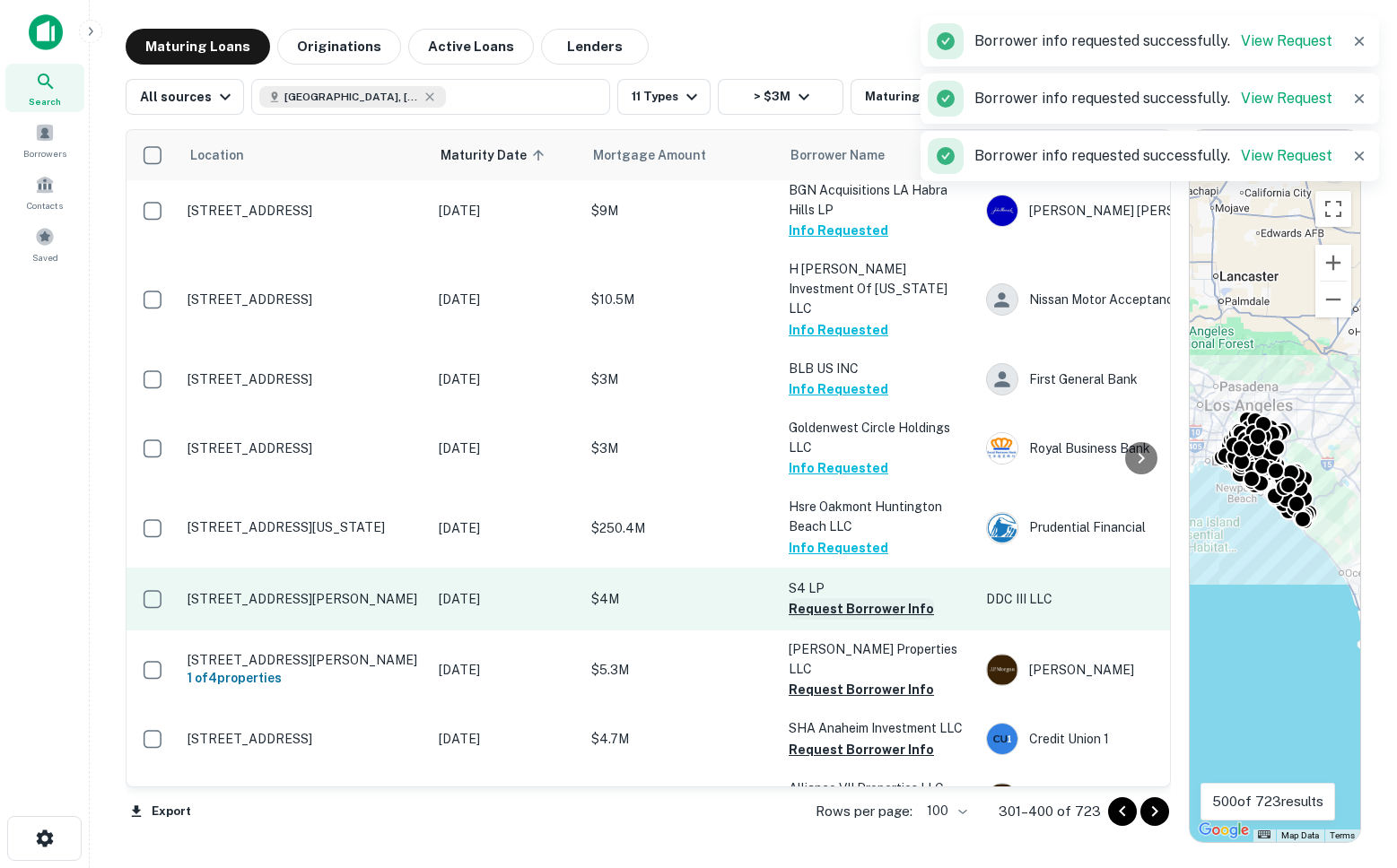
click at [822, 599] on button "Request Borrower Info" at bounding box center [861, 609] width 146 height 22
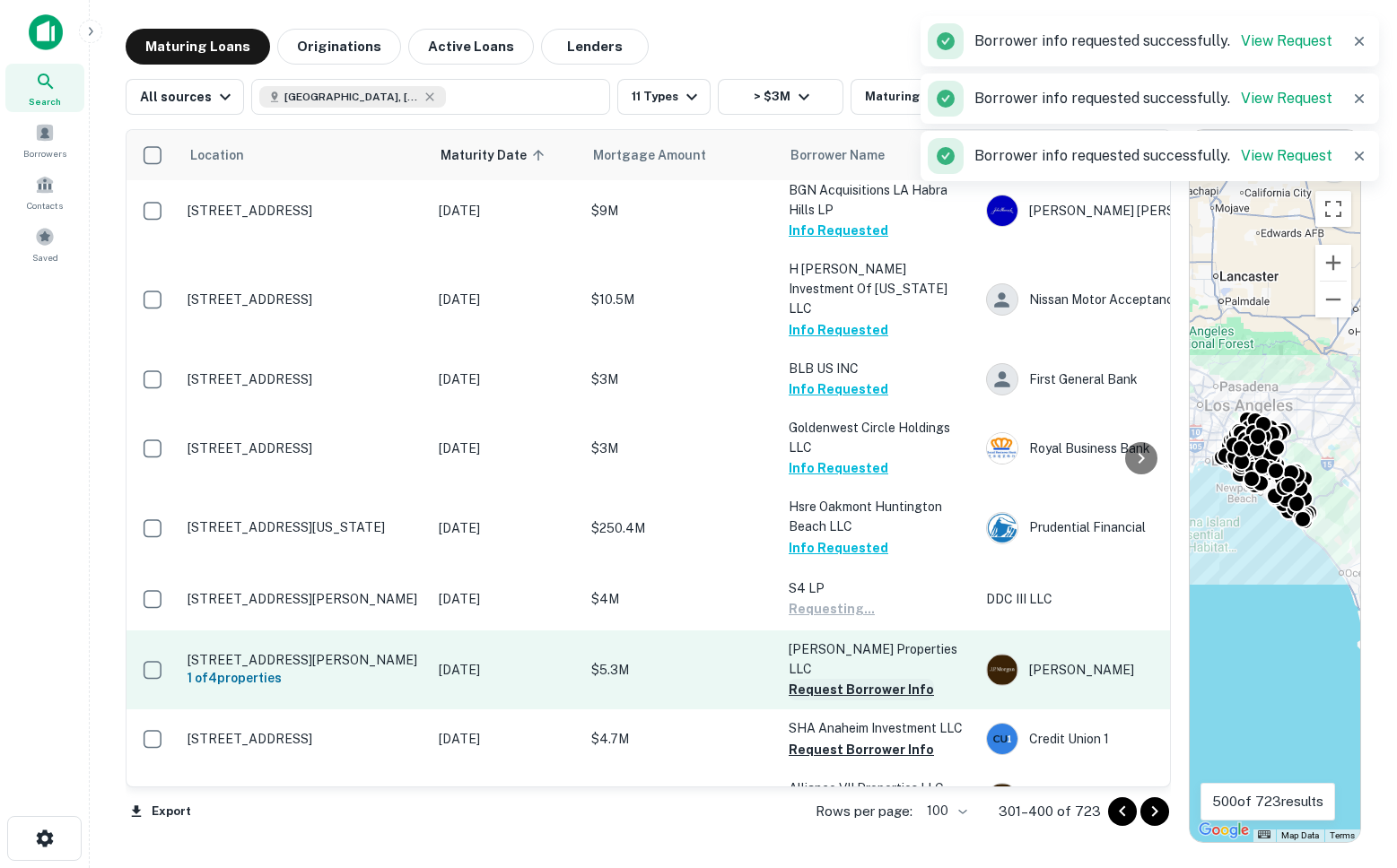
click at [823, 679] on button "Request Borrower Info" at bounding box center [861, 690] width 146 height 22
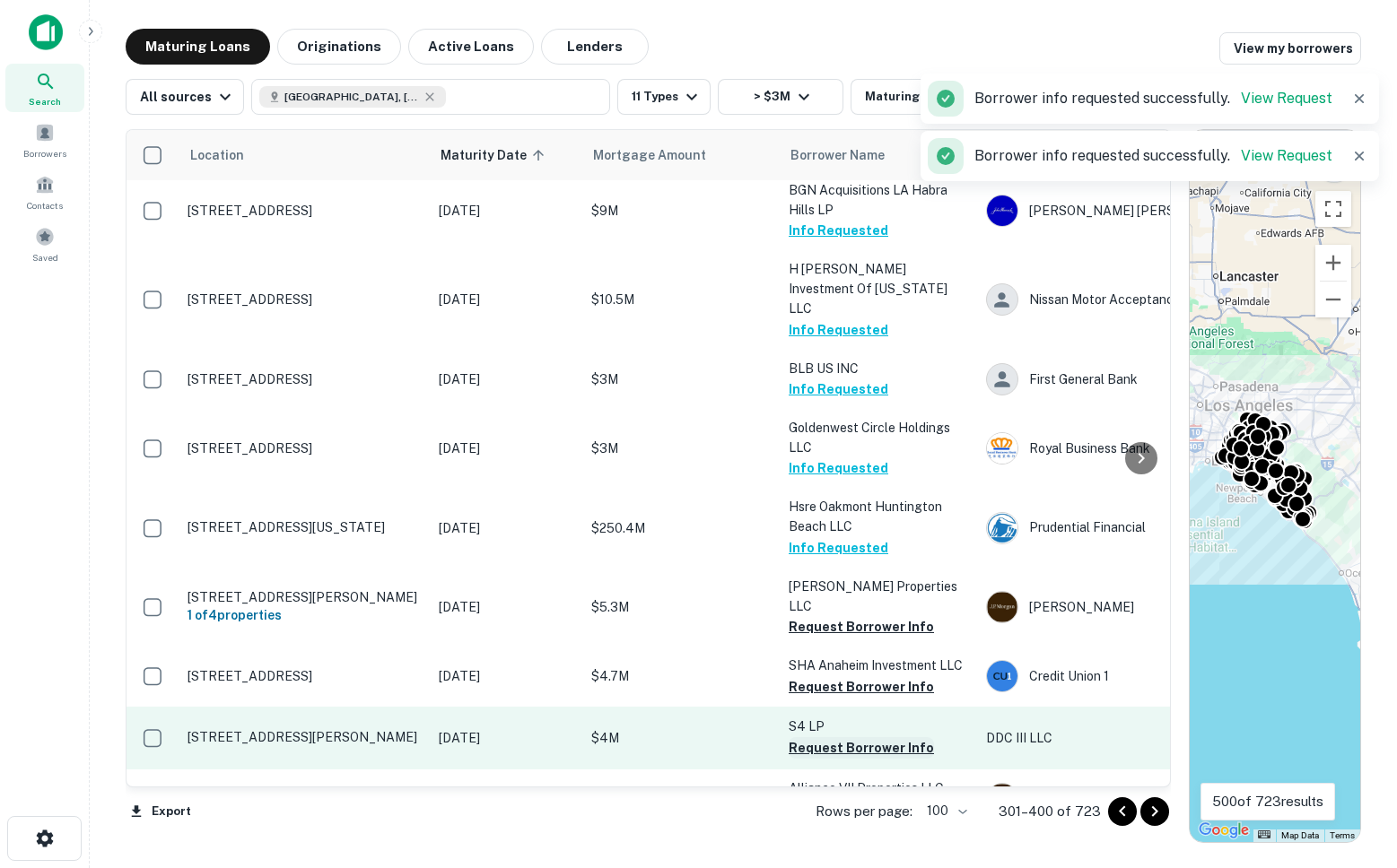
click at [824, 737] on button "Request Borrower Info" at bounding box center [861, 748] width 146 height 22
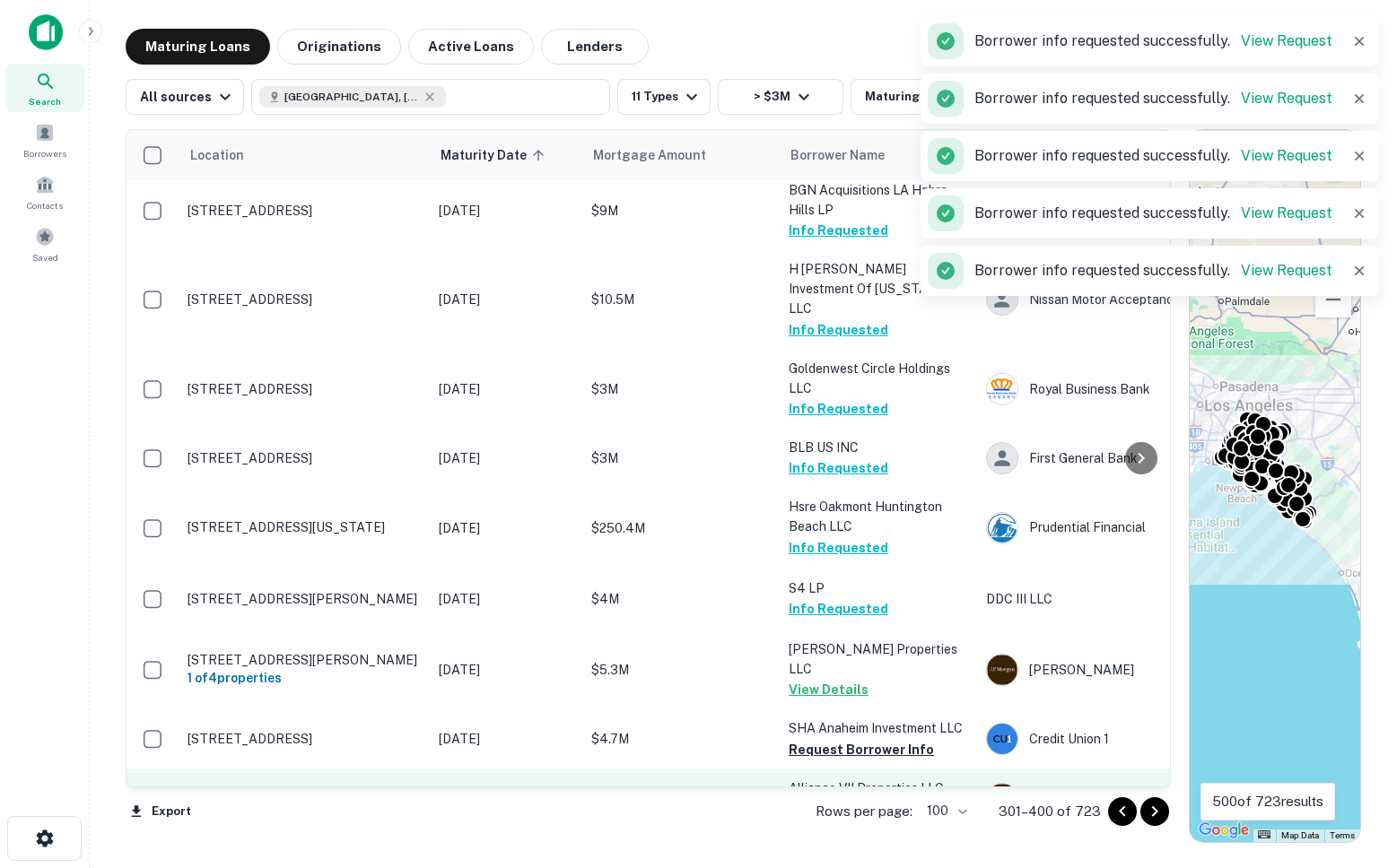
click at [829, 798] on button "Request Borrower Info" at bounding box center [861, 809] width 146 height 22
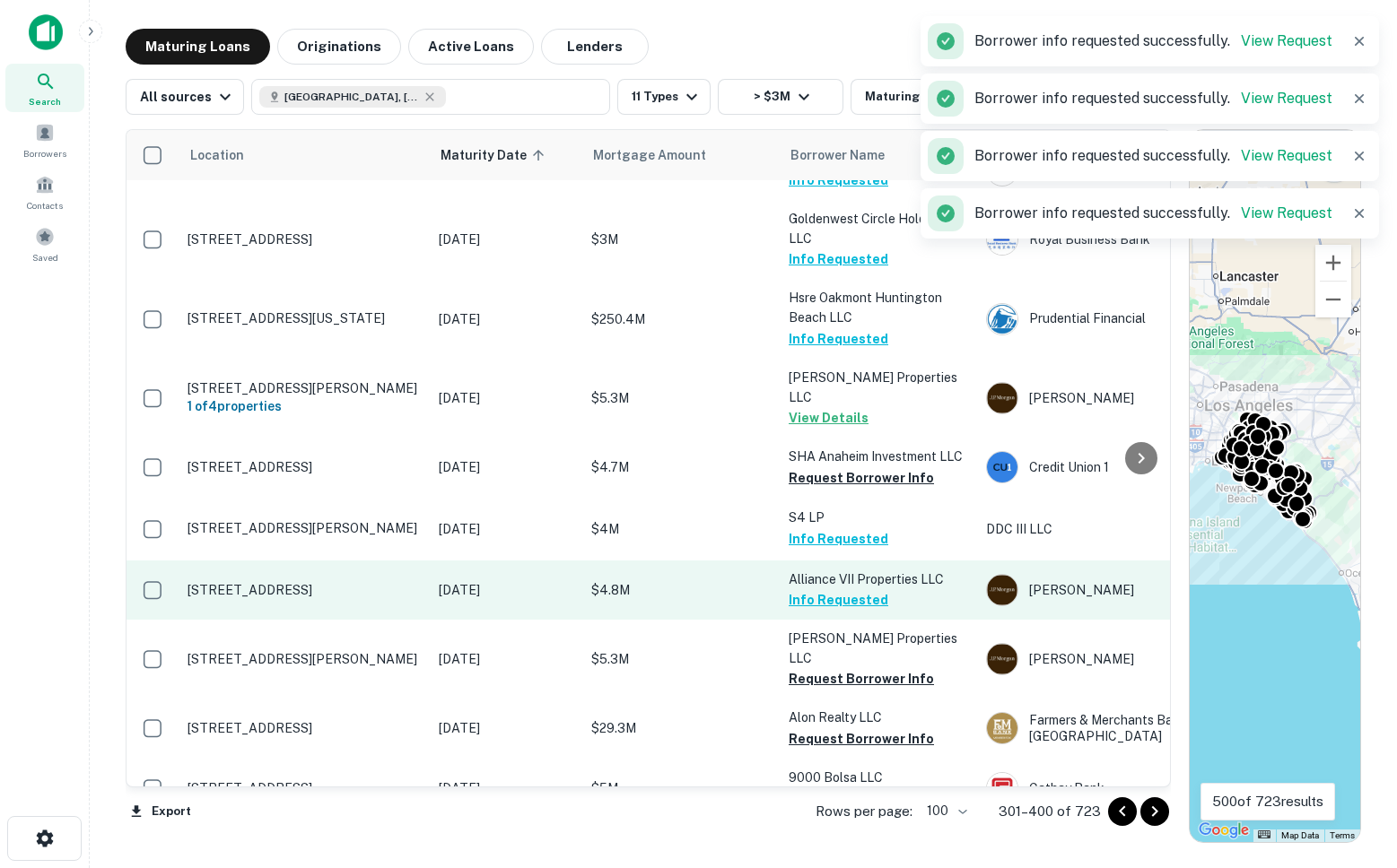
scroll to position [5076, 0]
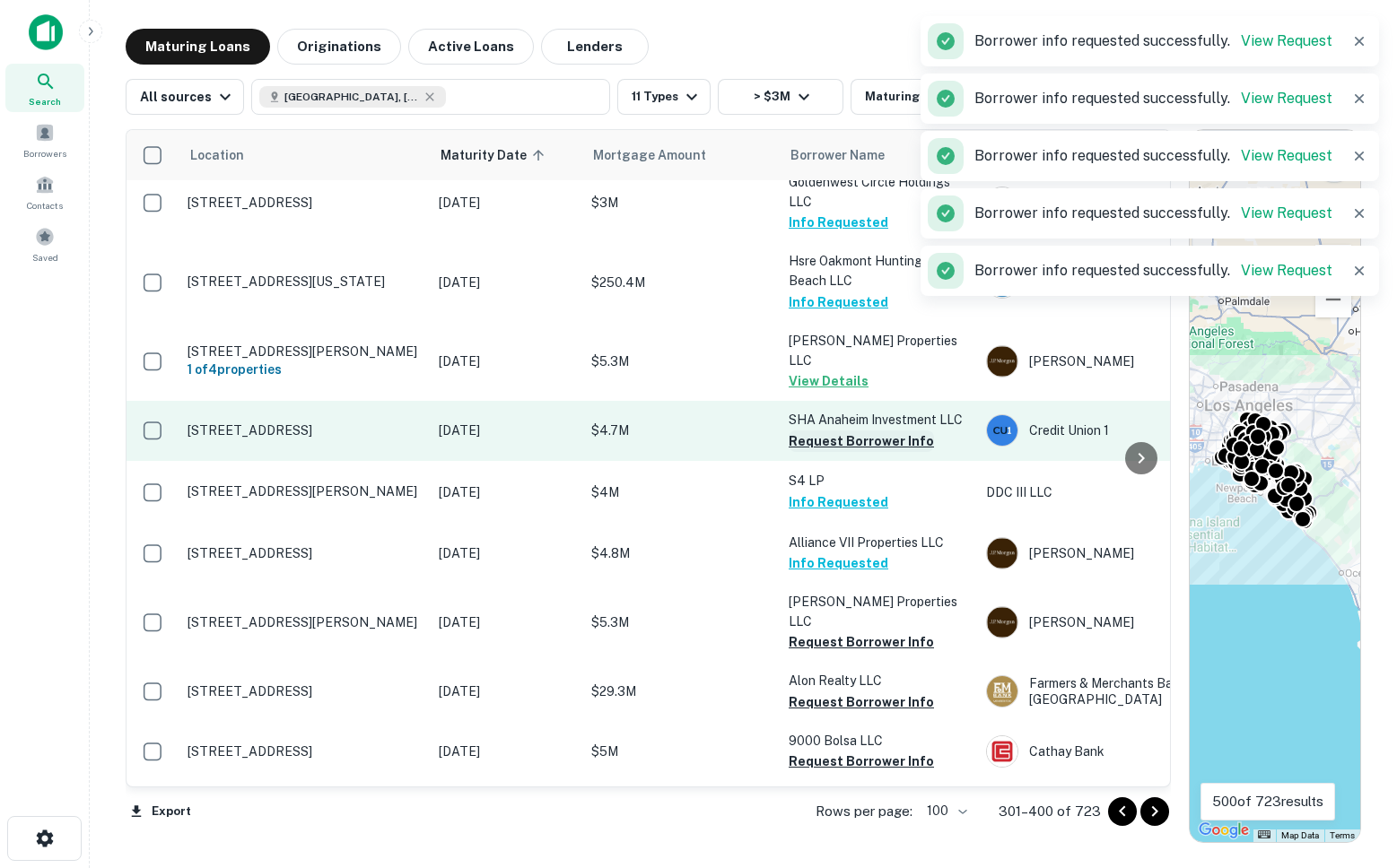
click at [825, 431] on button "Request Borrower Info" at bounding box center [861, 441] width 146 height 22
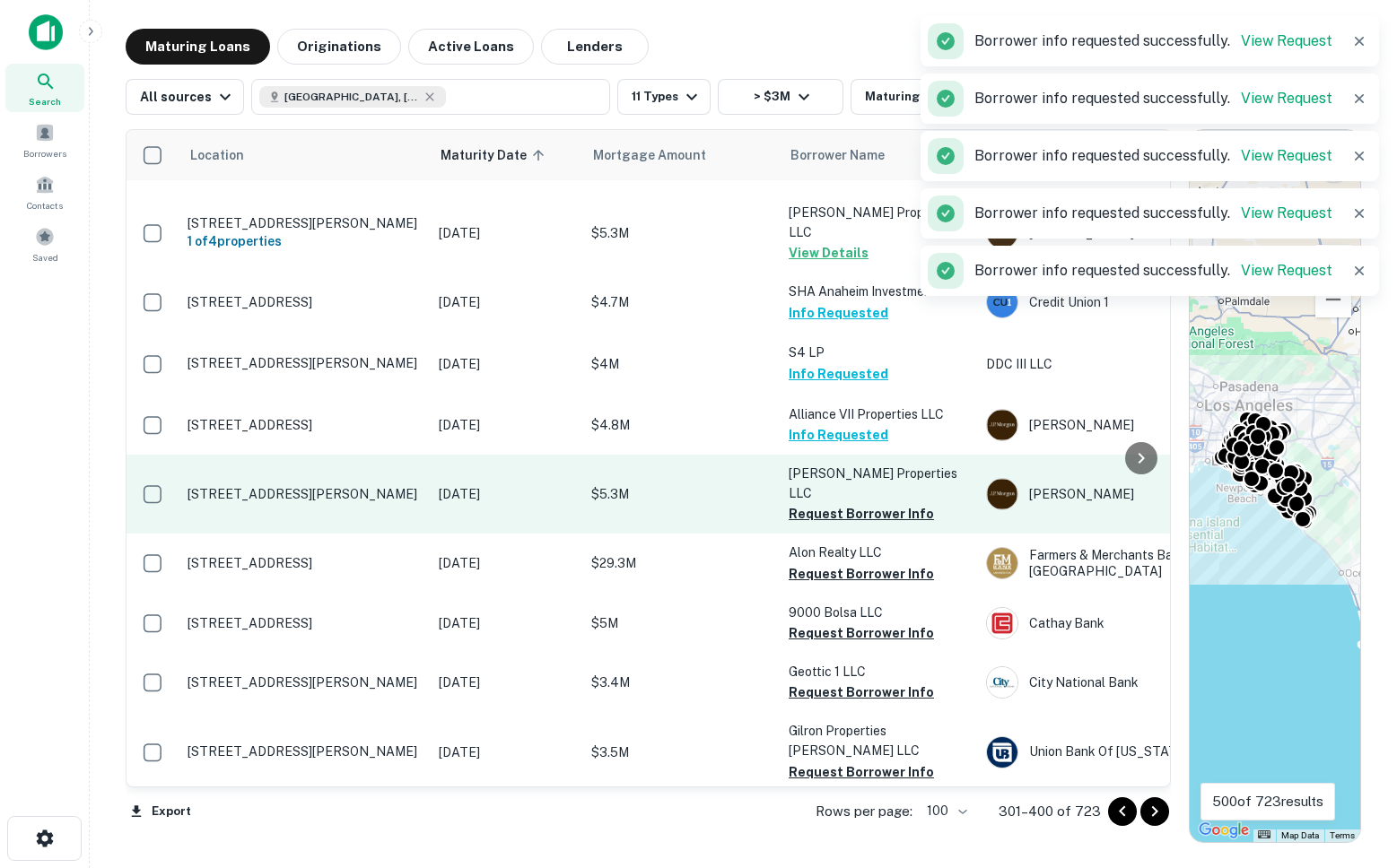
scroll to position [5207, 0]
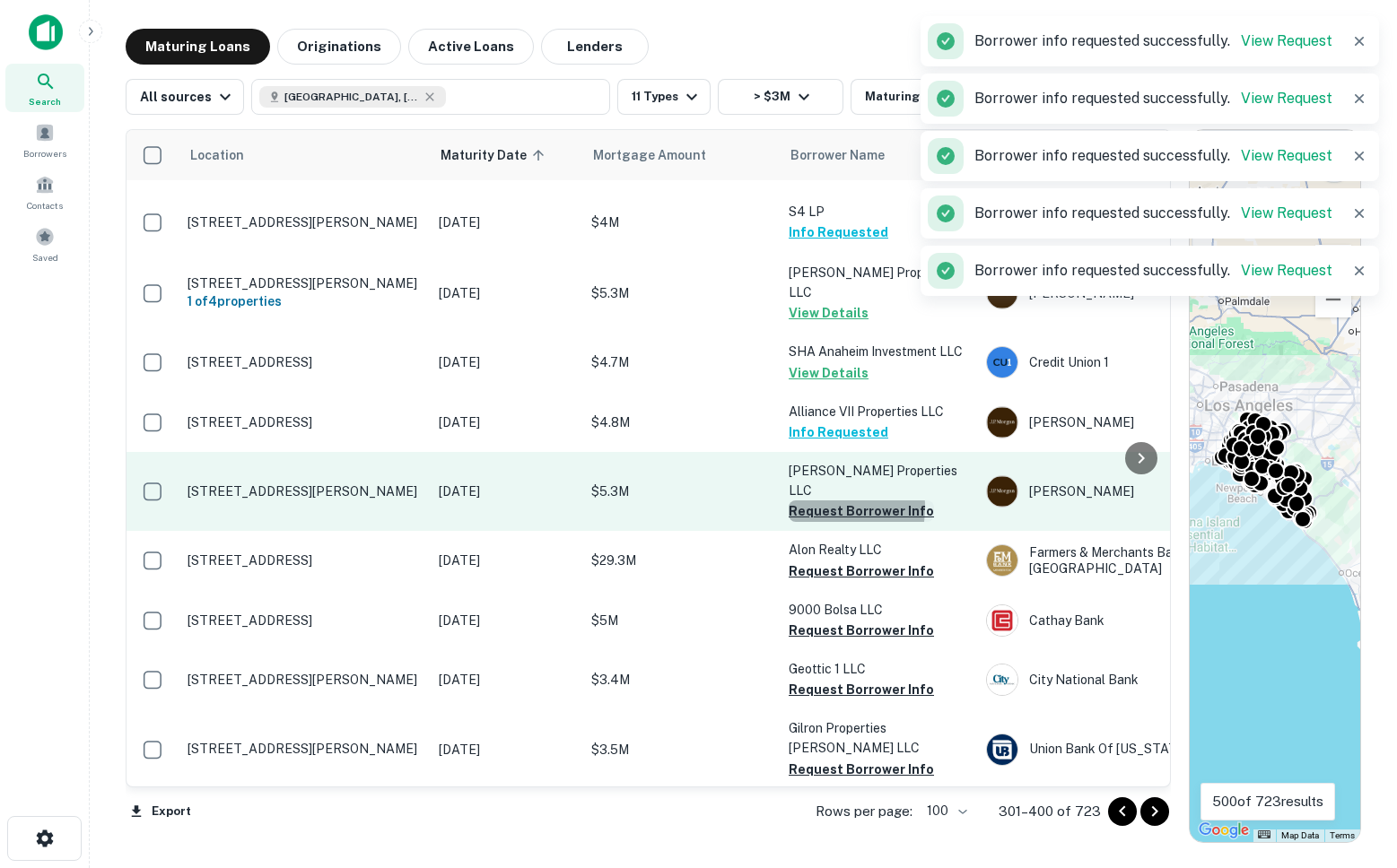
click at [817, 500] on button "Request Borrower Info" at bounding box center [861, 511] width 146 height 22
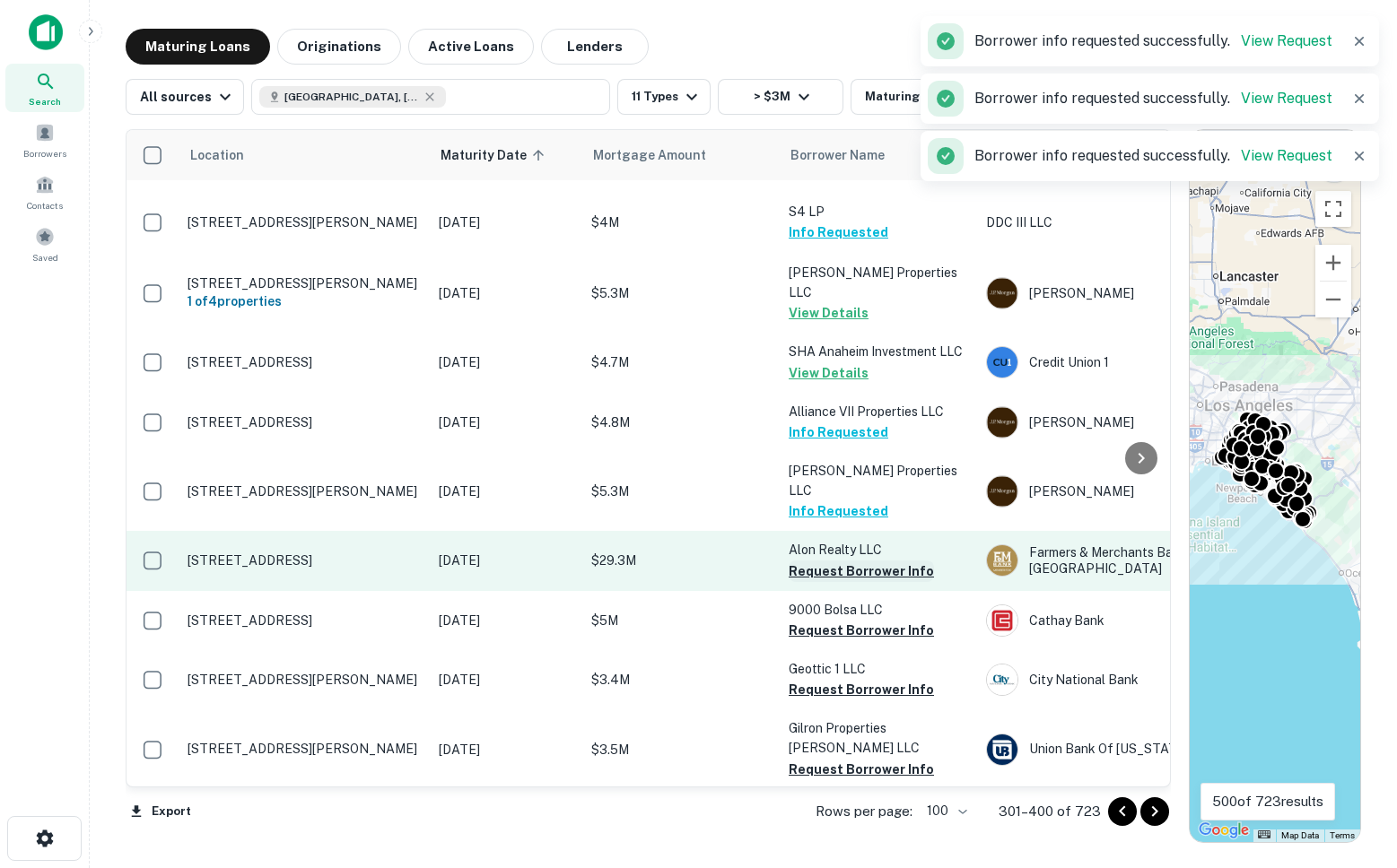
click at [825, 560] on button "Request Borrower Info" at bounding box center [861, 571] width 146 height 22
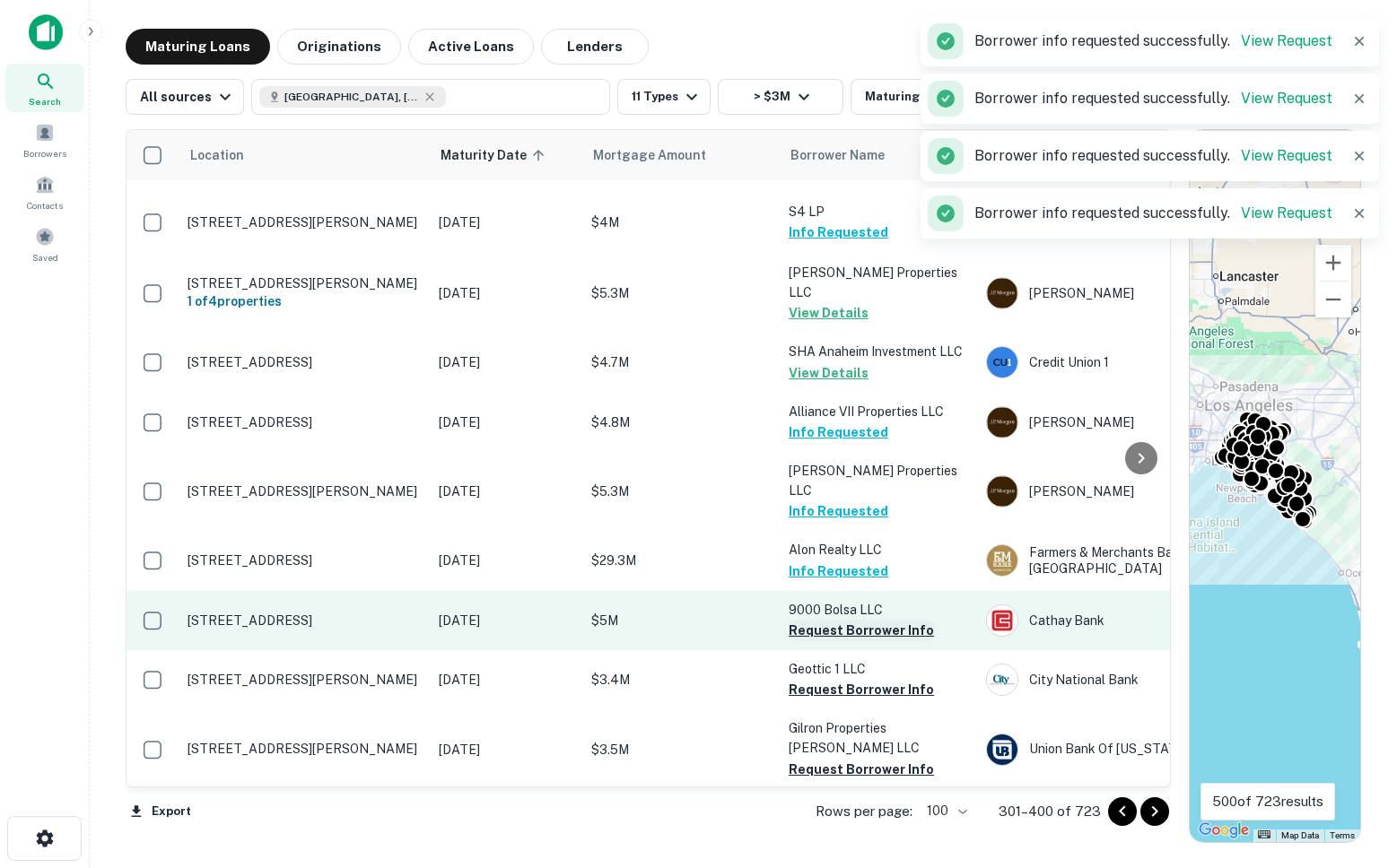
click at [826, 620] on button "Request Borrower Info" at bounding box center [861, 631] width 146 height 22
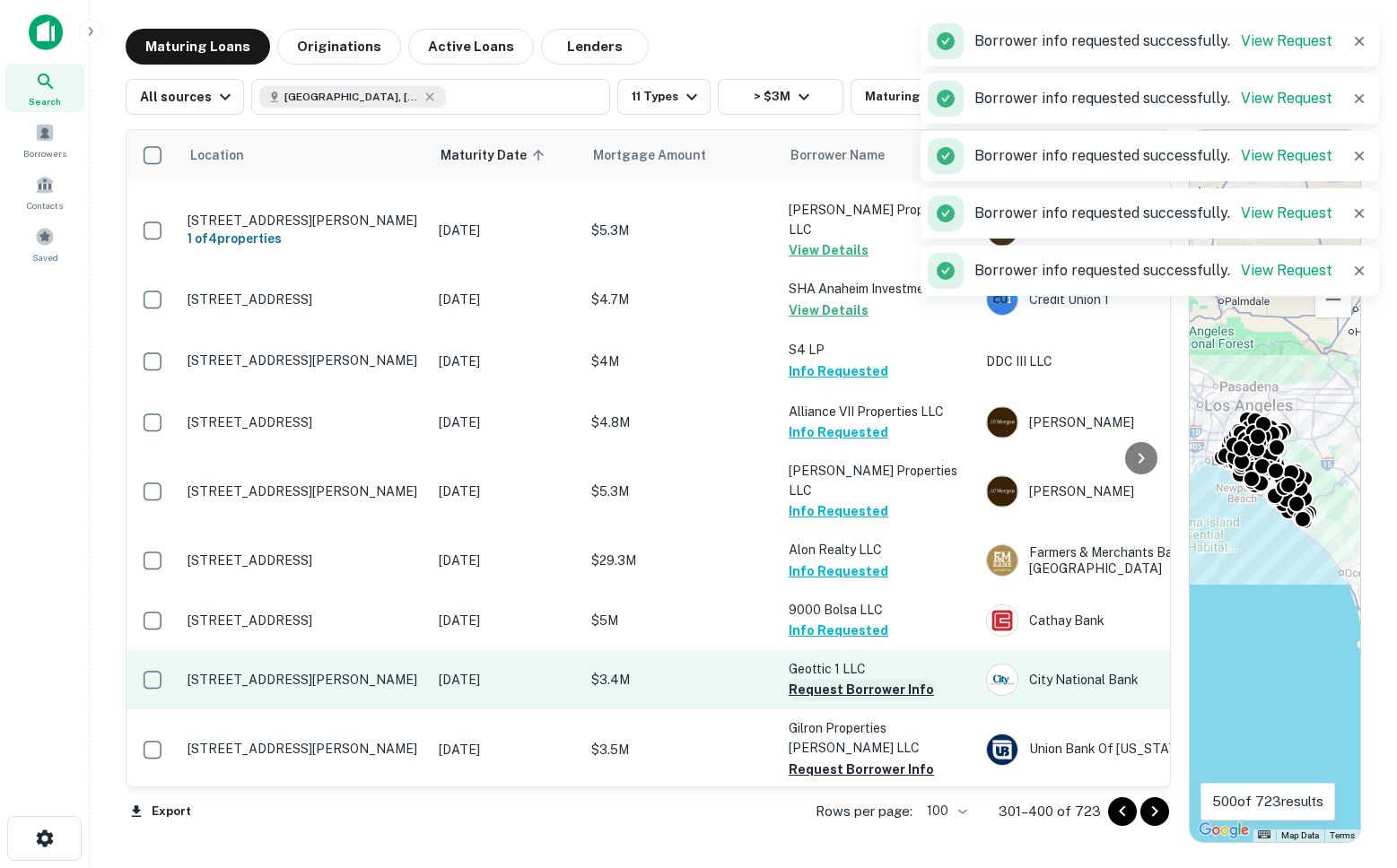
click at [826, 679] on button "Request Borrower Info" at bounding box center [861, 690] width 146 height 22
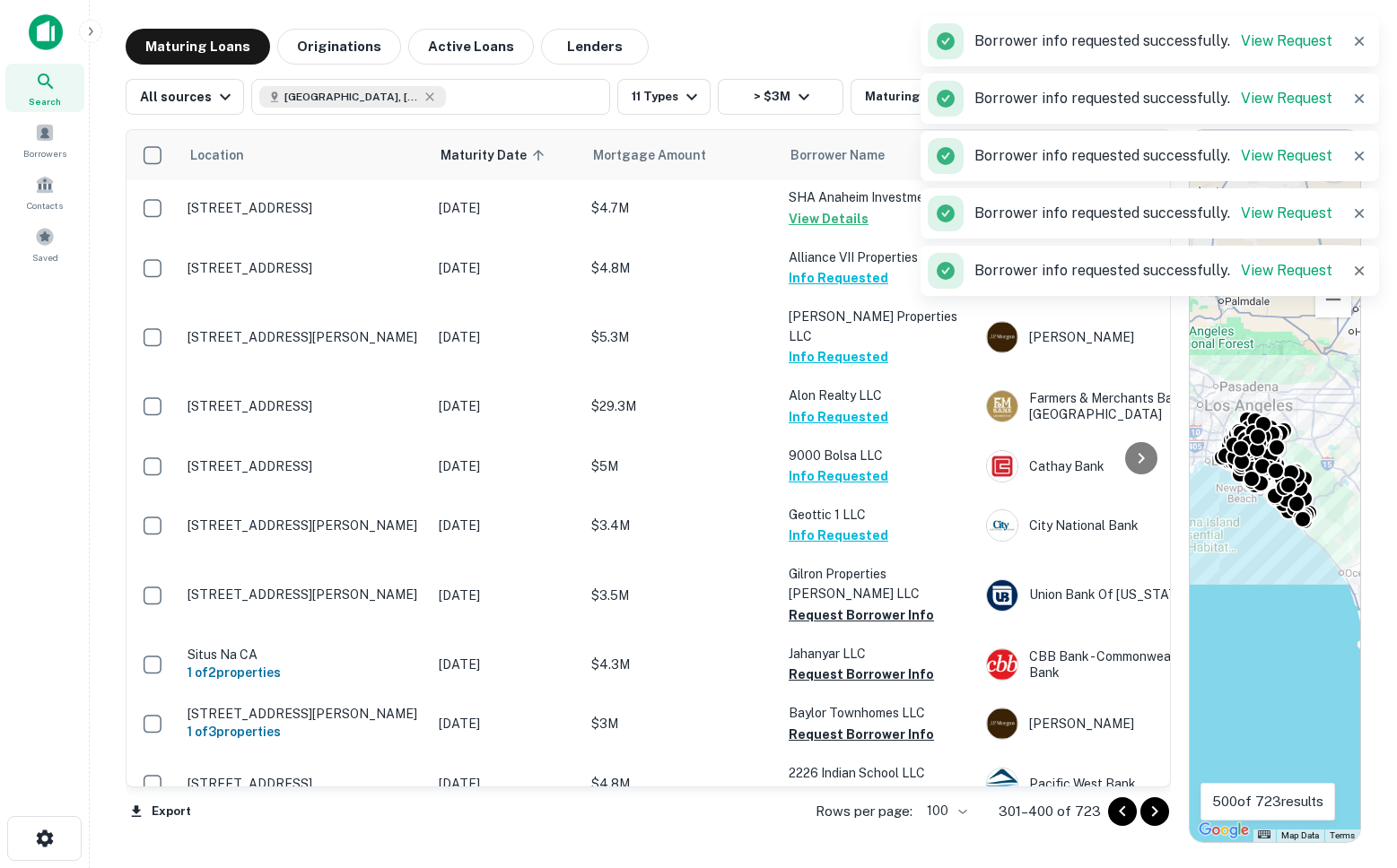
scroll to position [5397, 0]
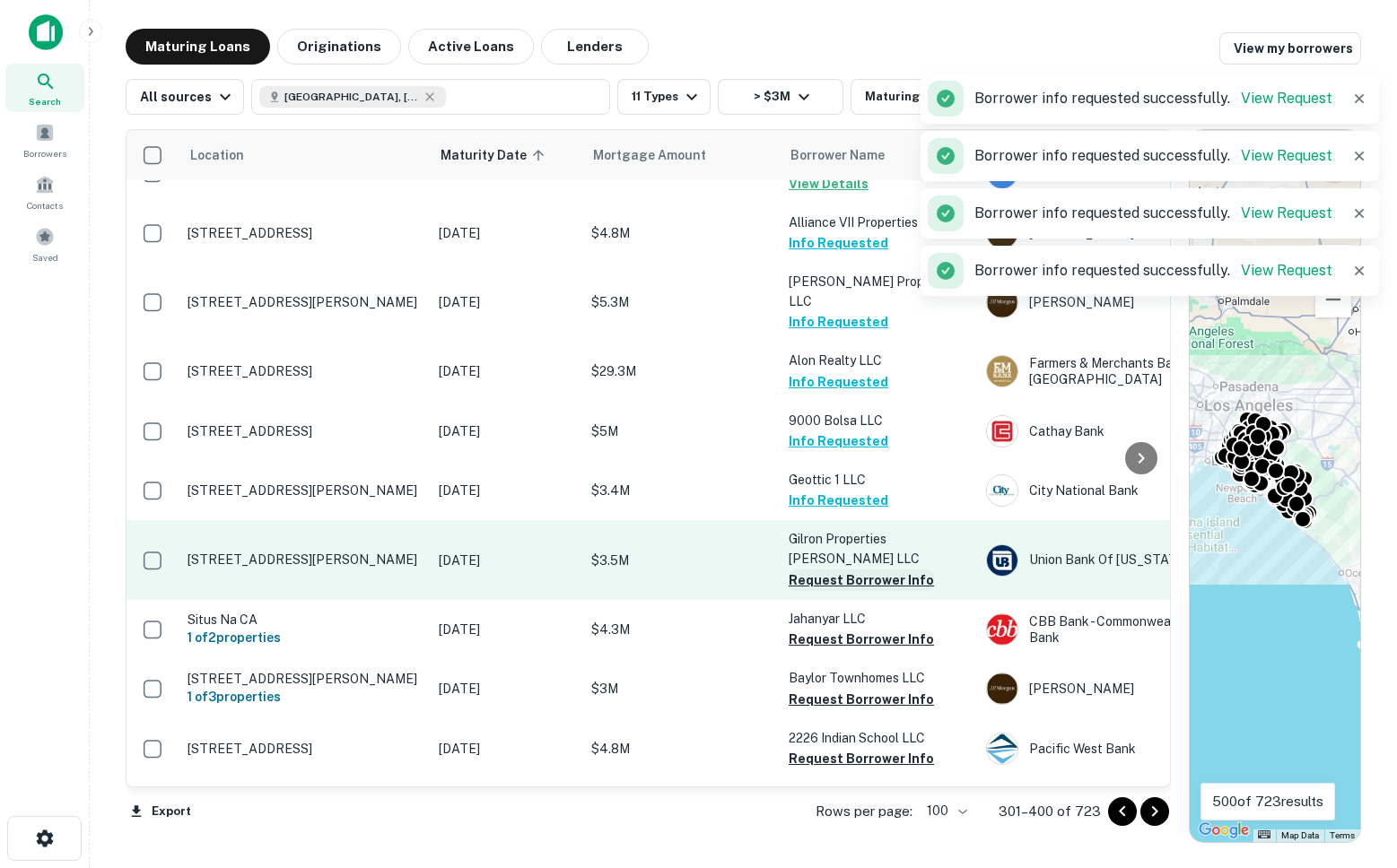
click at [829, 570] on button "Request Borrower Info" at bounding box center [861, 581] width 146 height 22
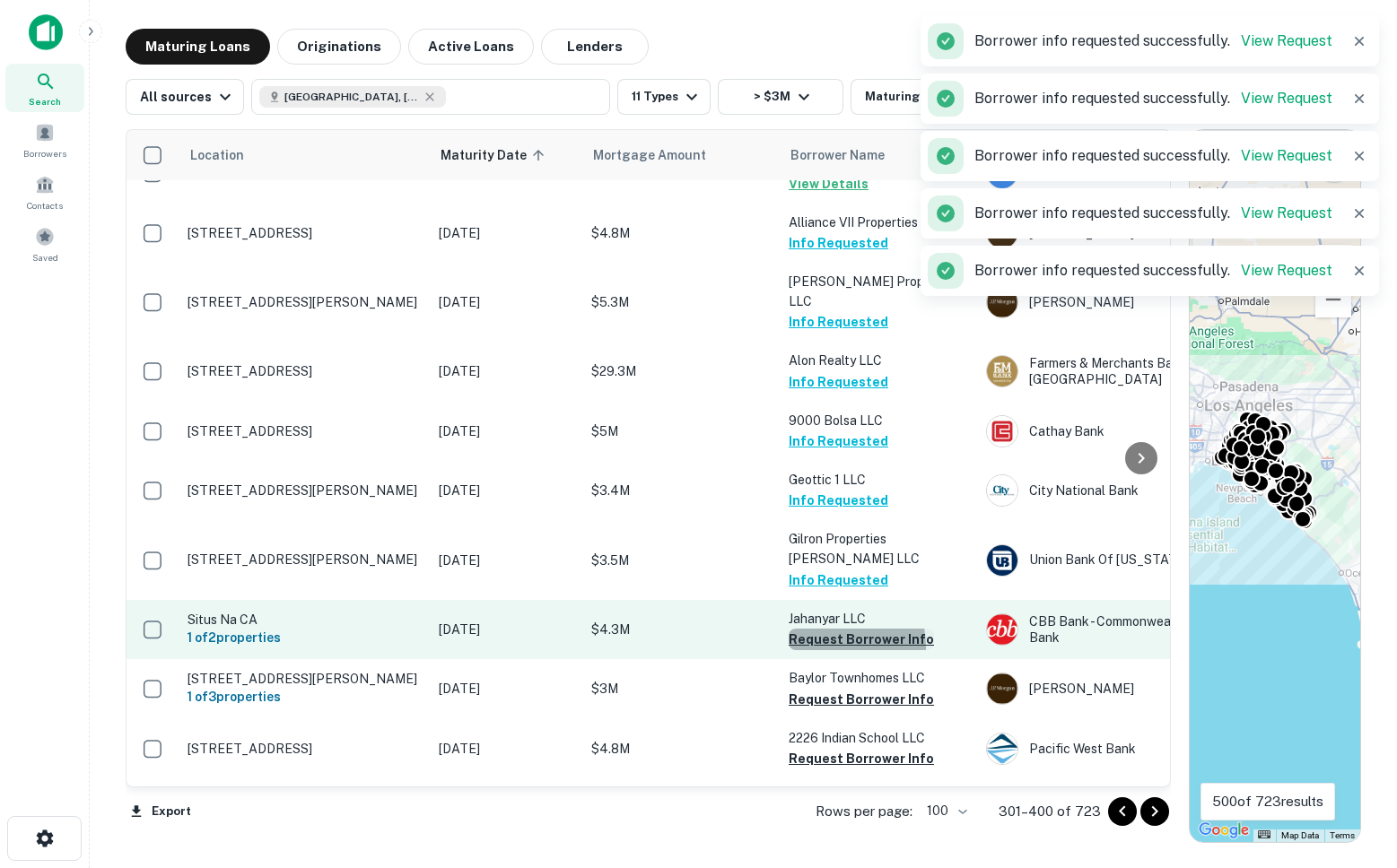
click at [828, 629] on button "Request Borrower Info" at bounding box center [861, 640] width 146 height 22
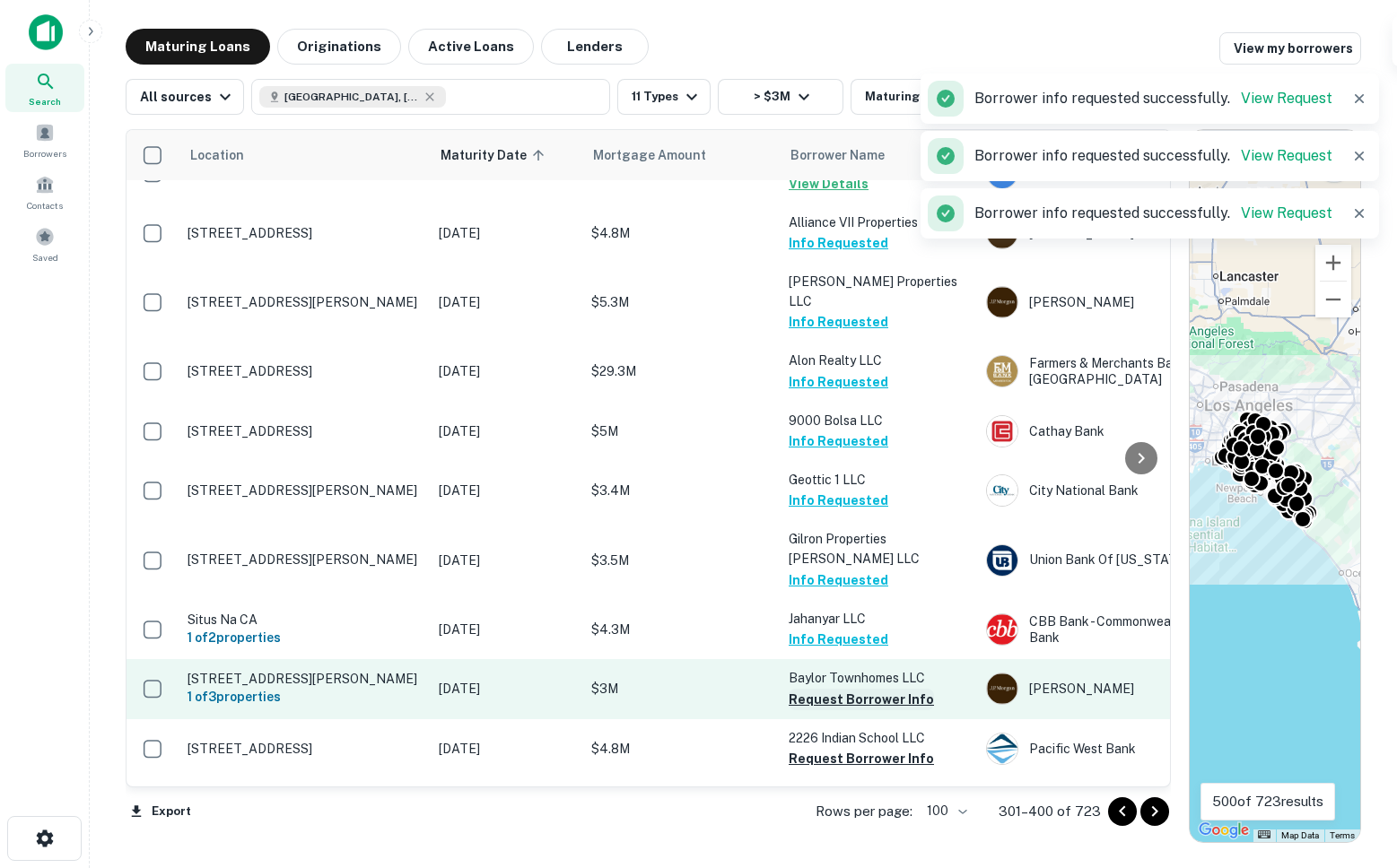
click at [833, 689] on button "Request Borrower Info" at bounding box center [861, 700] width 146 height 22
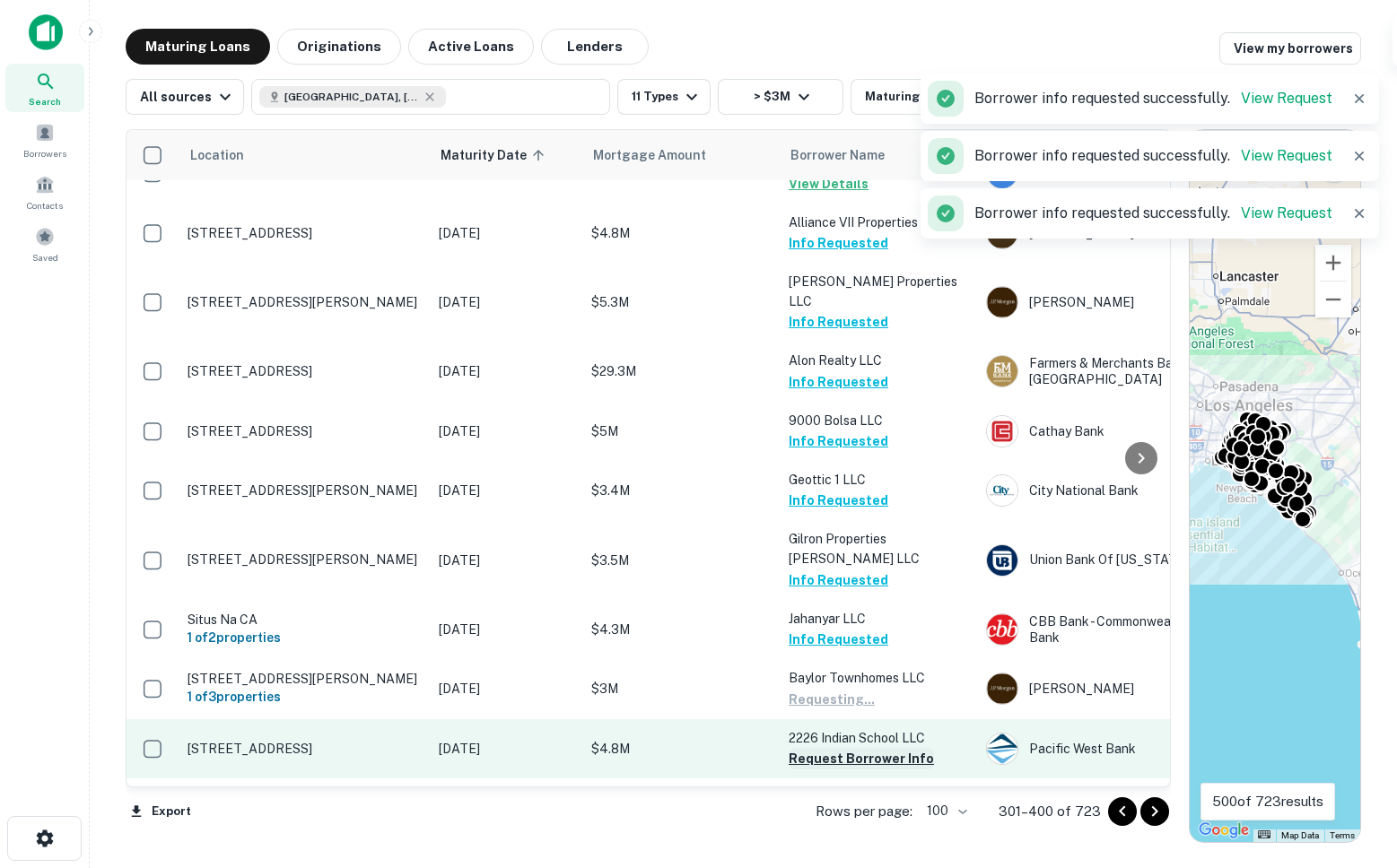
click at [835, 748] on button "Request Borrower Info" at bounding box center [861, 759] width 146 height 22
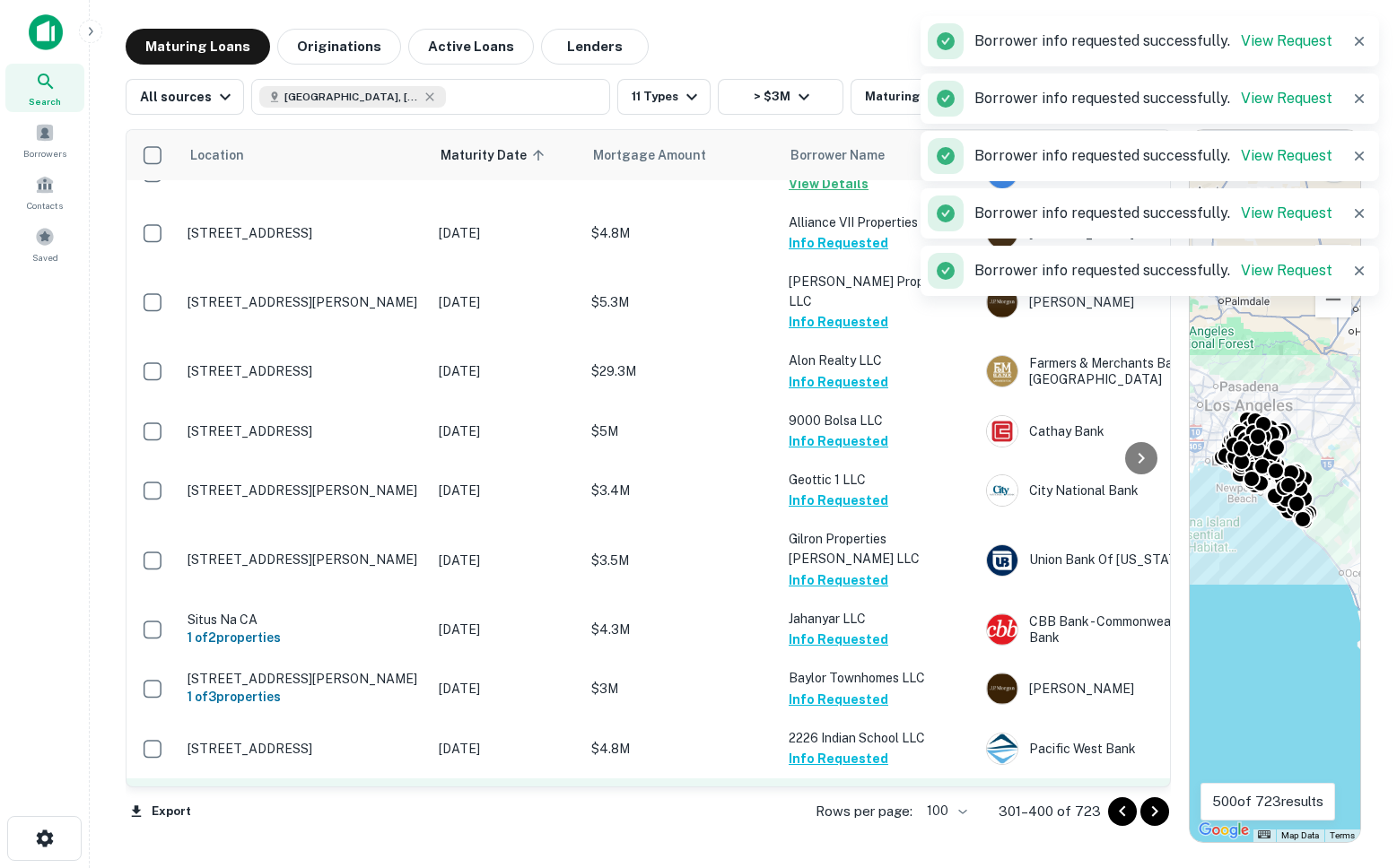
click at [830, 807] on button "Request Borrower Info" at bounding box center [861, 818] width 146 height 22
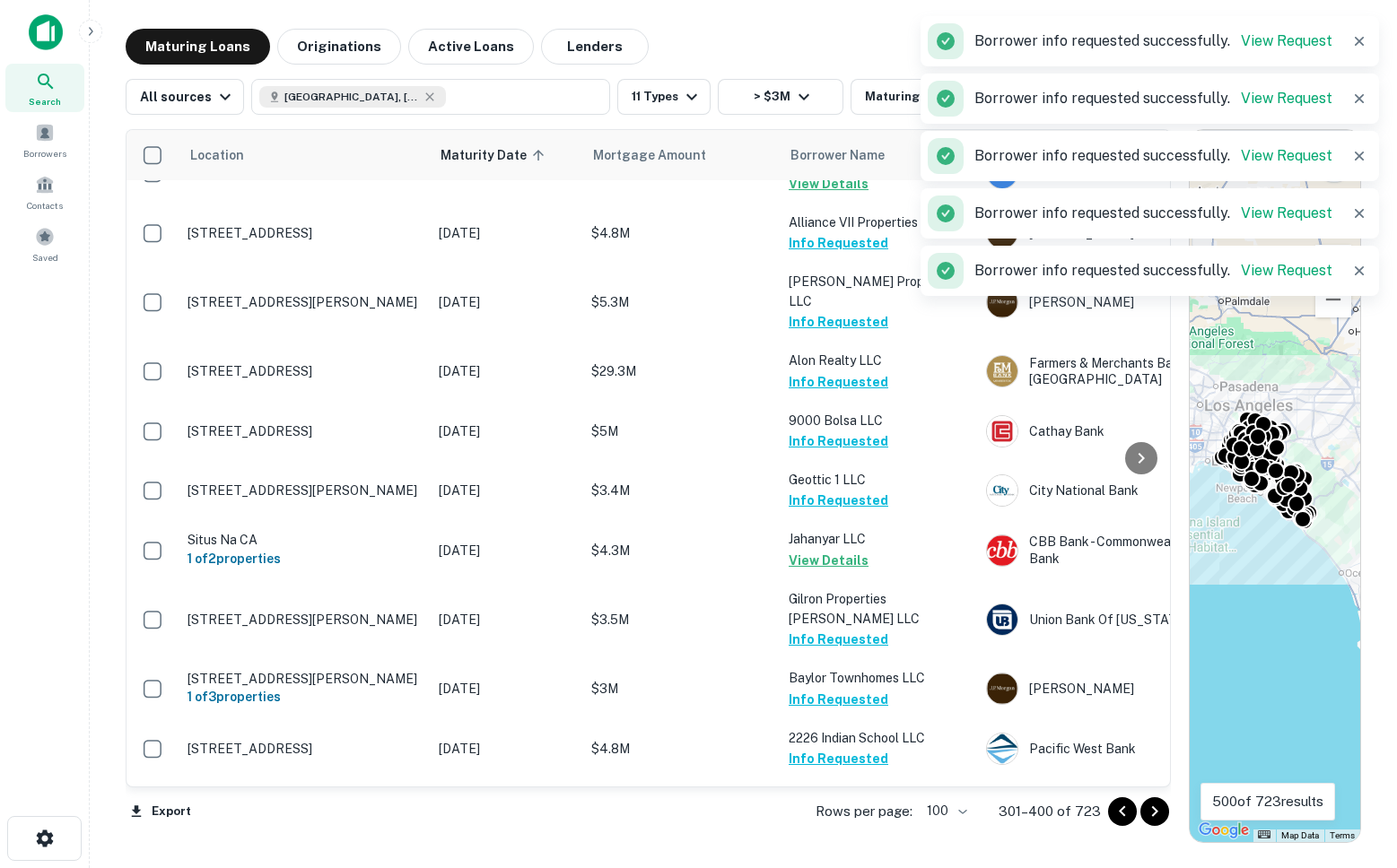
click at [837, 868] on button "Request Borrower Info" at bounding box center [861, 879] width 146 height 22
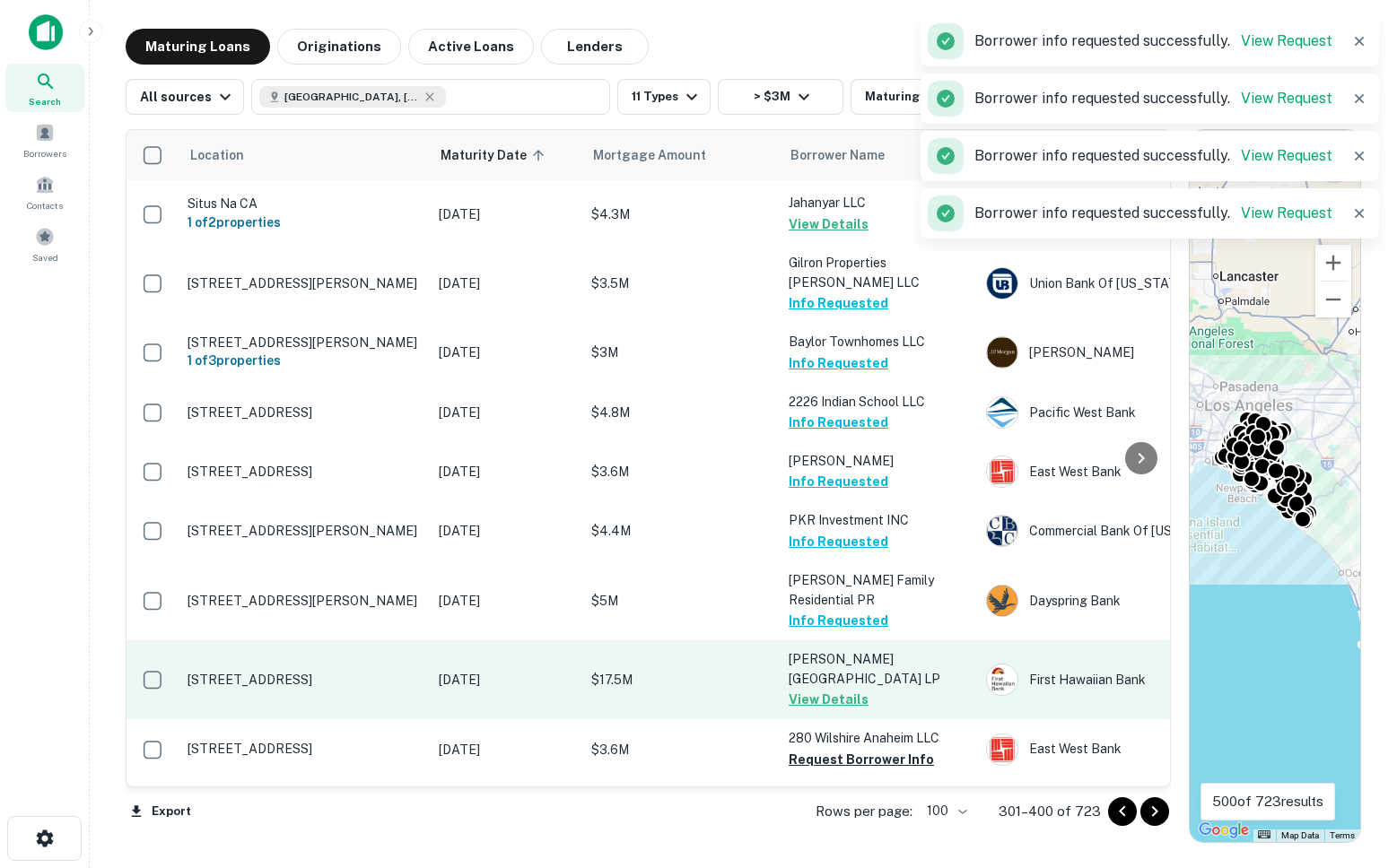
scroll to position [5739, 0]
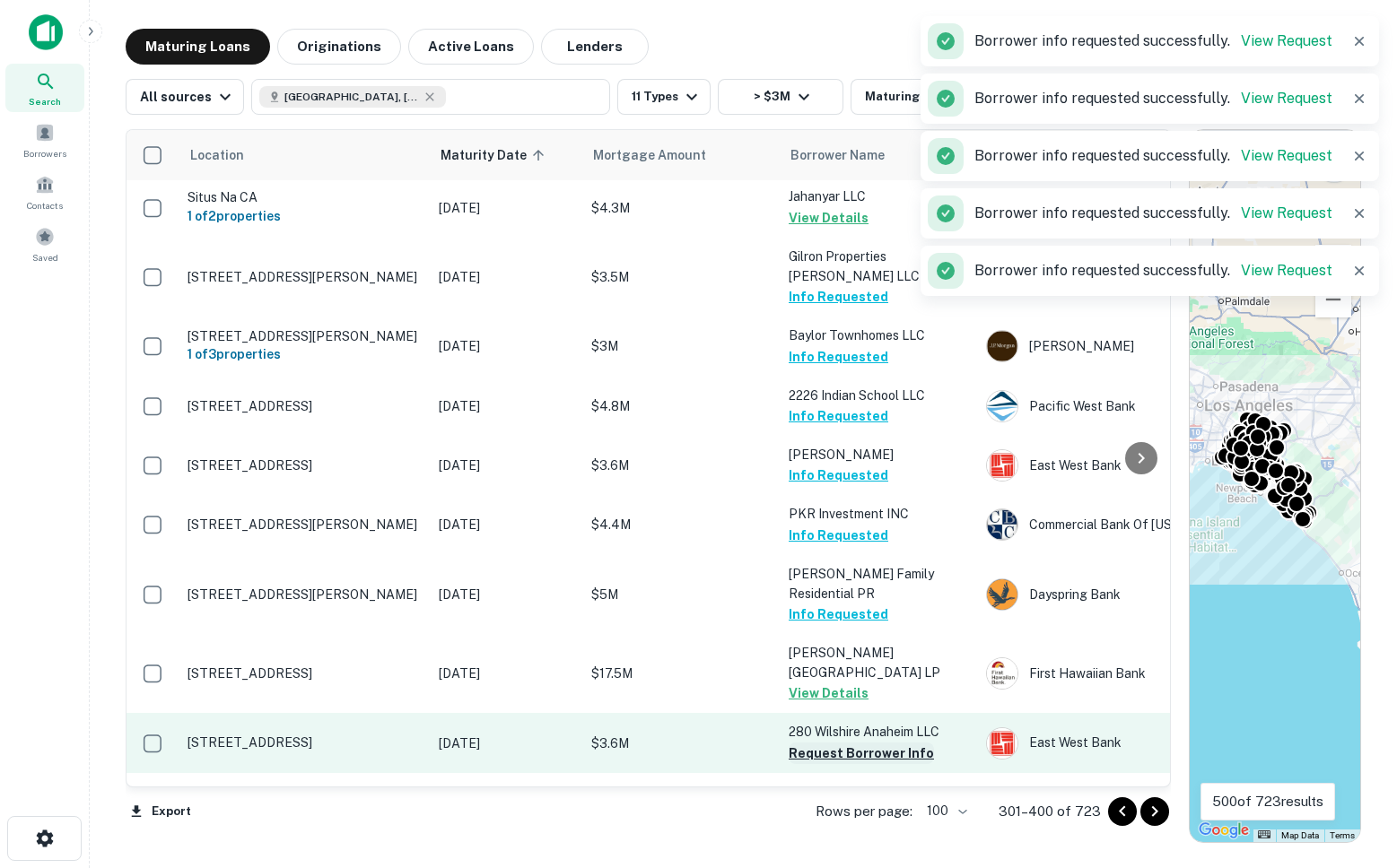
click at [817, 743] on button "Request Borrower Info" at bounding box center [861, 754] width 146 height 22
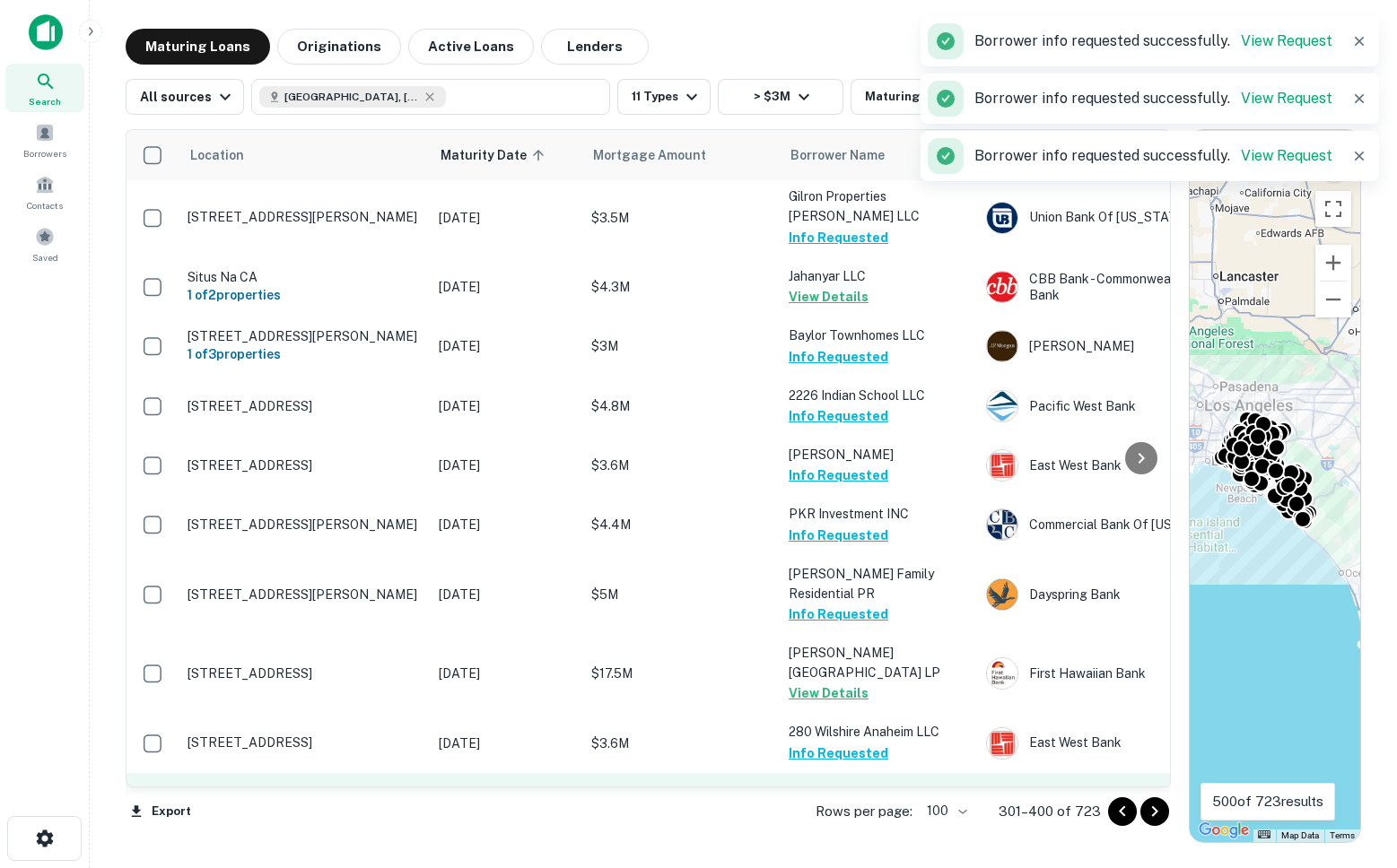
click at [820, 802] on button "Request Borrower Info" at bounding box center [861, 813] width 146 height 22
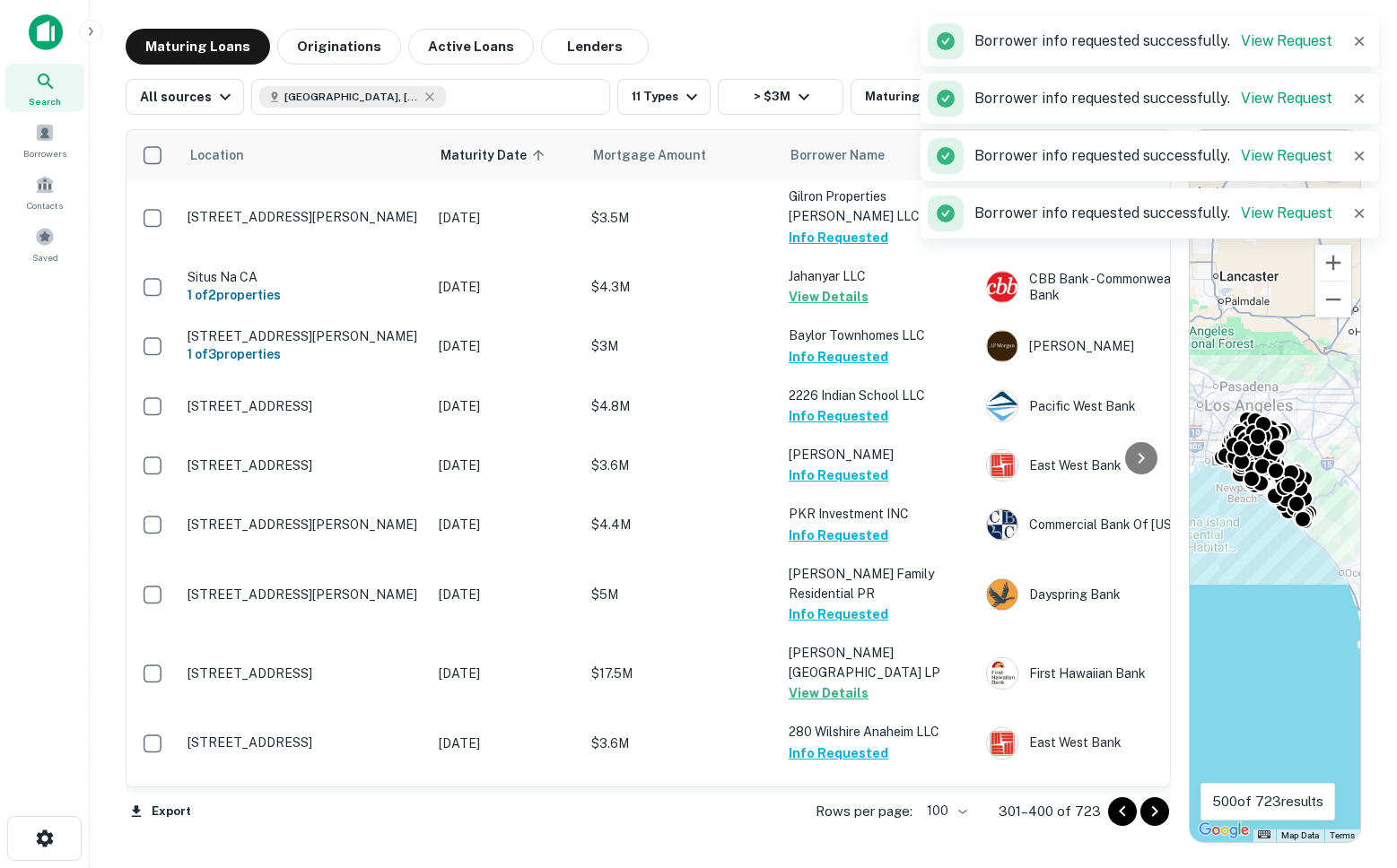
click at [1160, 810] on icon "Go to next page" at bounding box center [1155, 812] width 22 height 22
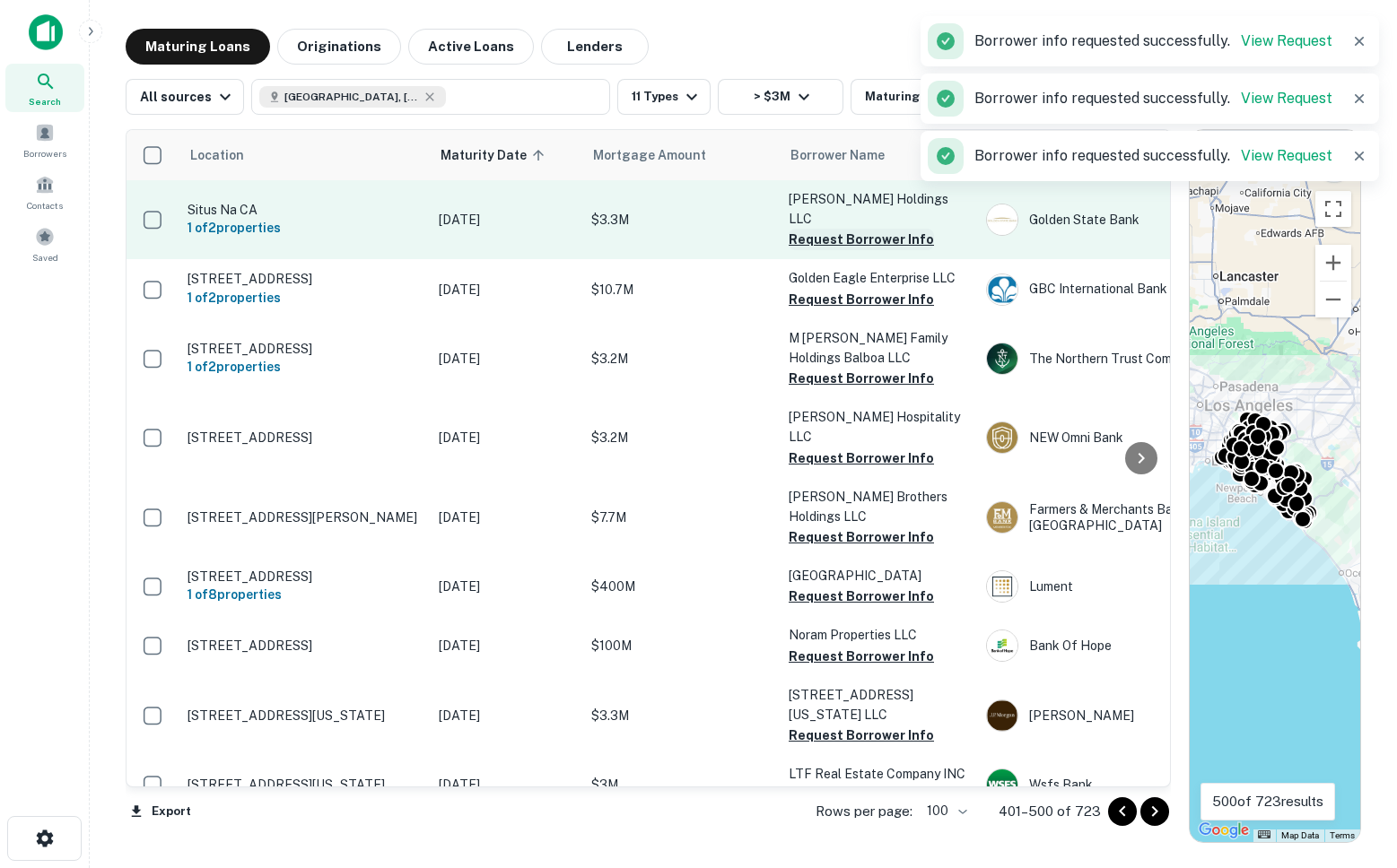
click at [834, 229] on button "Request Borrower Info" at bounding box center [861, 240] width 146 height 22
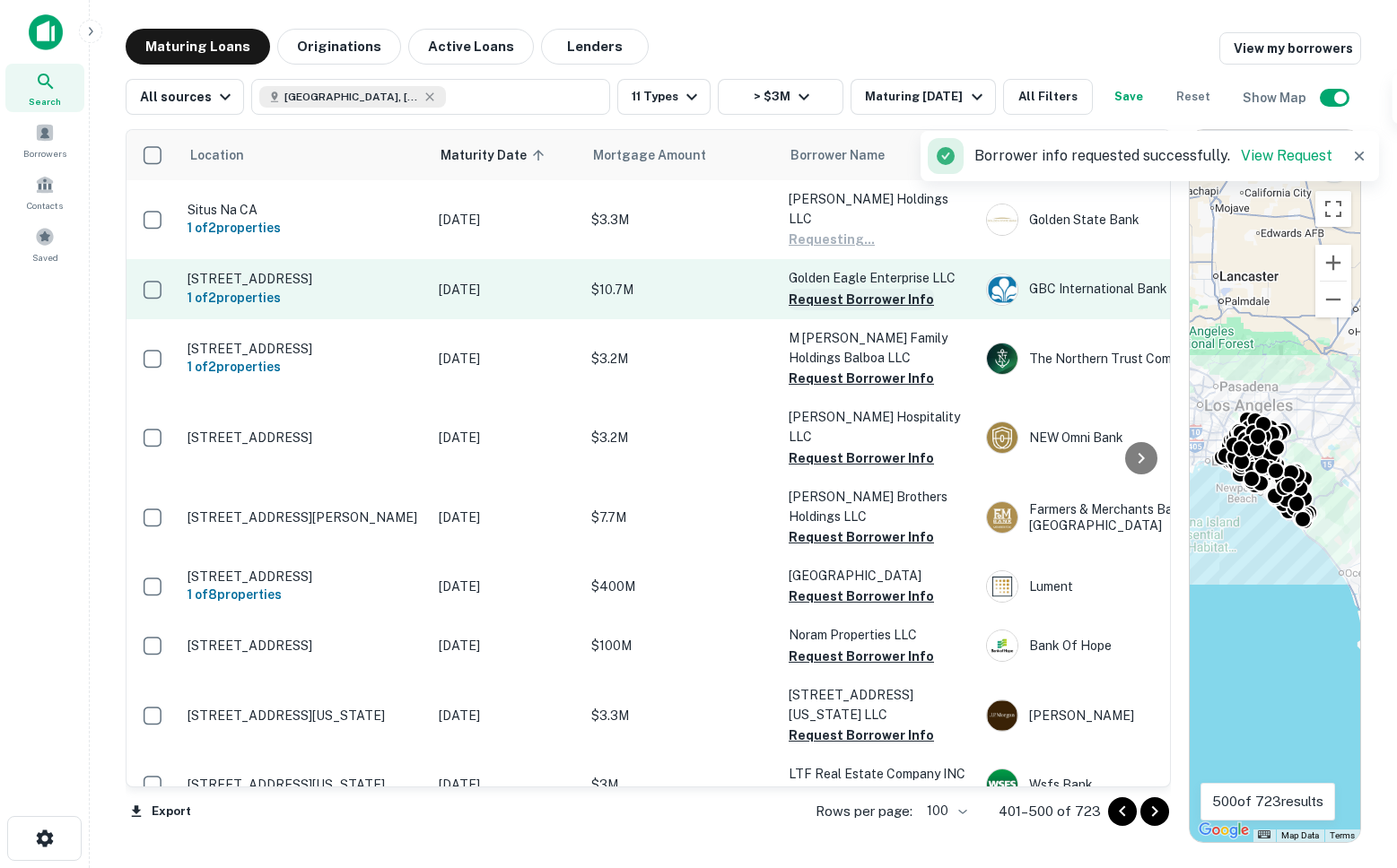
click at [827, 289] on button "Request Borrower Info" at bounding box center [861, 300] width 146 height 22
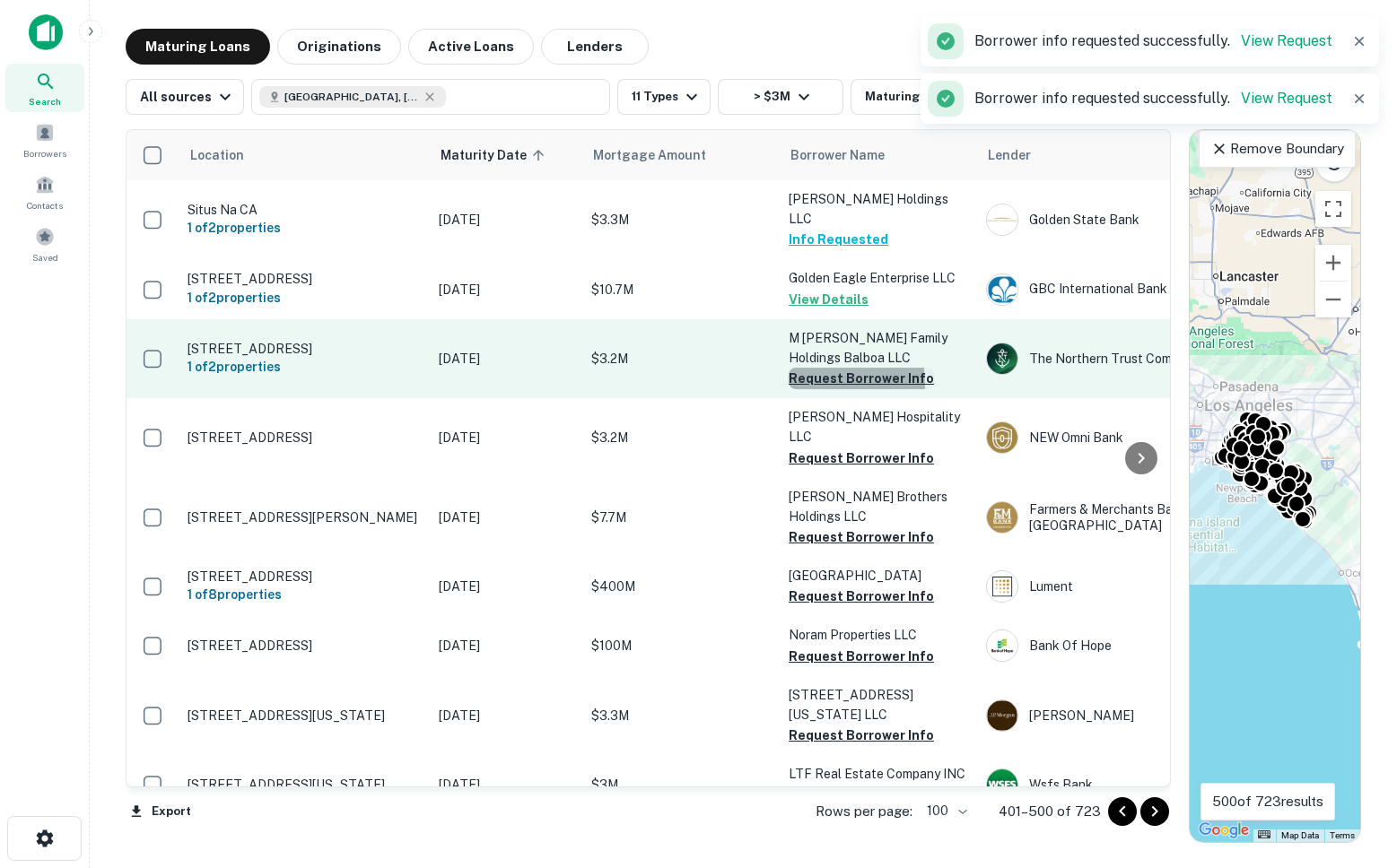
click at [822, 374] on button "Request Borrower Info" at bounding box center [861, 378] width 146 height 22
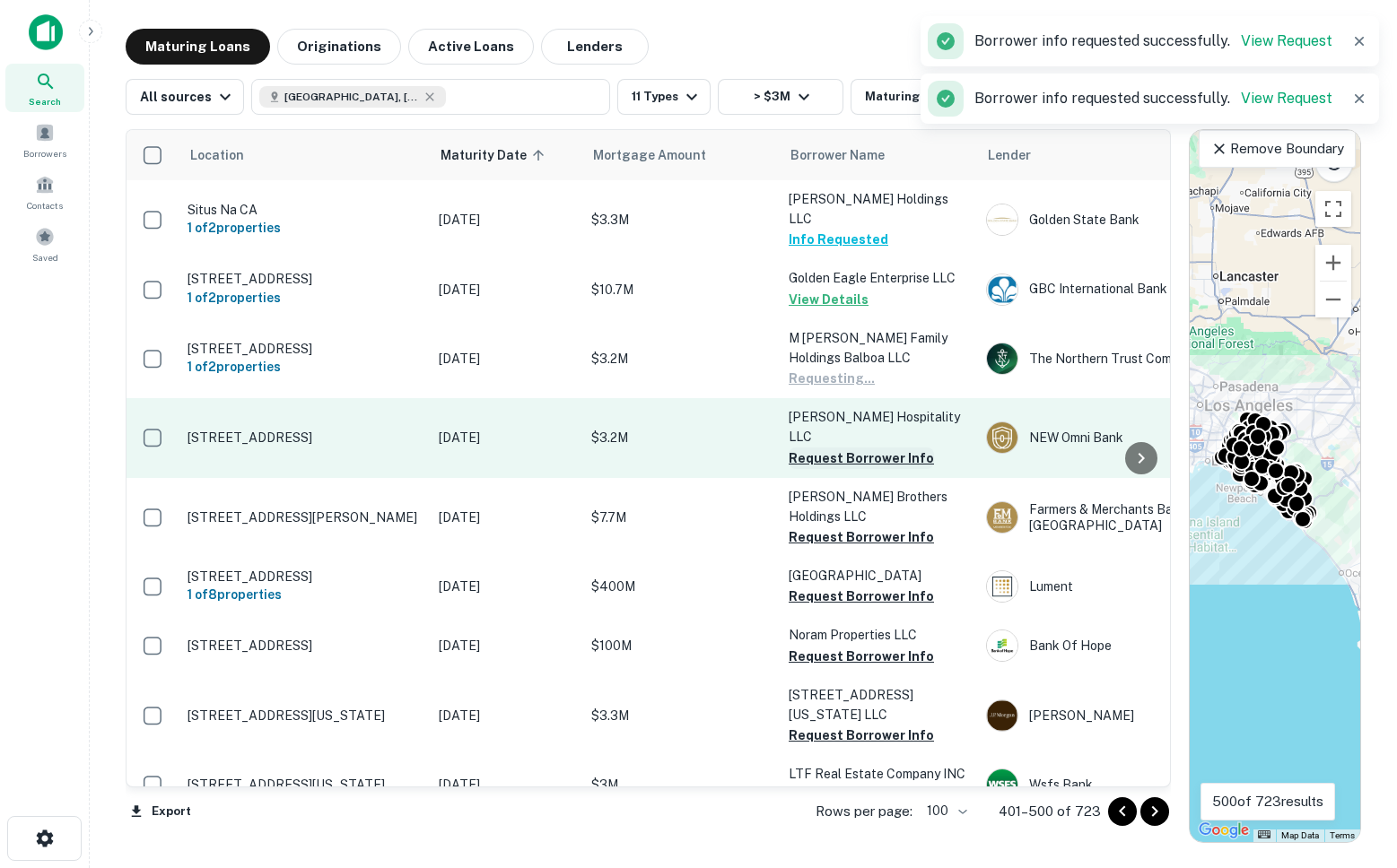
click at [826, 447] on button "Request Borrower Info" at bounding box center [861, 458] width 146 height 22
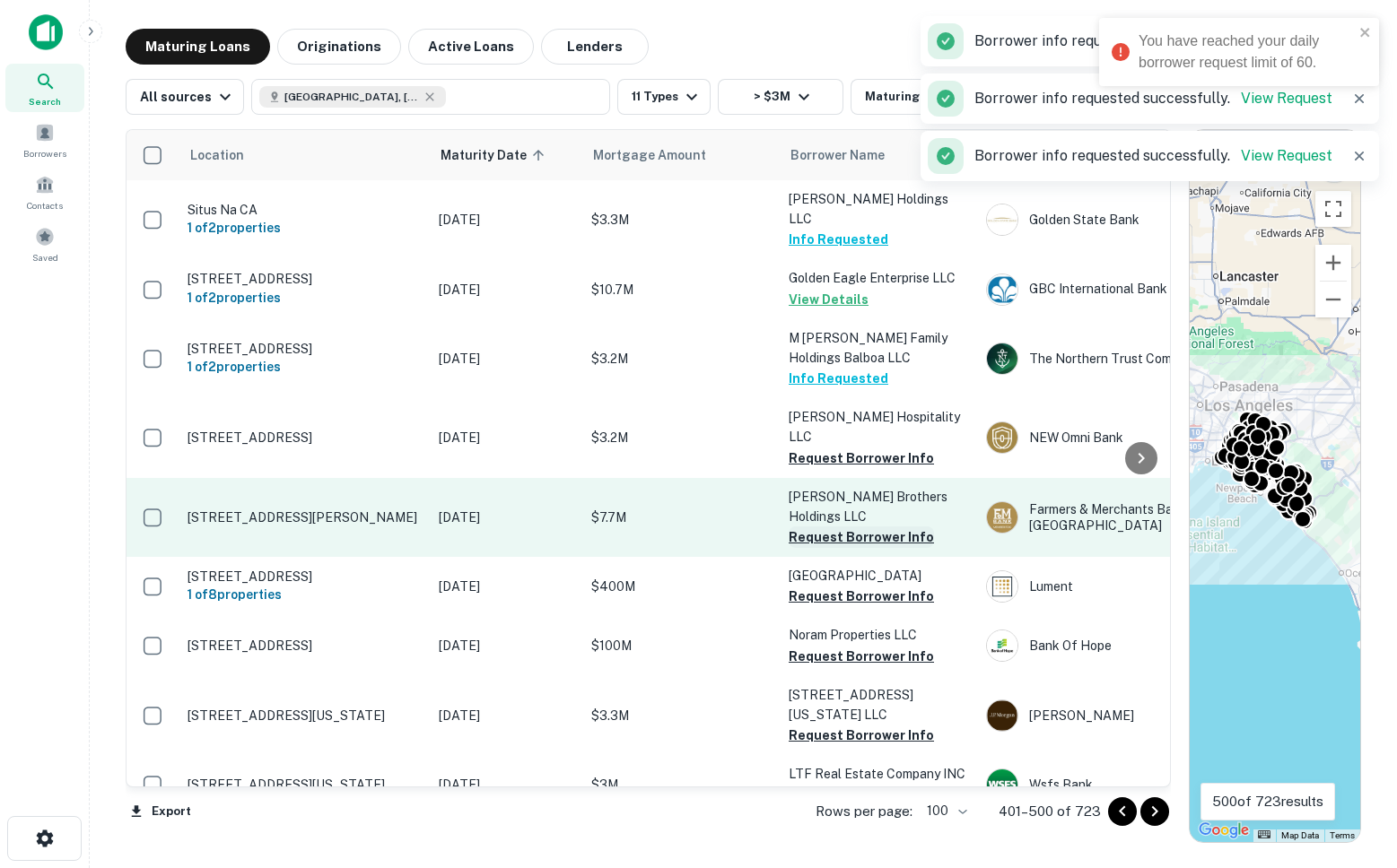
click at [831, 527] on button "Request Borrower Info" at bounding box center [861, 538] width 146 height 22
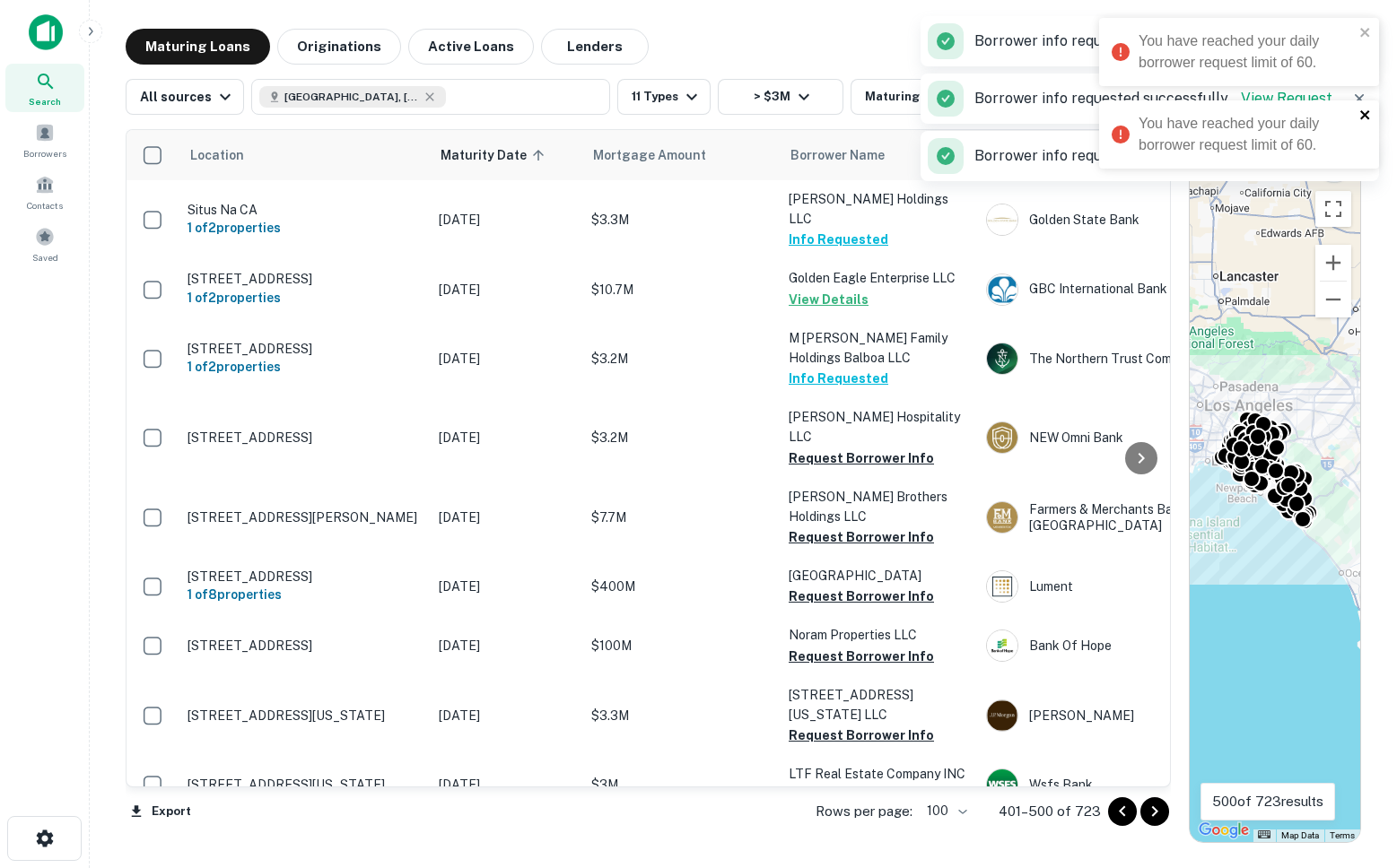
click at [1365, 114] on icon "close" at bounding box center [1365, 114] width 9 height 9
click at [1366, 33] on icon "close" at bounding box center [1365, 31] width 9 height 9
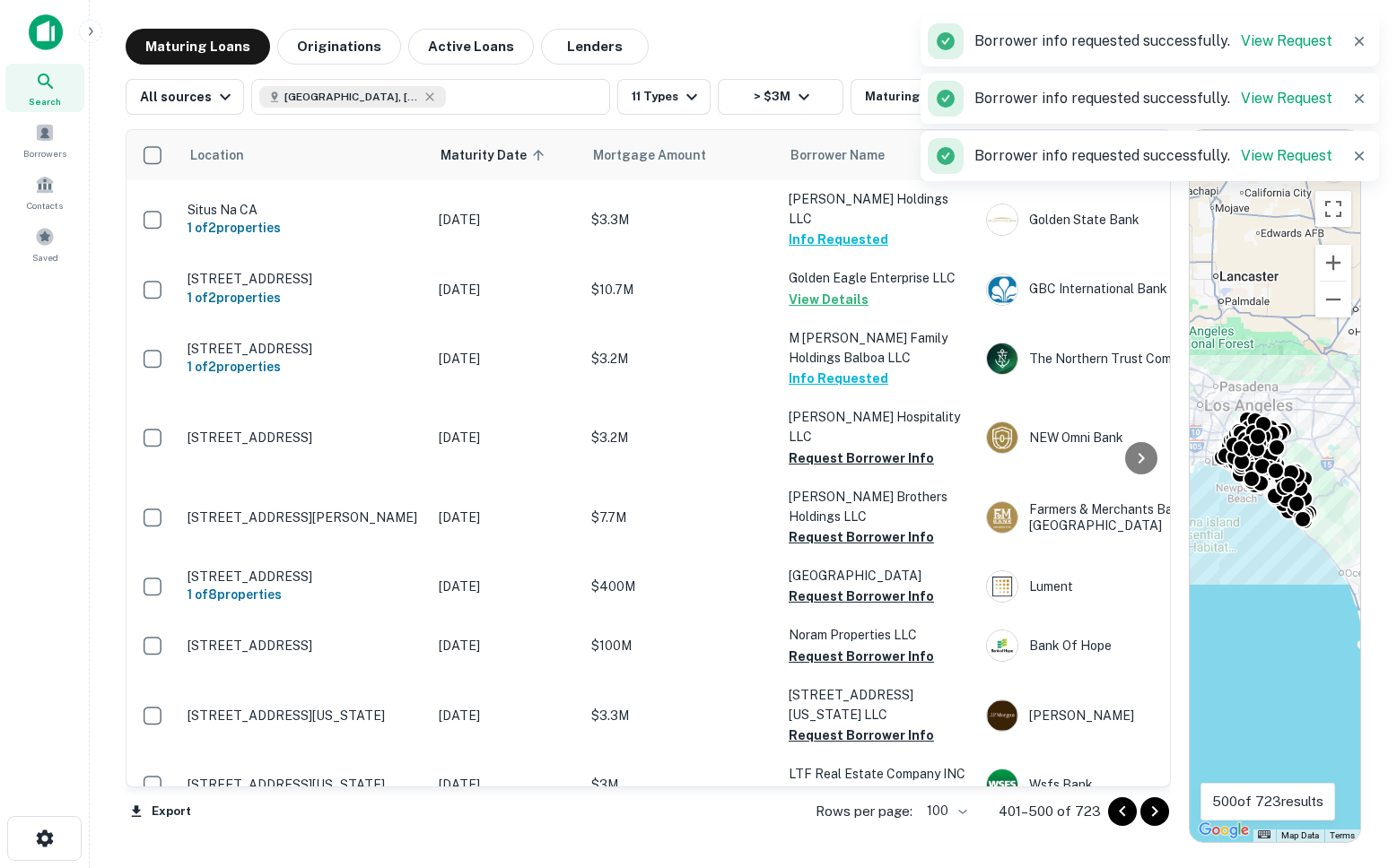
click at [685, 45] on div "Maturing Loans Originations Active Loans Lenders View my borrowers" at bounding box center [743, 46] width 1236 height 36
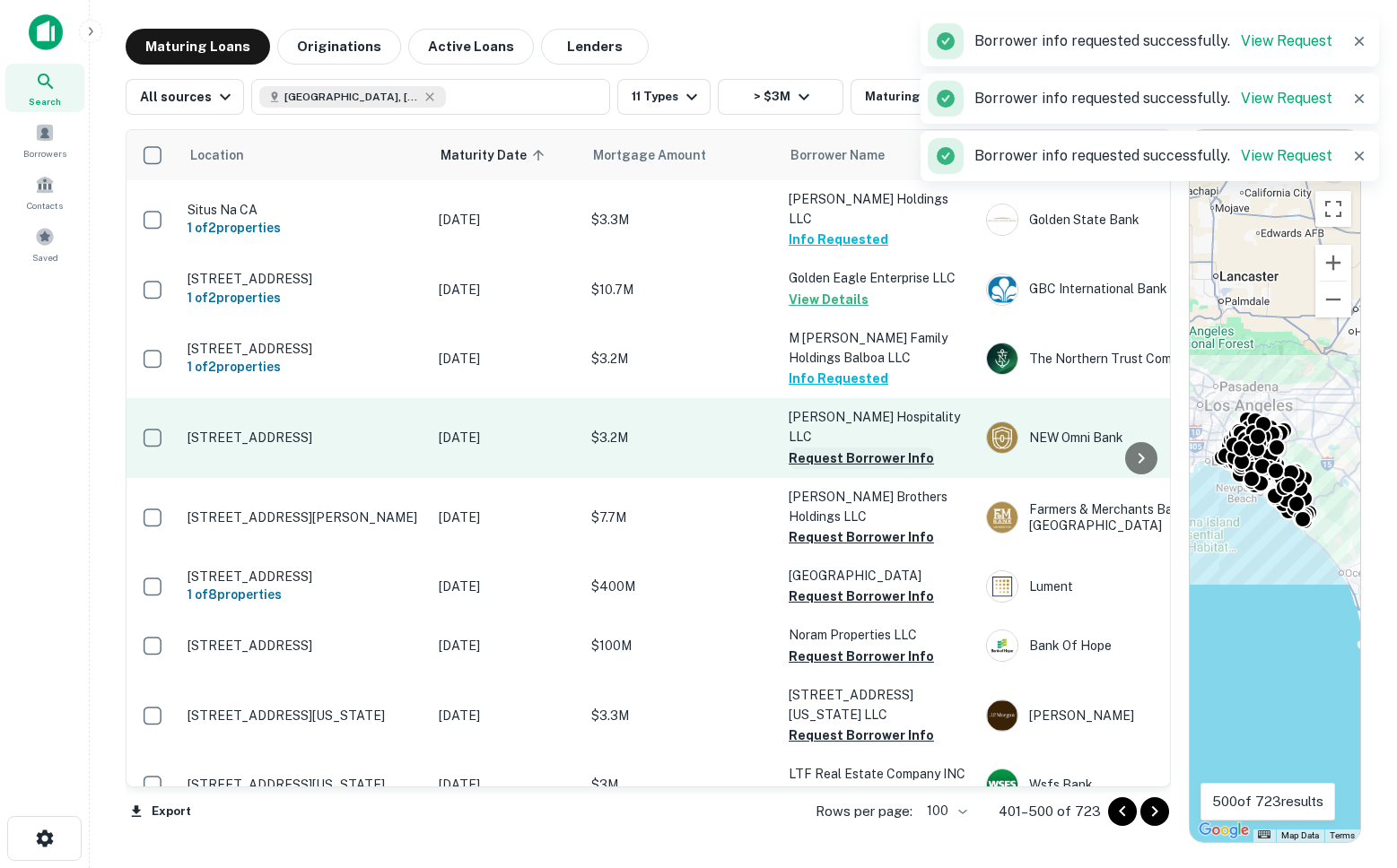
click at [831, 447] on button "Request Borrower Info" at bounding box center [861, 458] width 146 height 22
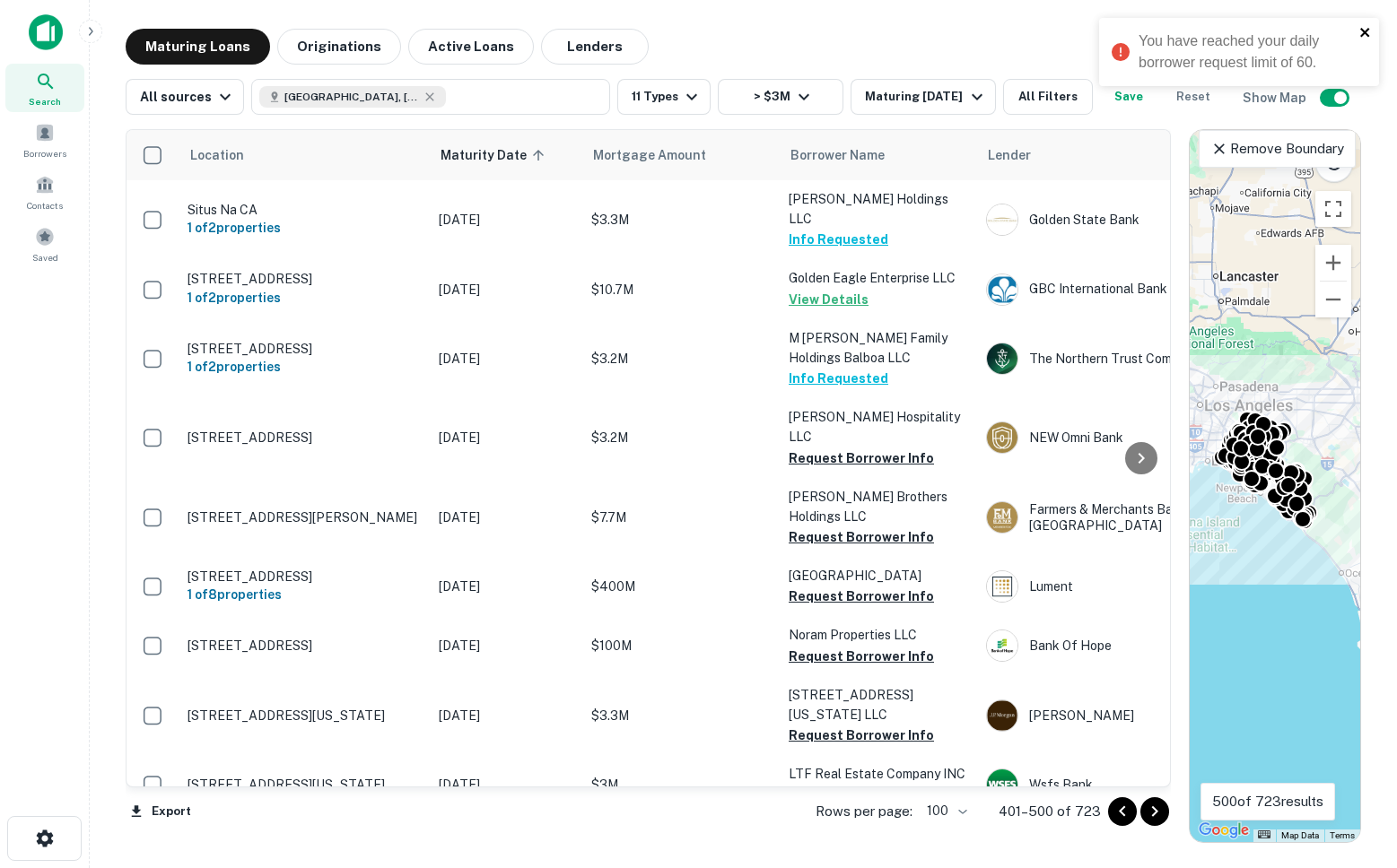
click at [1371, 36] on icon "close" at bounding box center [1366, 32] width 13 height 15
click at [1396, 88] on main "Maturing Loans Originations Active Loans Lenders View my borrowers All sources …" at bounding box center [743, 434] width 1308 height 868
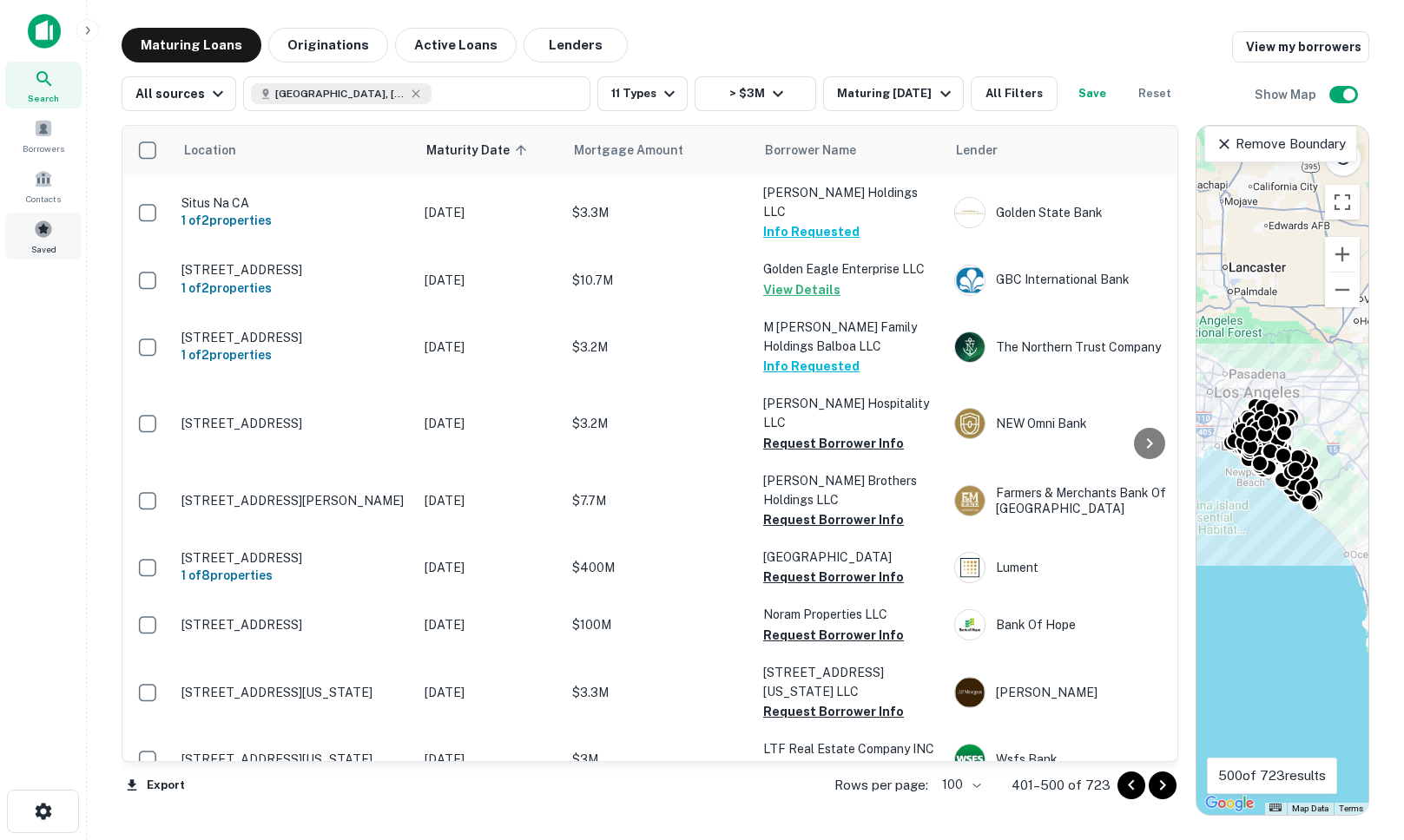
click at [46, 247] on span "Saved" at bounding box center [44, 249] width 25 height 14
